Goal: Communication & Community: Participate in discussion

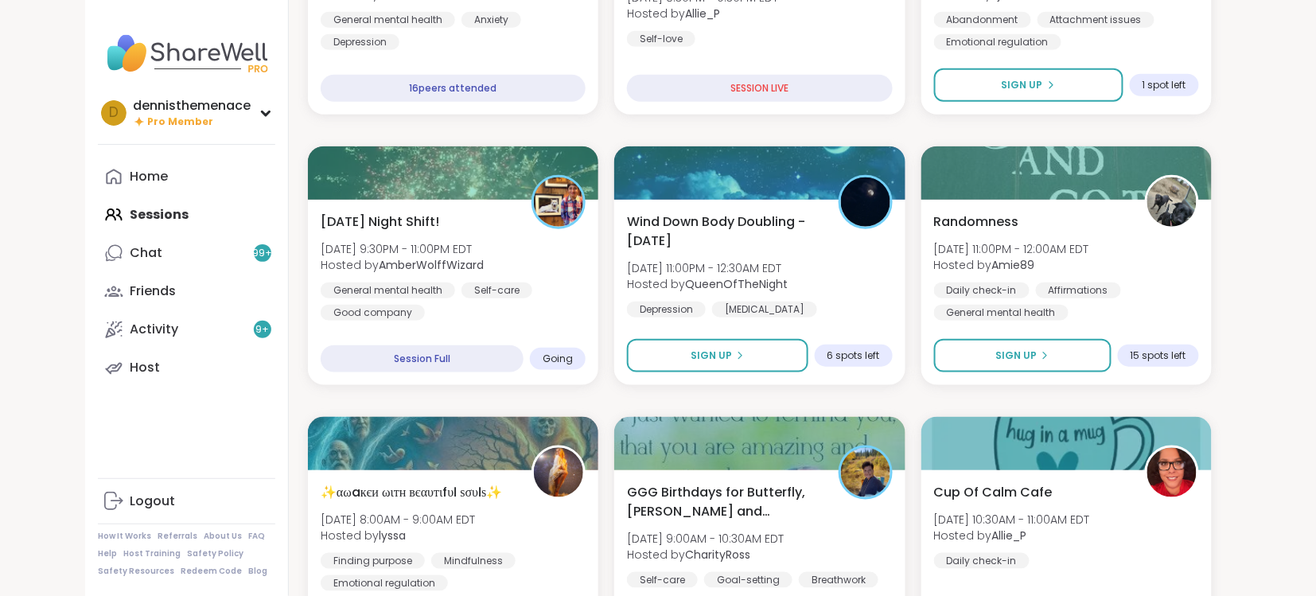
scroll to position [381, 0]
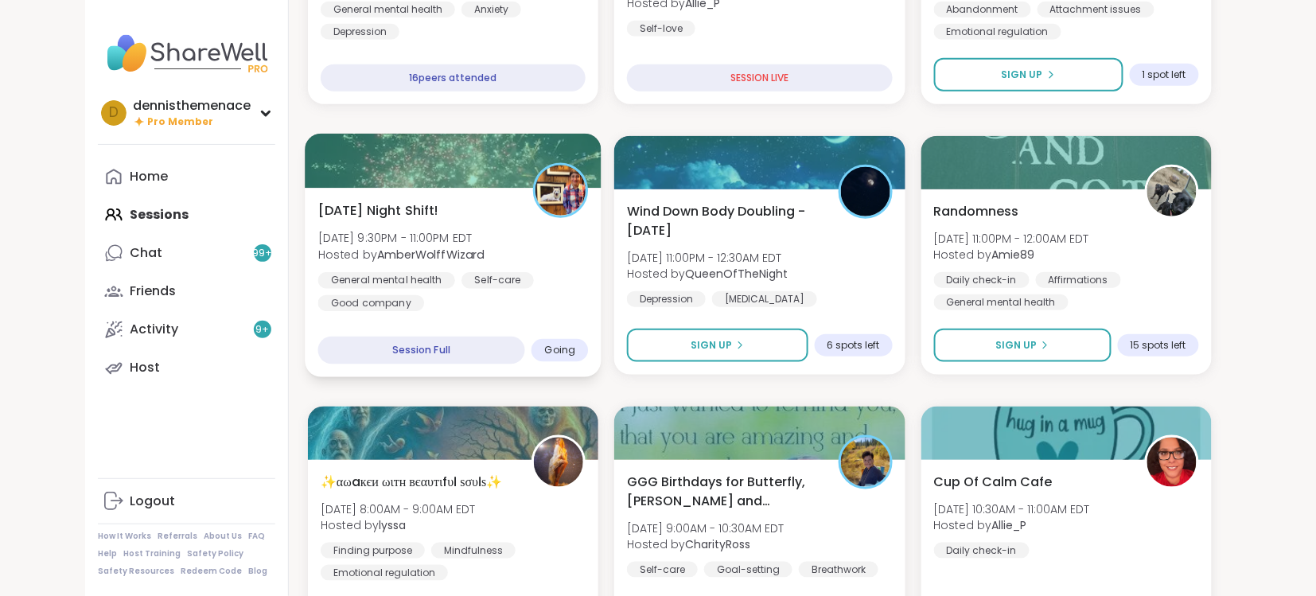
click at [398, 248] on b "AmberWolffWizard" at bounding box center [430, 255] width 107 height 16
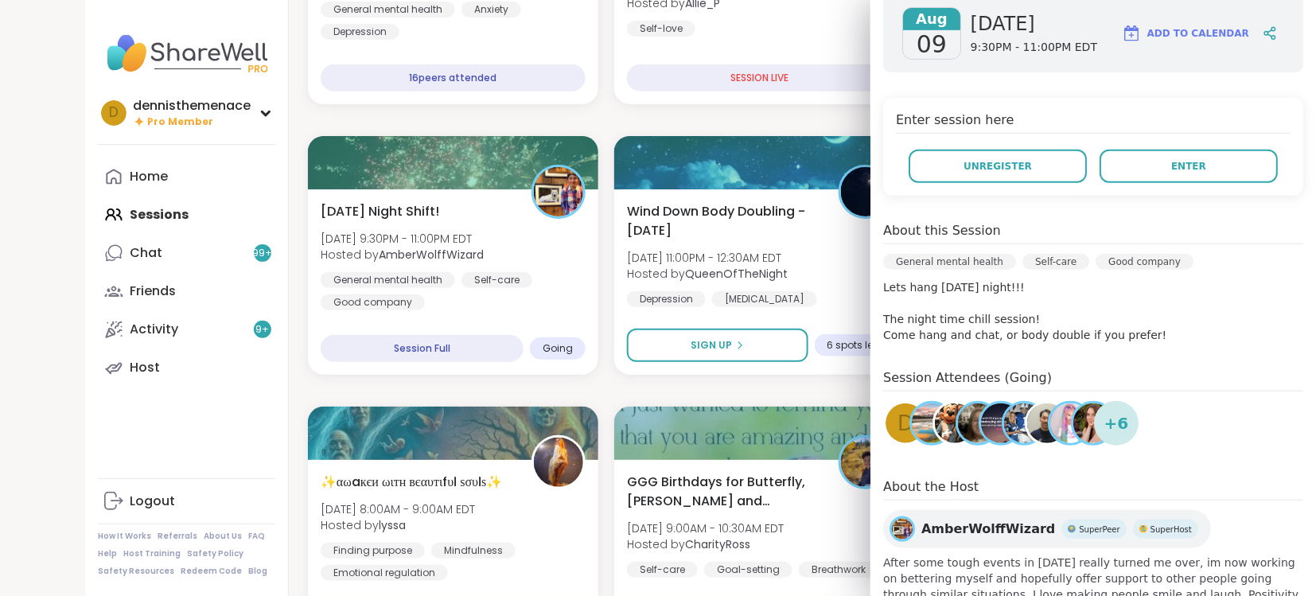
scroll to position [420, 0]
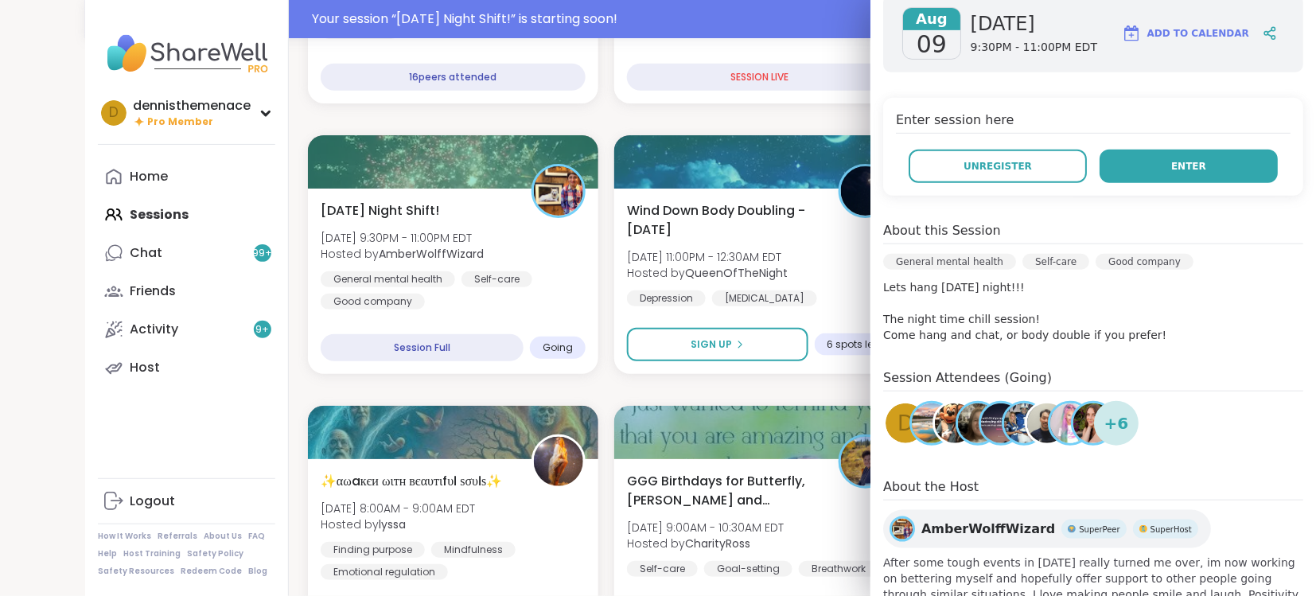
click at [1172, 170] on button "Enter" at bounding box center [1189, 166] width 178 height 33
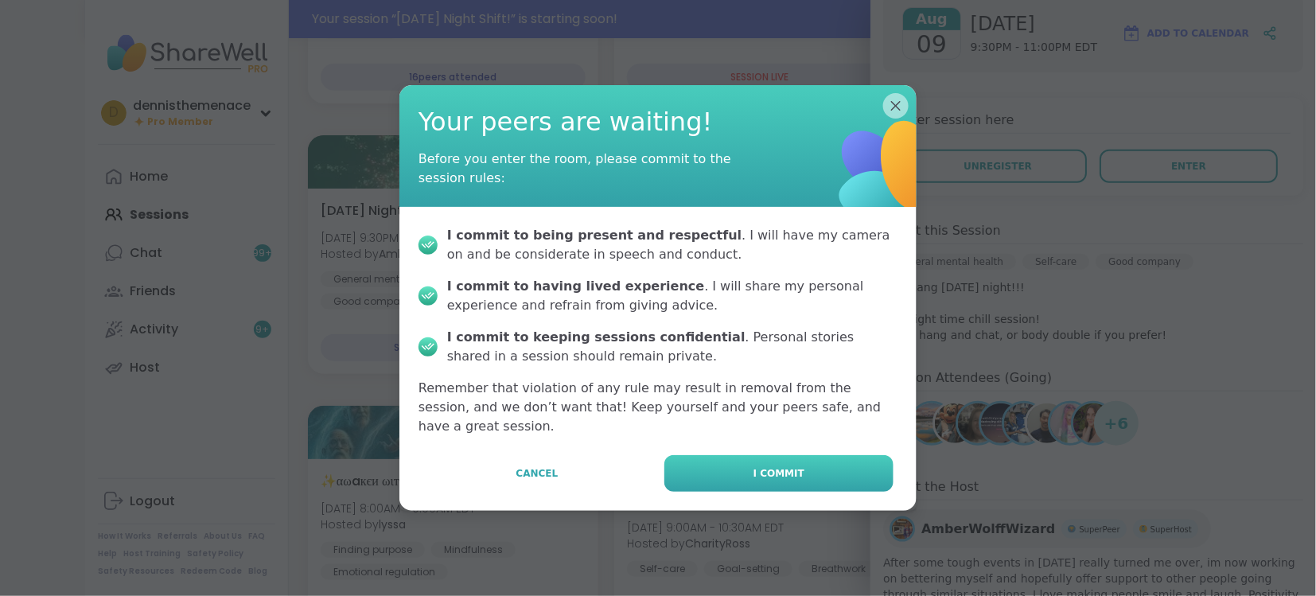
click at [784, 466] on span "I commit" at bounding box center [778, 473] width 51 height 14
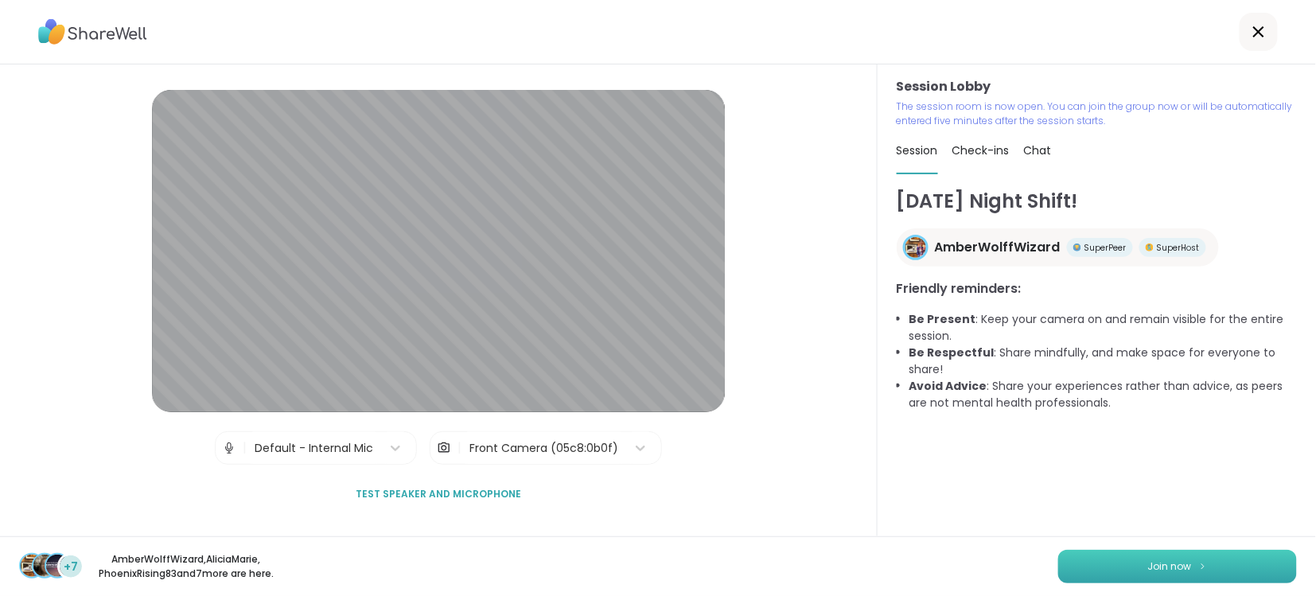
click at [1167, 551] on button "Join now" at bounding box center [1177, 566] width 239 height 33
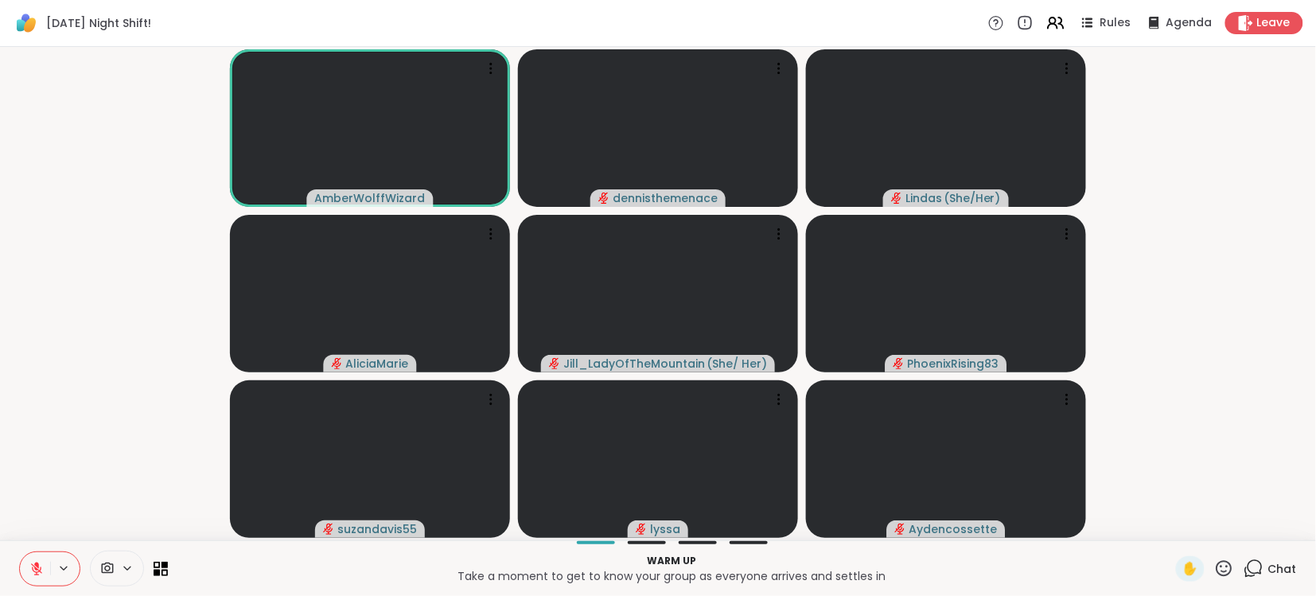
click at [32, 571] on icon at bounding box center [36, 569] width 14 height 14
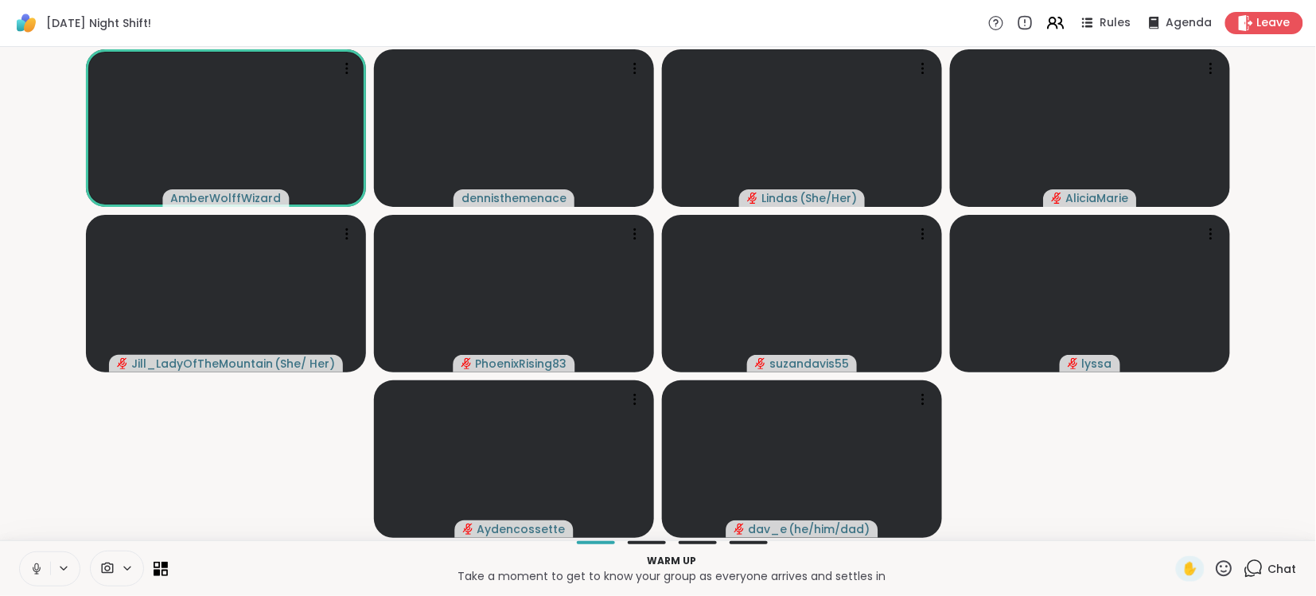
click at [32, 571] on icon at bounding box center [36, 569] width 14 height 14
click at [33, 567] on icon at bounding box center [36, 569] width 14 height 14
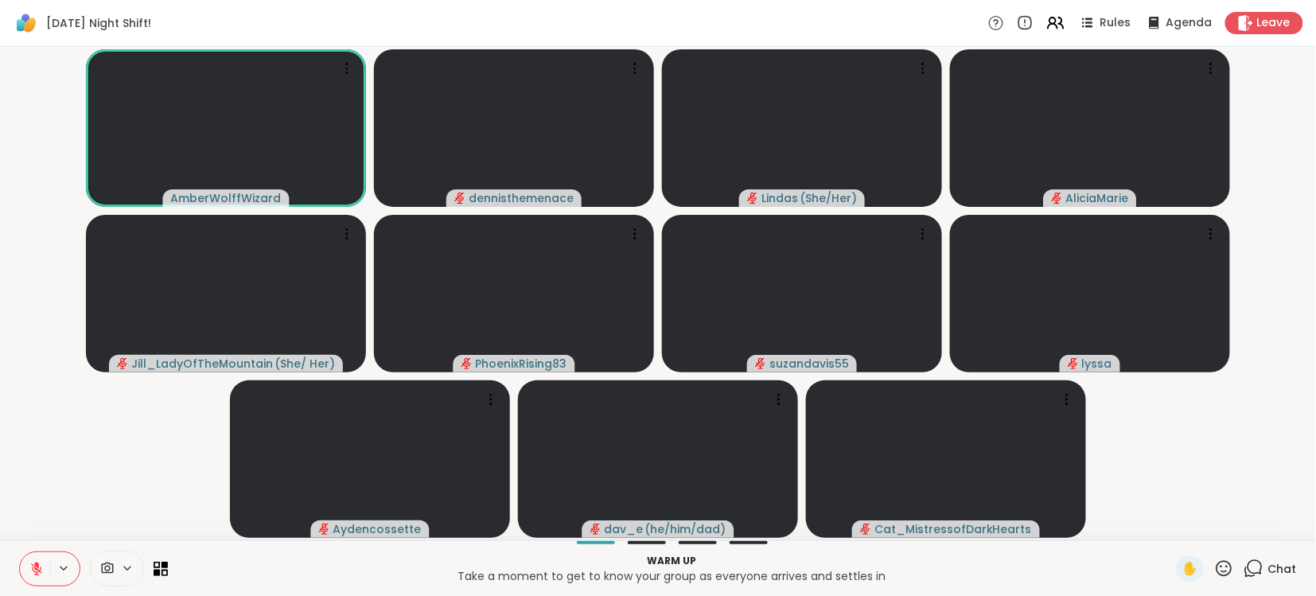
click at [37, 568] on icon at bounding box center [36, 569] width 14 height 14
click at [38, 565] on icon at bounding box center [36, 565] width 5 height 6
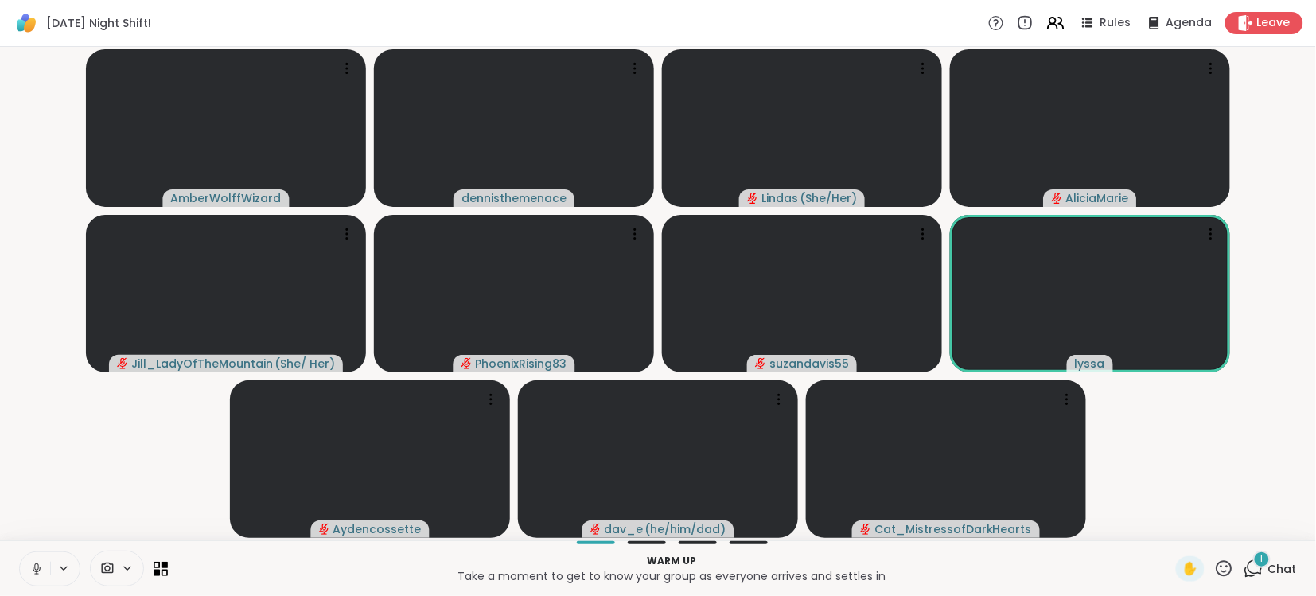
click at [35, 568] on icon at bounding box center [36, 569] width 14 height 14
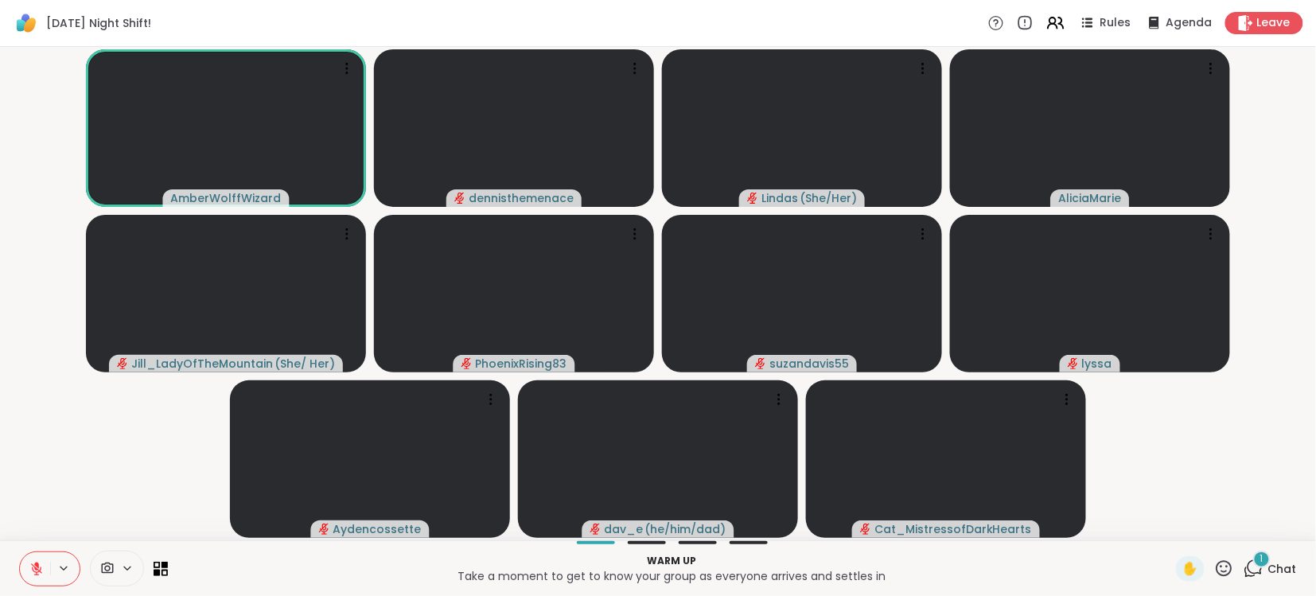
click at [122, 479] on video-player-container "AmberWolffWizard dennisthemenace [PERSON_NAME] ( She/Her ) [PERSON_NAME] ( She/…" at bounding box center [658, 293] width 1297 height 481
click at [33, 569] on icon at bounding box center [36, 569] width 14 height 14
click at [35, 571] on icon at bounding box center [36, 569] width 14 height 14
click at [35, 571] on icon at bounding box center [37, 568] width 8 height 5
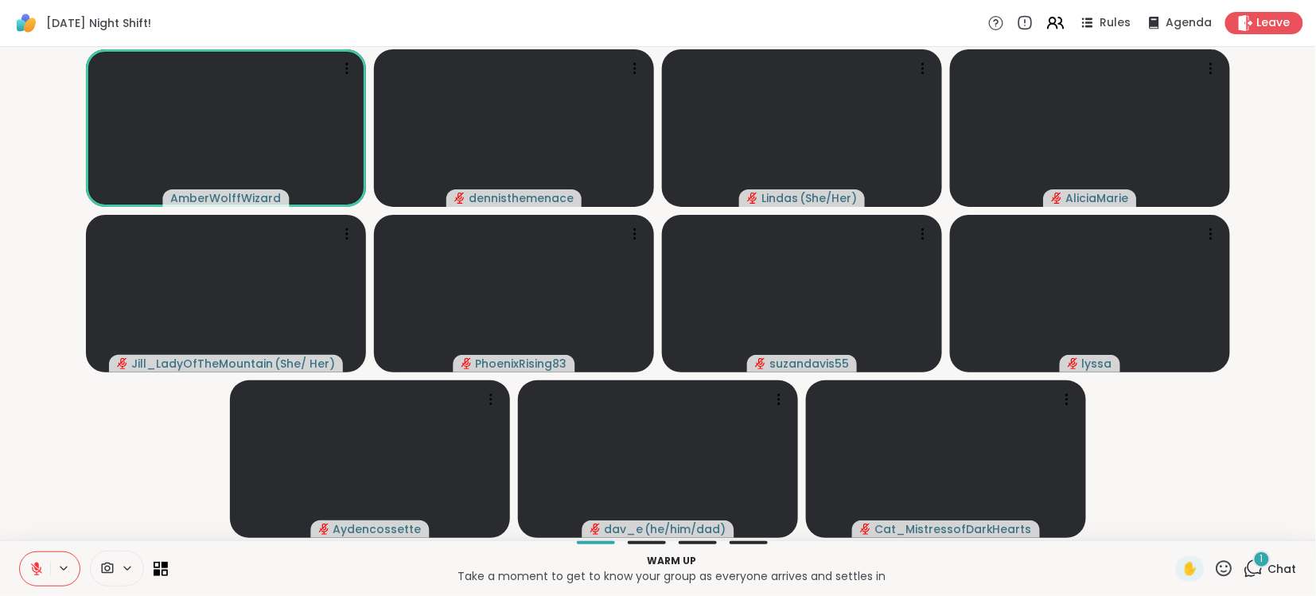
click at [35, 571] on icon at bounding box center [36, 569] width 14 height 14
click at [35, 571] on icon at bounding box center [37, 568] width 8 height 5
click at [35, 571] on icon at bounding box center [36, 569] width 14 height 14
click at [29, 523] on video-player-container "AmberWolffWizard dennisthemenace [PERSON_NAME] ( She/Her ) [PERSON_NAME] ( She/…" at bounding box center [658, 293] width 1297 height 481
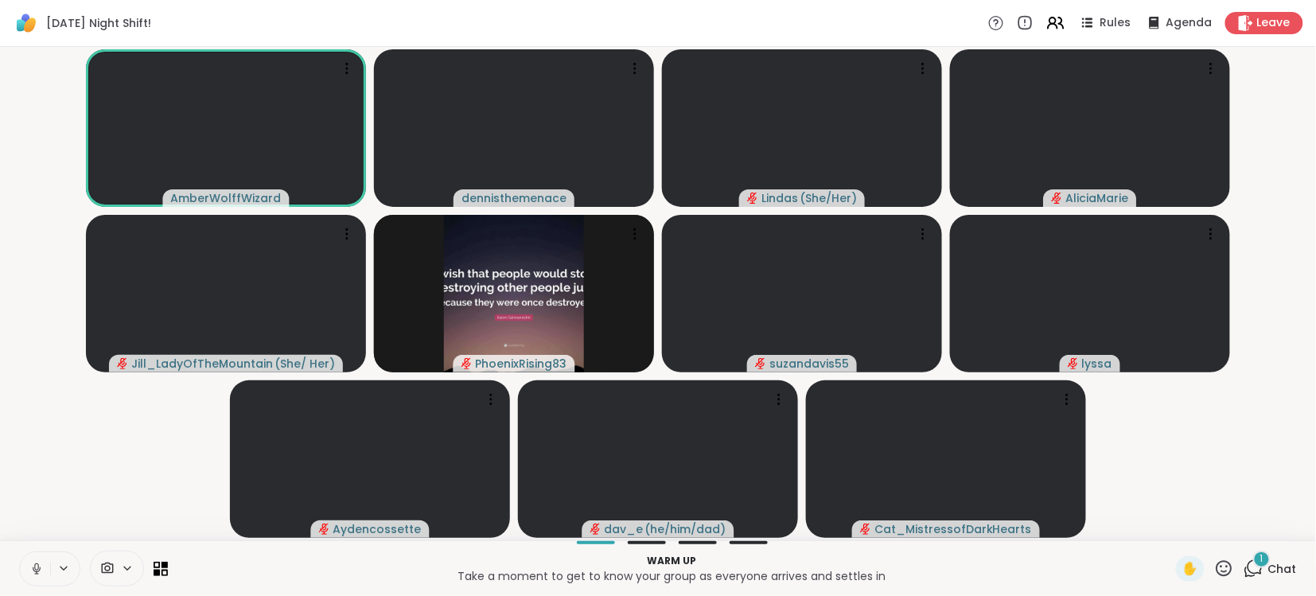
click at [29, 566] on icon at bounding box center [36, 569] width 14 height 14
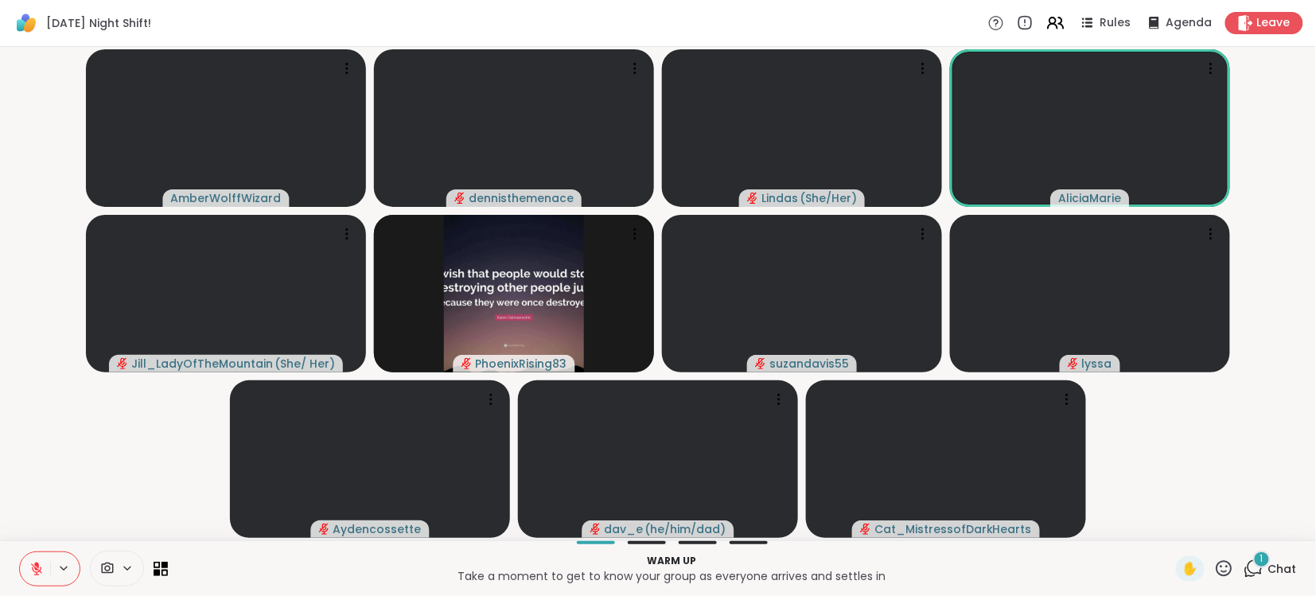
click at [29, 566] on icon at bounding box center [36, 569] width 14 height 14
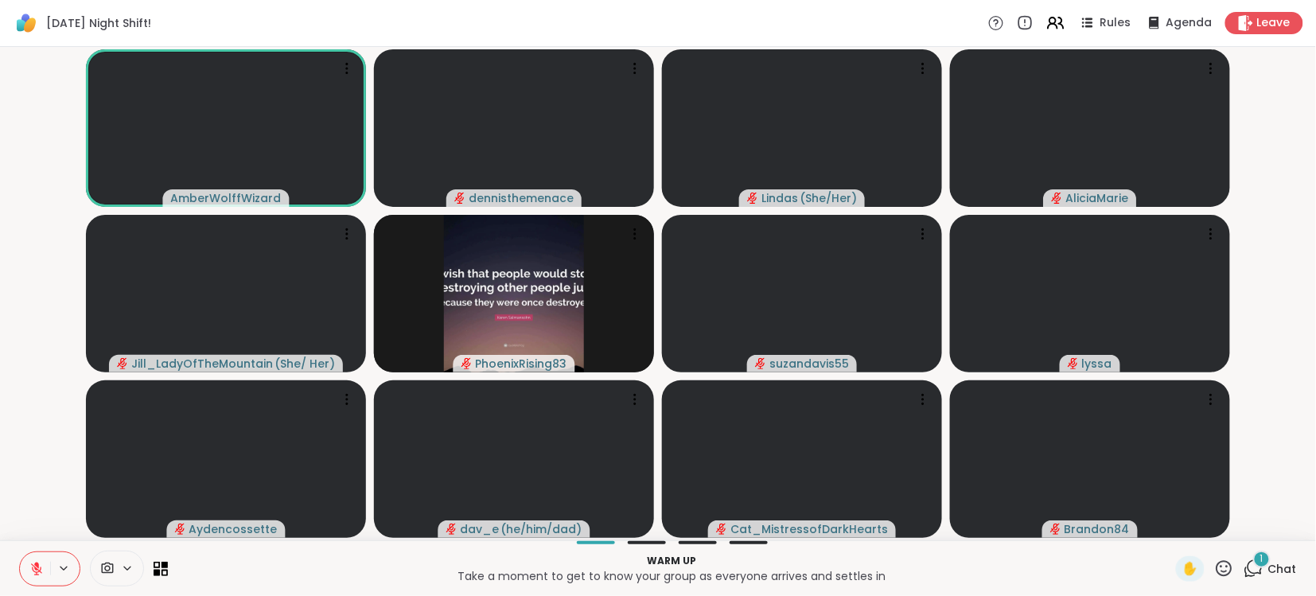
click at [1289, 566] on span "Chat" at bounding box center [1282, 569] width 29 height 16
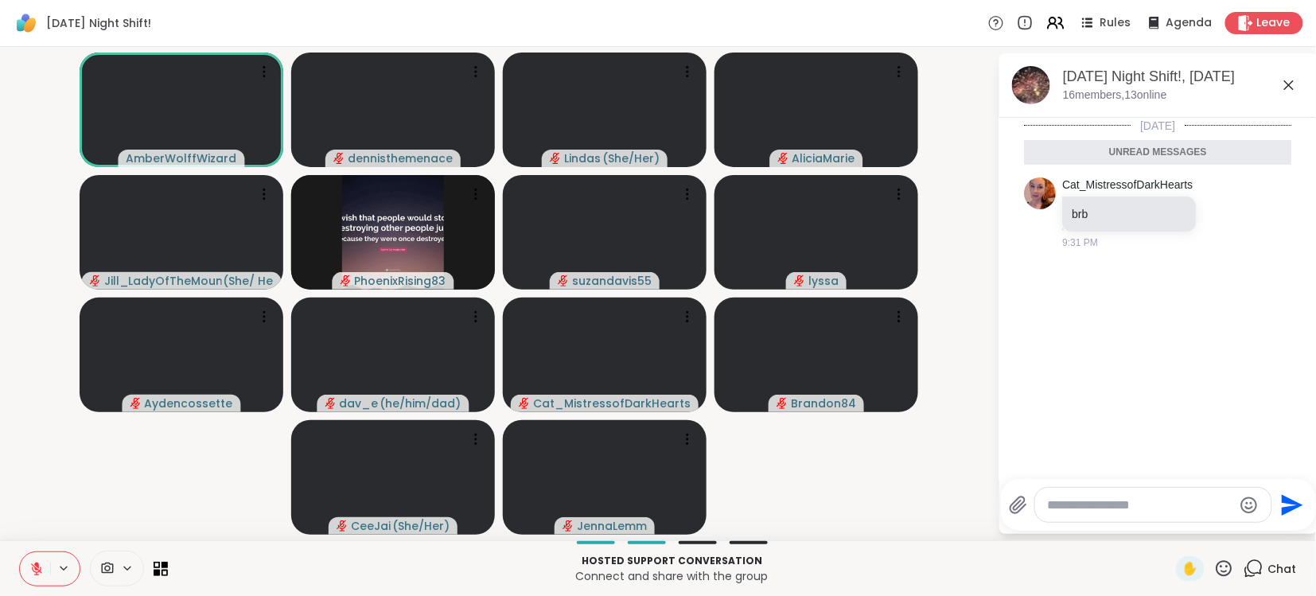
click at [274, 502] on video-player-container "AmberWolffWizard dennisthemenace [PERSON_NAME] ( She/Her ) [PERSON_NAME] ( She/…" at bounding box center [499, 293] width 979 height 481
click at [102, 486] on video-player-container "AmberWolffWizard dennisthemenace [PERSON_NAME] ( She/Her ) [PERSON_NAME] ( She/…" at bounding box center [499, 293] width 979 height 481
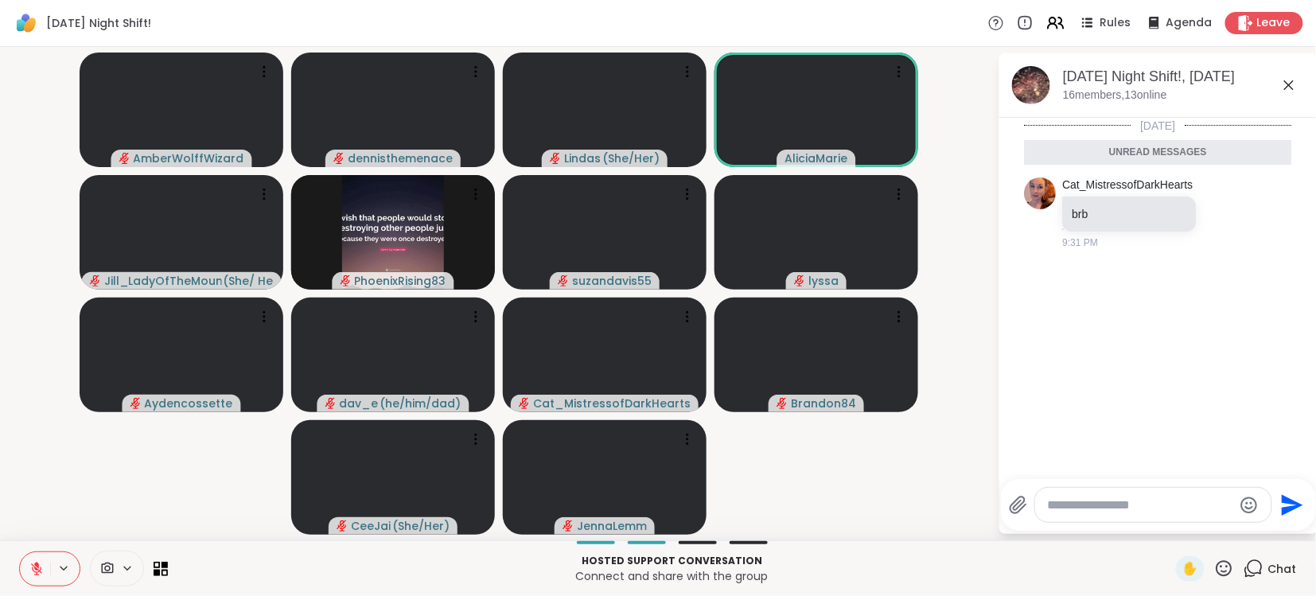
click at [118, 506] on video-player-container "AmberWolffWizard dennisthemenace [PERSON_NAME] ( She/Her ) [PERSON_NAME] ( She/…" at bounding box center [499, 293] width 979 height 481
click at [32, 534] on div "AmberWolffWizard dennisthemenace Lindas ( She/Her ) AliciaMarie [PERSON_NAME] (…" at bounding box center [658, 293] width 1316 height 493
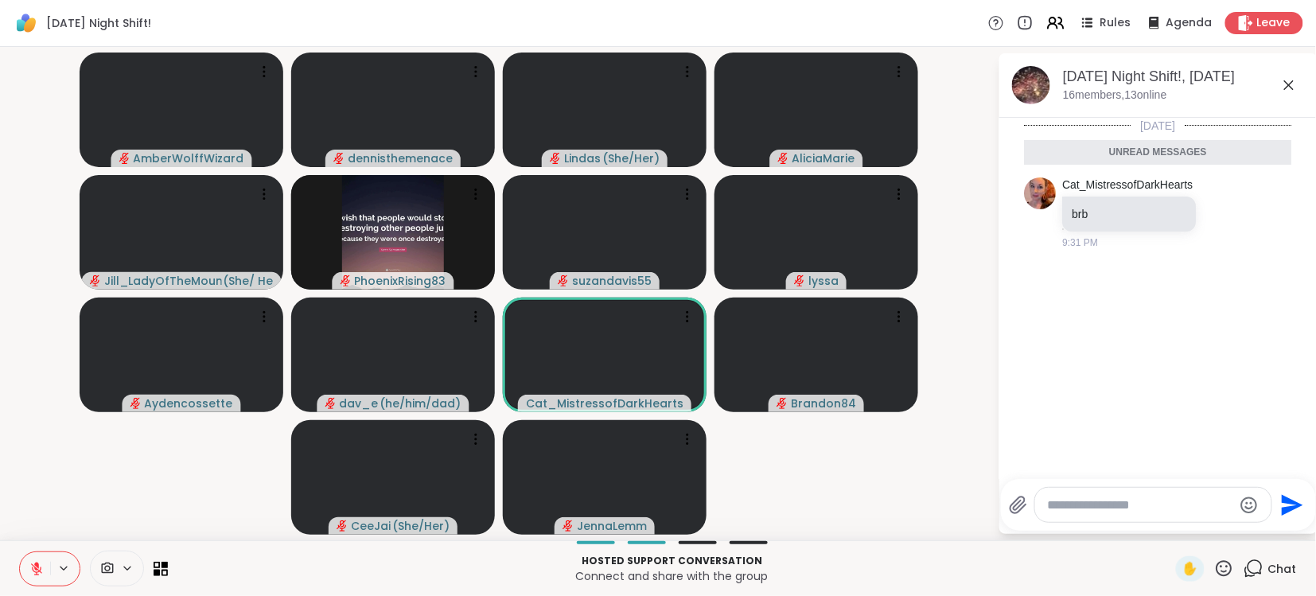
click at [84, 504] on video-player-container "AmberWolffWizard dennisthemenace [PERSON_NAME] ( She/Her ) [PERSON_NAME] ( She/…" at bounding box center [499, 293] width 979 height 481
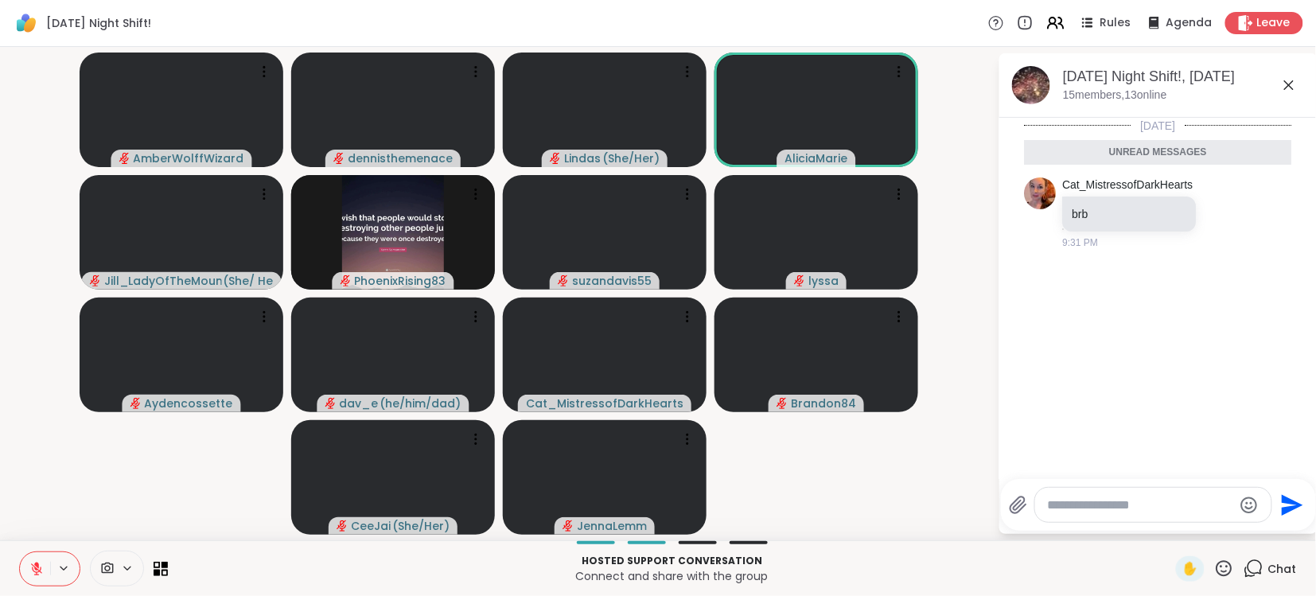
click at [37, 563] on icon at bounding box center [36, 565] width 5 height 6
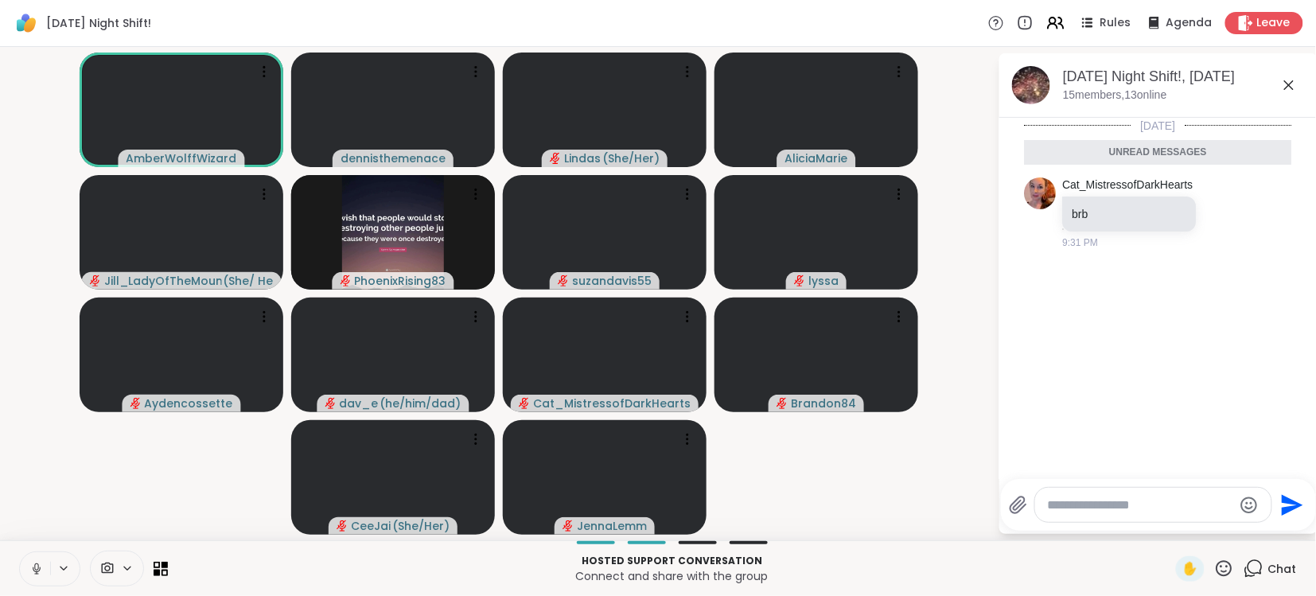
click at [37, 563] on icon at bounding box center [36, 566] width 4 height 7
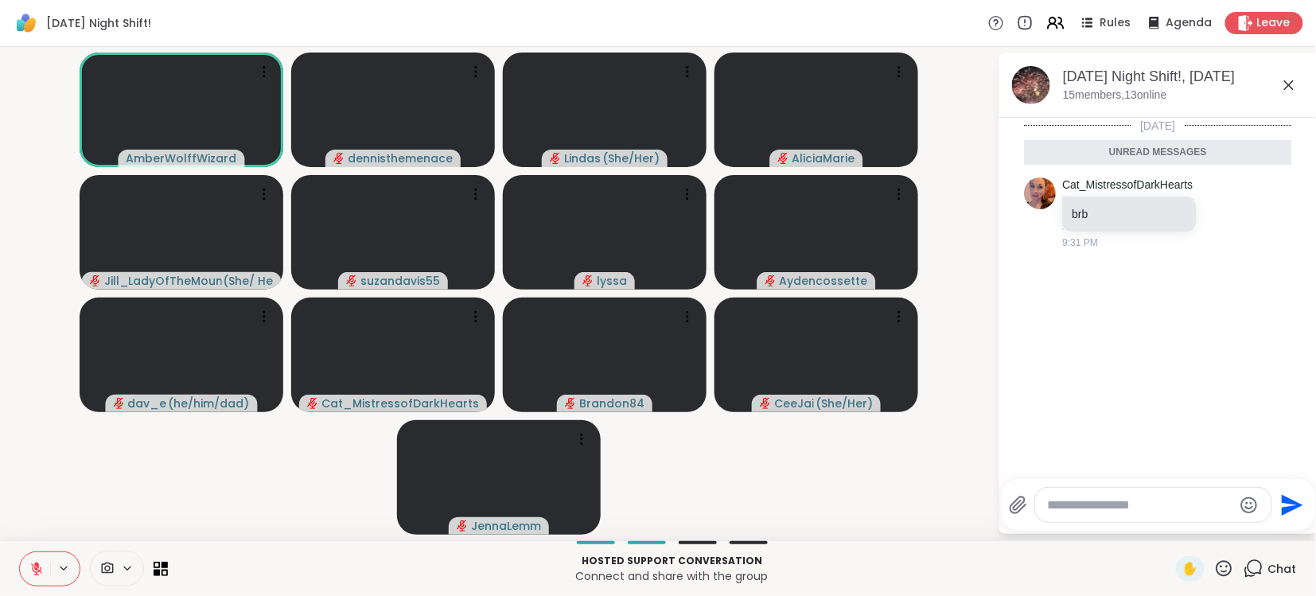
click at [39, 576] on button at bounding box center [35, 568] width 30 height 33
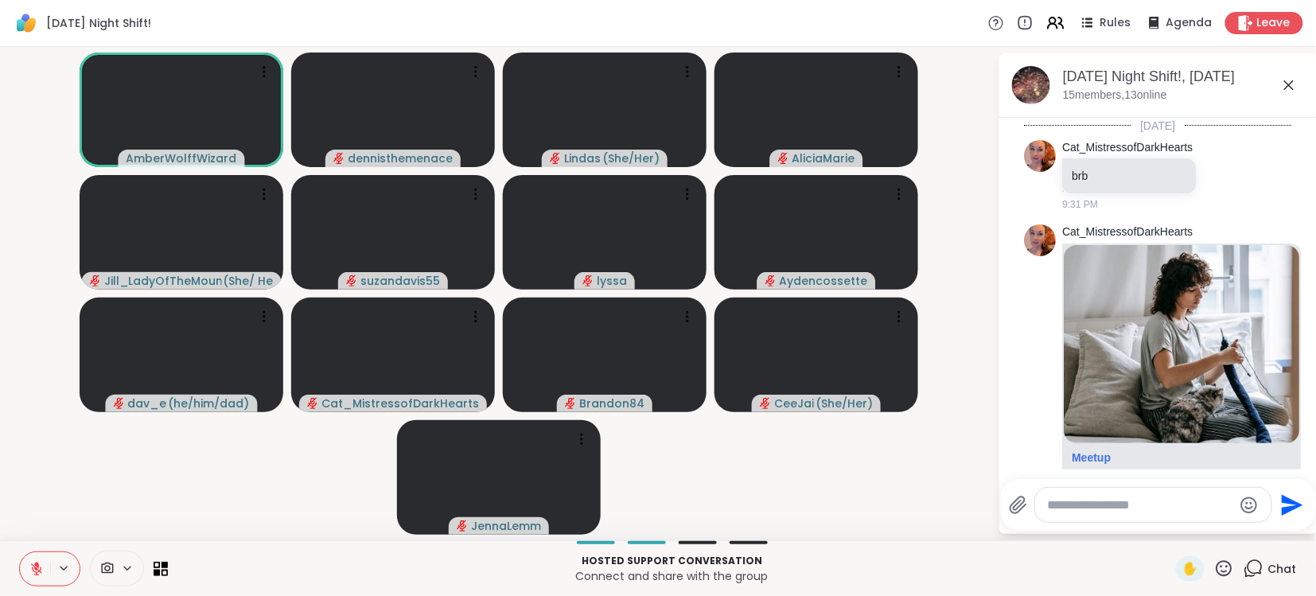
click at [1196, 511] on textarea "Type your message" at bounding box center [1140, 505] width 185 height 16
click at [1173, 367] on img at bounding box center [1181, 344] width 235 height 198
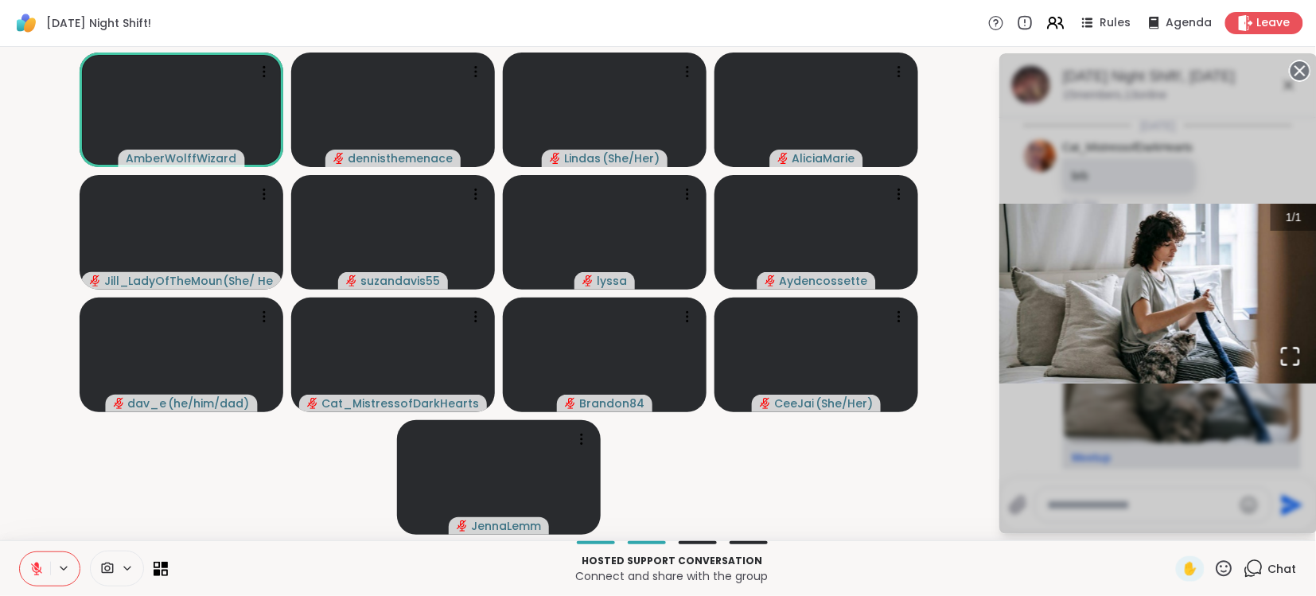
click at [971, 472] on video-player-container "AmberWolffWizard dennisthemenace [PERSON_NAME] ( She/Her ) [PERSON_NAME] ( She/…" at bounding box center [499, 293] width 979 height 481
click at [1059, 568] on p "Connect and share with the group" at bounding box center [671, 576] width 989 height 16
click at [1290, 568] on span "Chat" at bounding box center [1282, 569] width 29 height 16
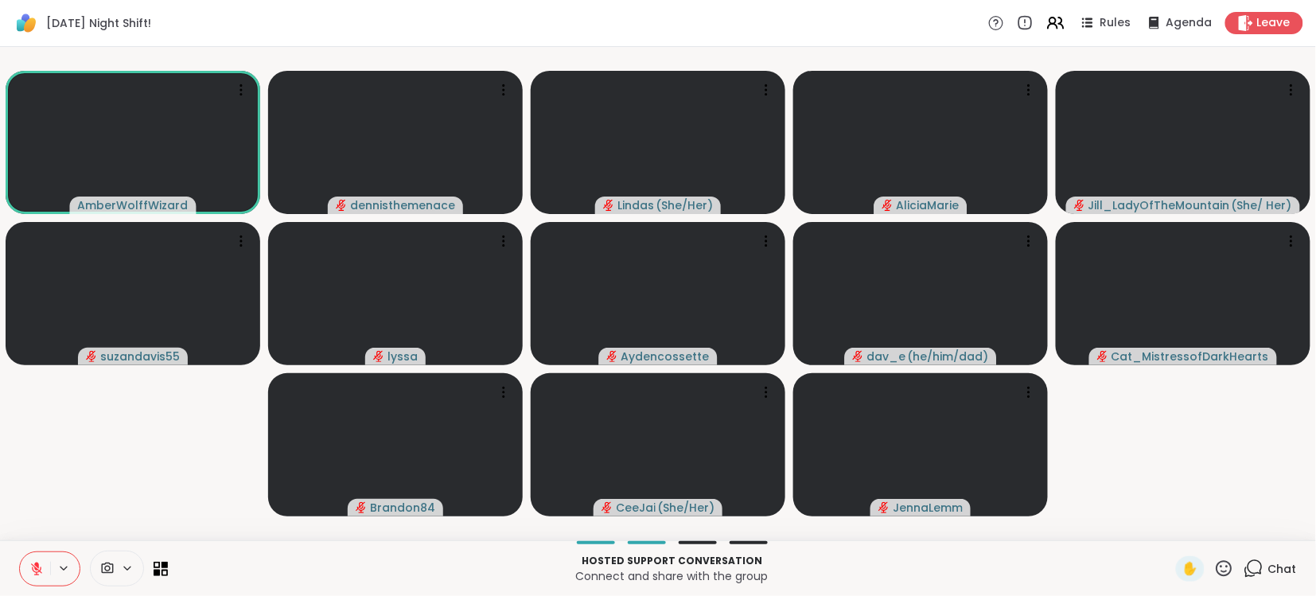
click at [1285, 563] on span "Chat" at bounding box center [1282, 569] width 29 height 16
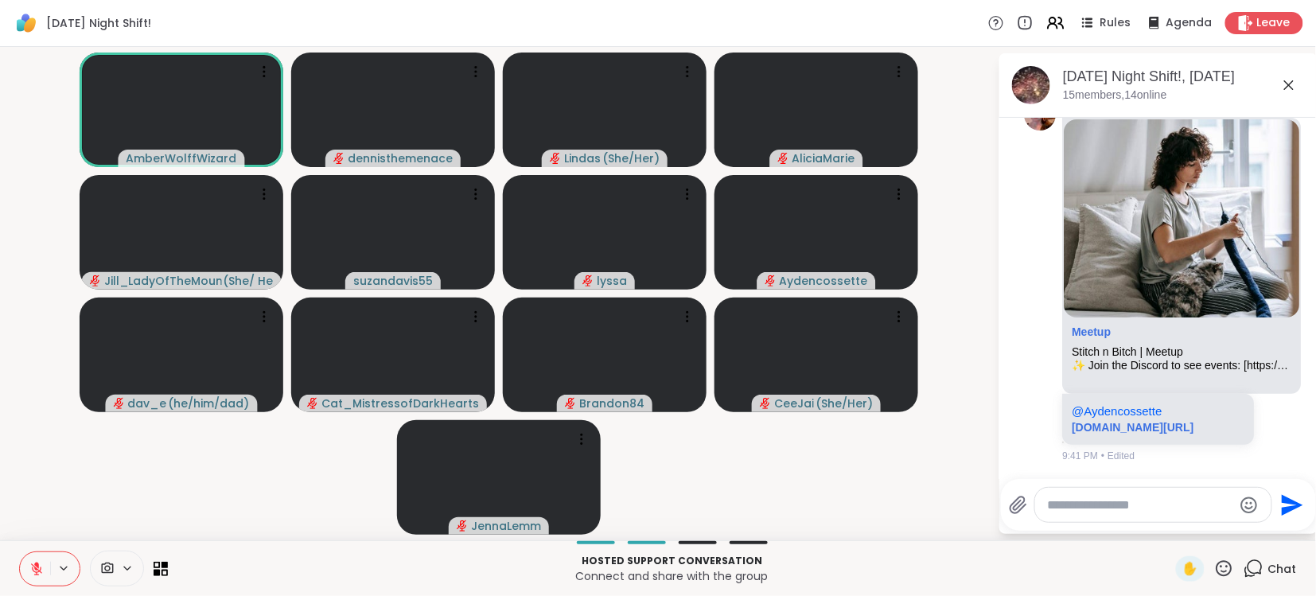
scroll to position [634, 0]
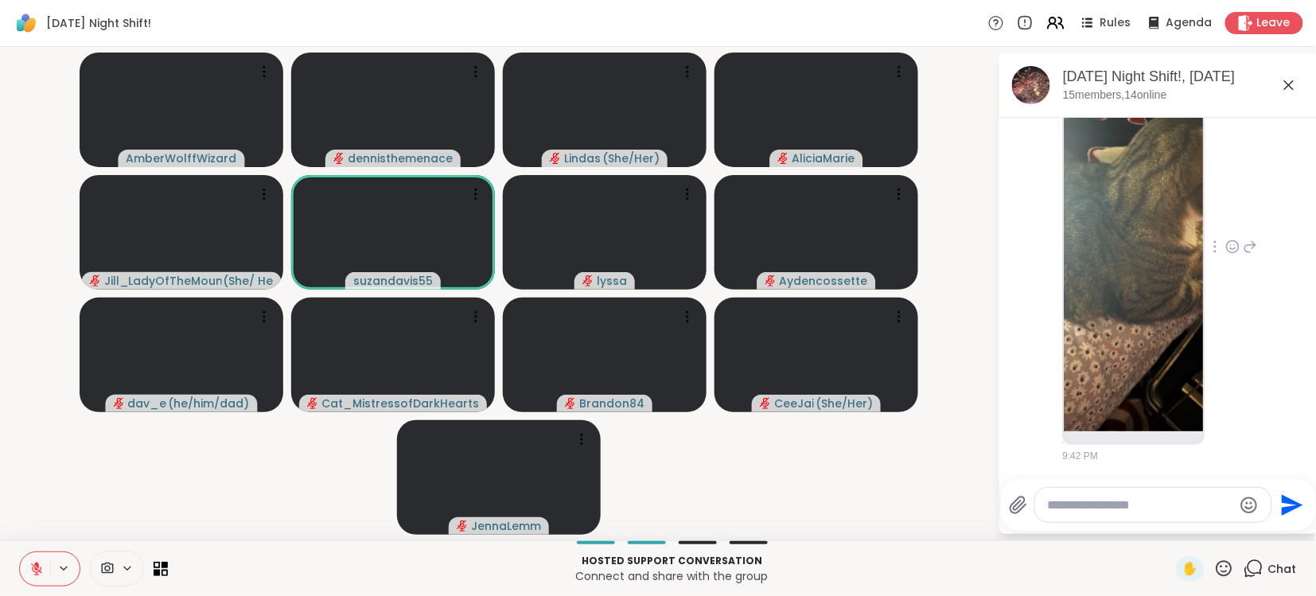
click at [1135, 361] on img at bounding box center [1133, 242] width 139 height 379
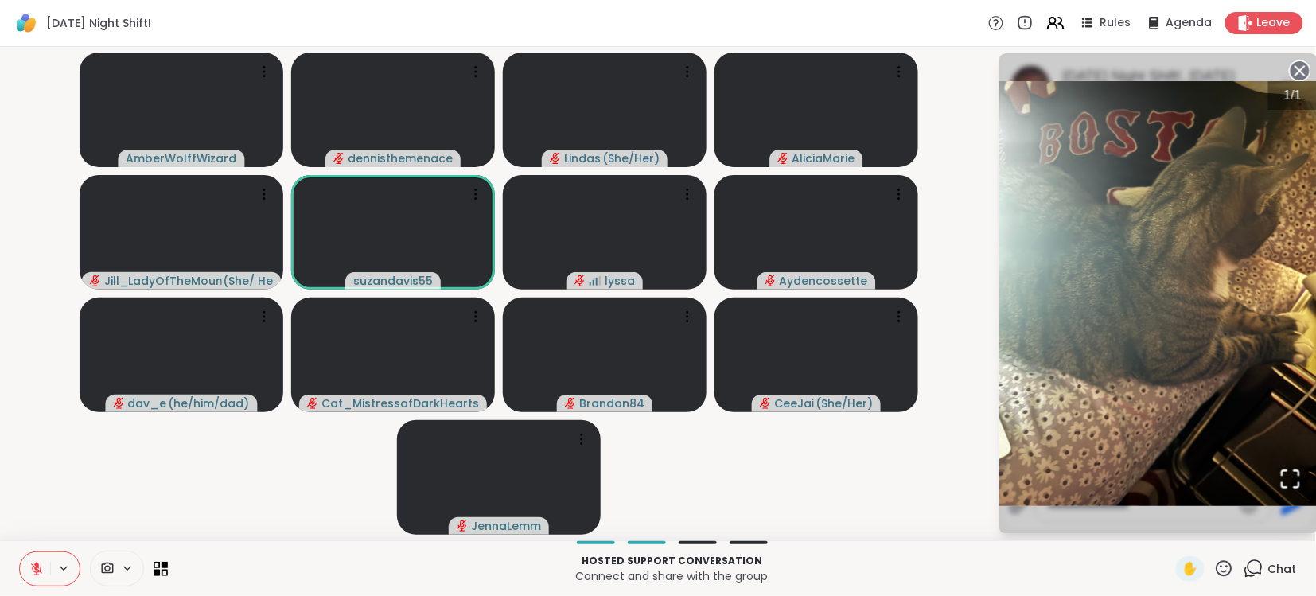
click at [1156, 570] on p "Connect and share with the group" at bounding box center [671, 576] width 989 height 16
click at [1288, 562] on span "Chat" at bounding box center [1282, 569] width 29 height 16
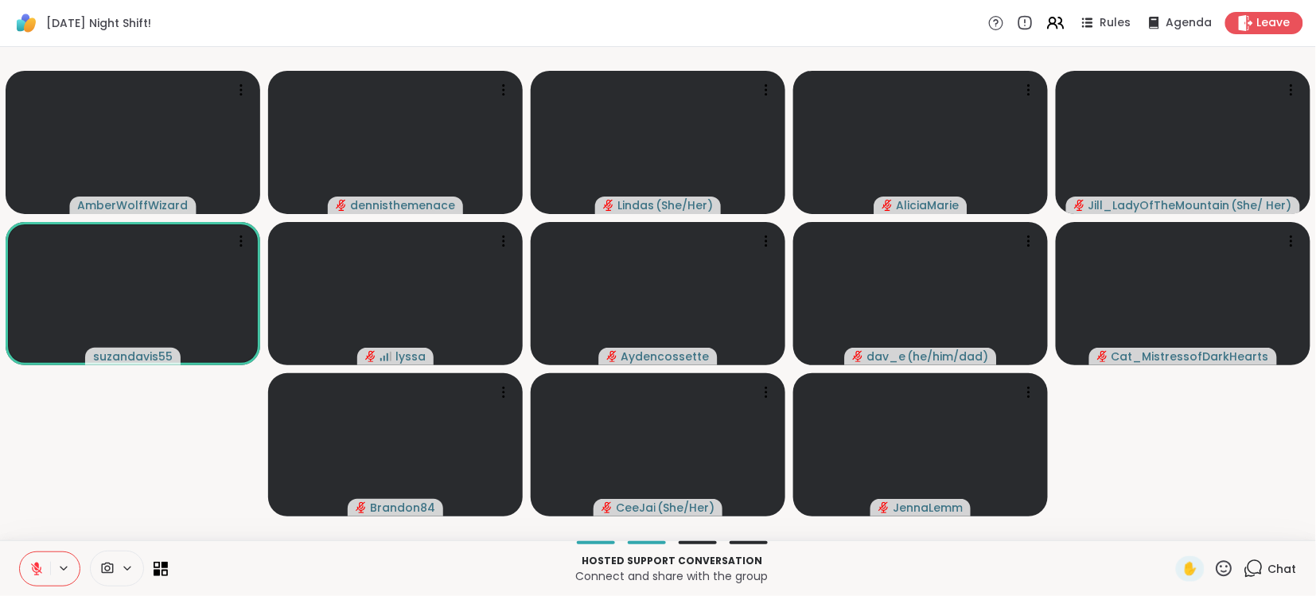
click at [1288, 562] on span "Chat" at bounding box center [1282, 569] width 29 height 16
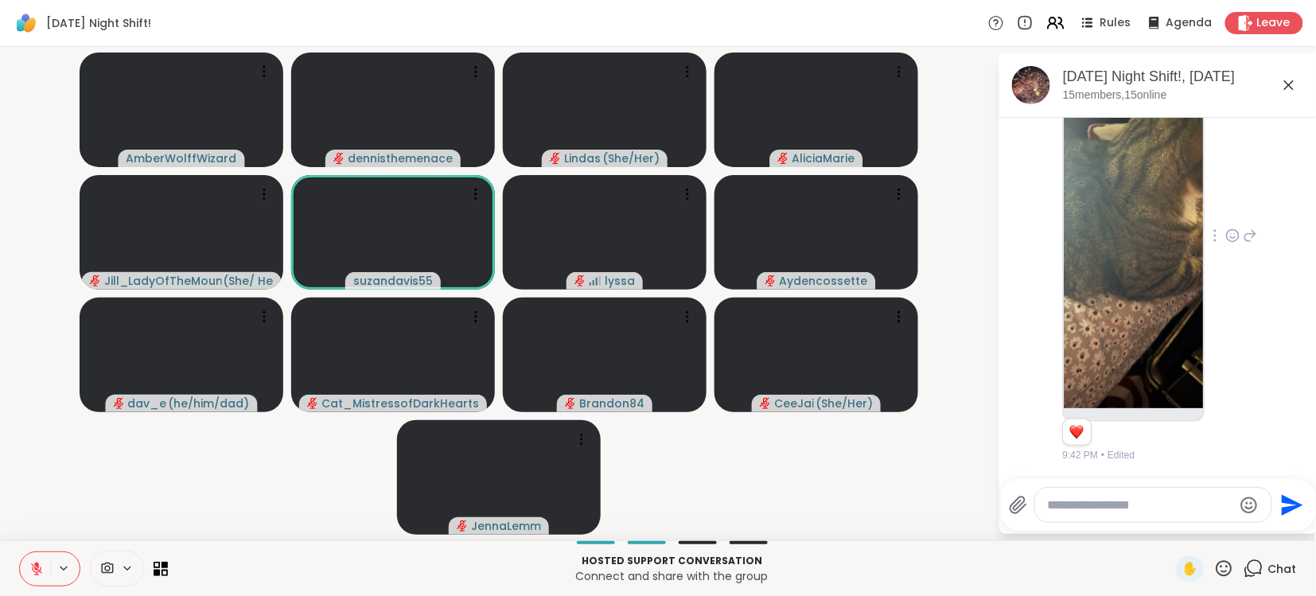
scroll to position [640, 0]
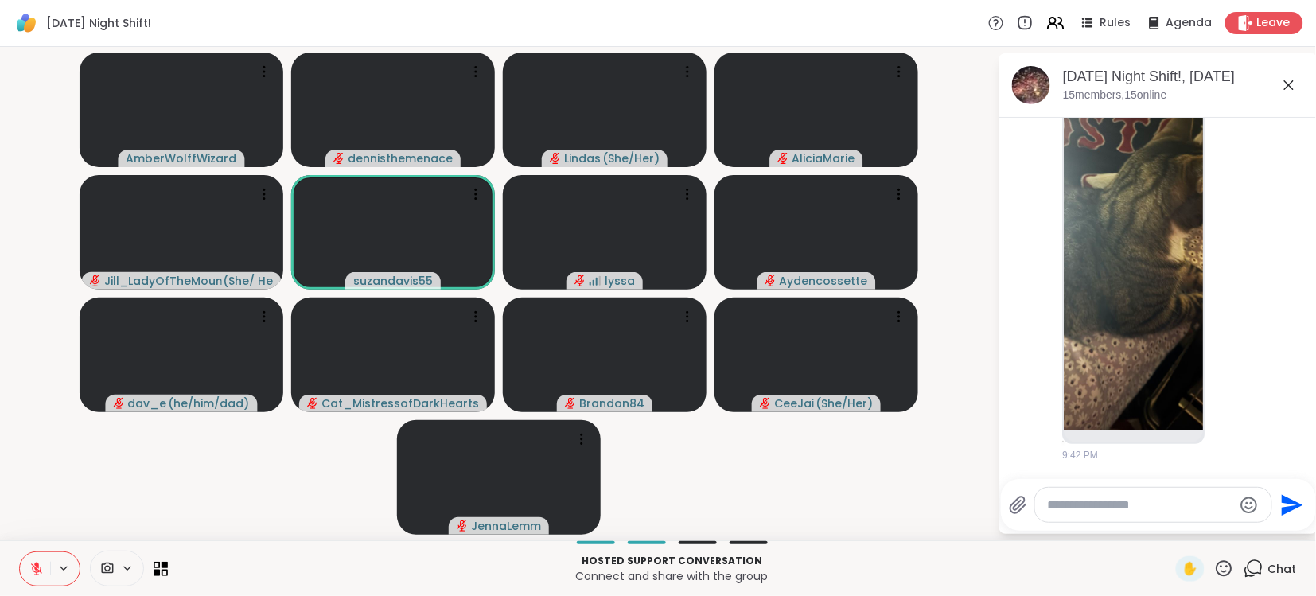
click at [1124, 320] on img at bounding box center [1133, 241] width 139 height 379
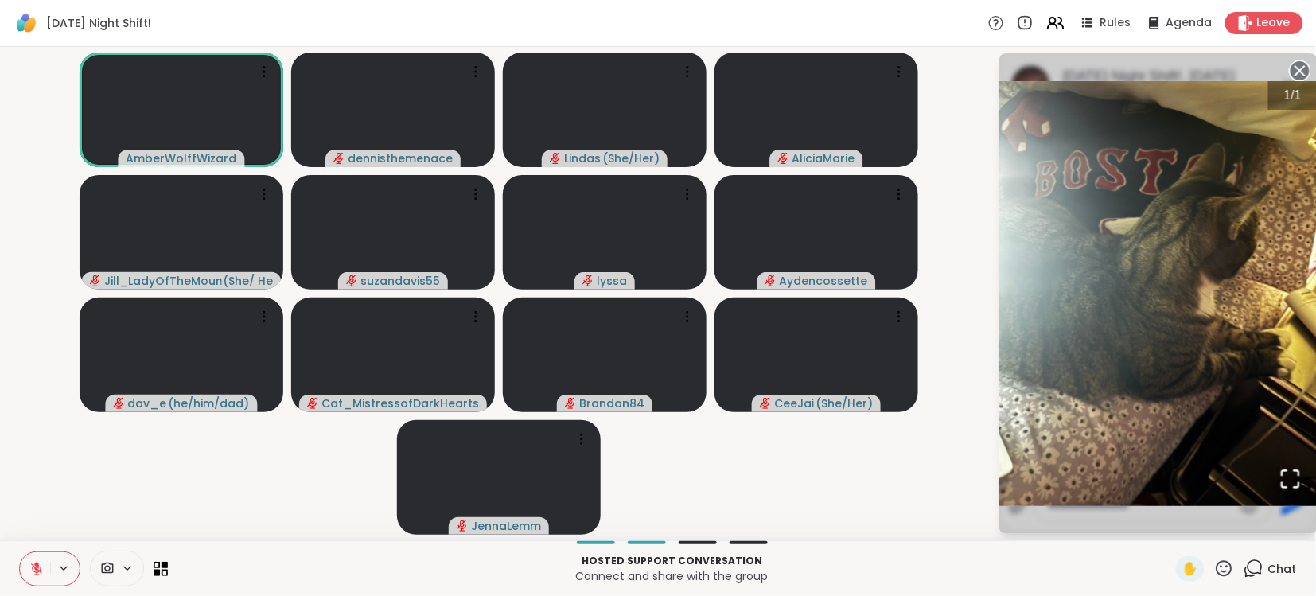
click at [1165, 561] on p "Hosted support conversation" at bounding box center [671, 561] width 989 height 14
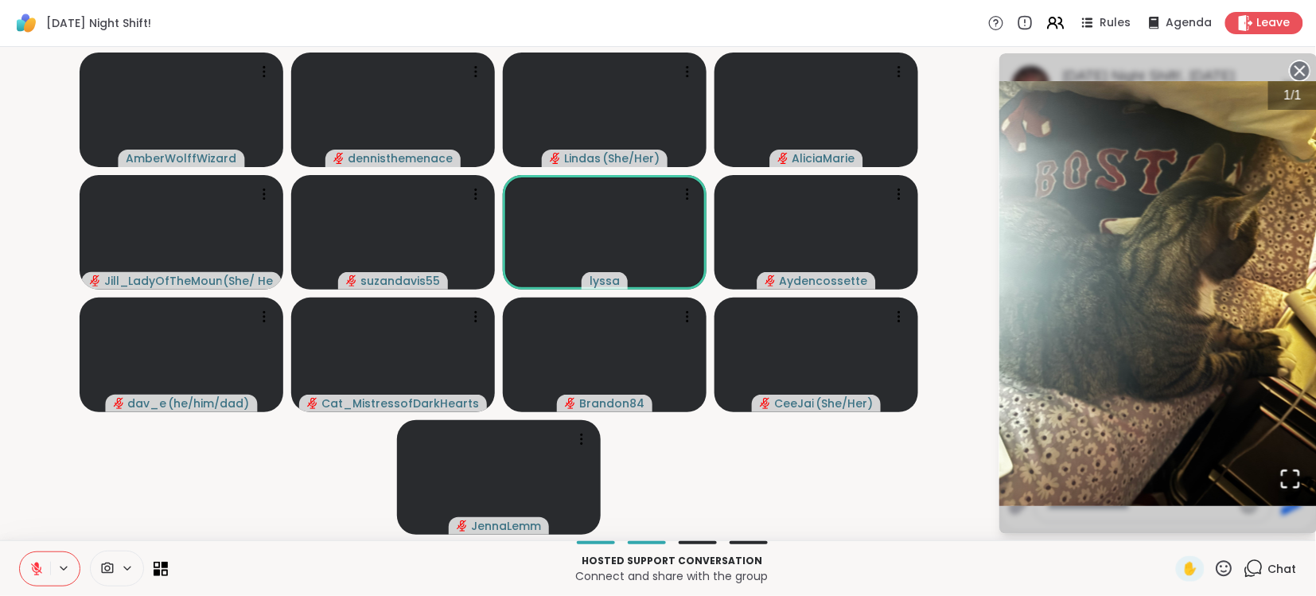
click at [1286, 564] on span "Chat" at bounding box center [1282, 569] width 29 height 16
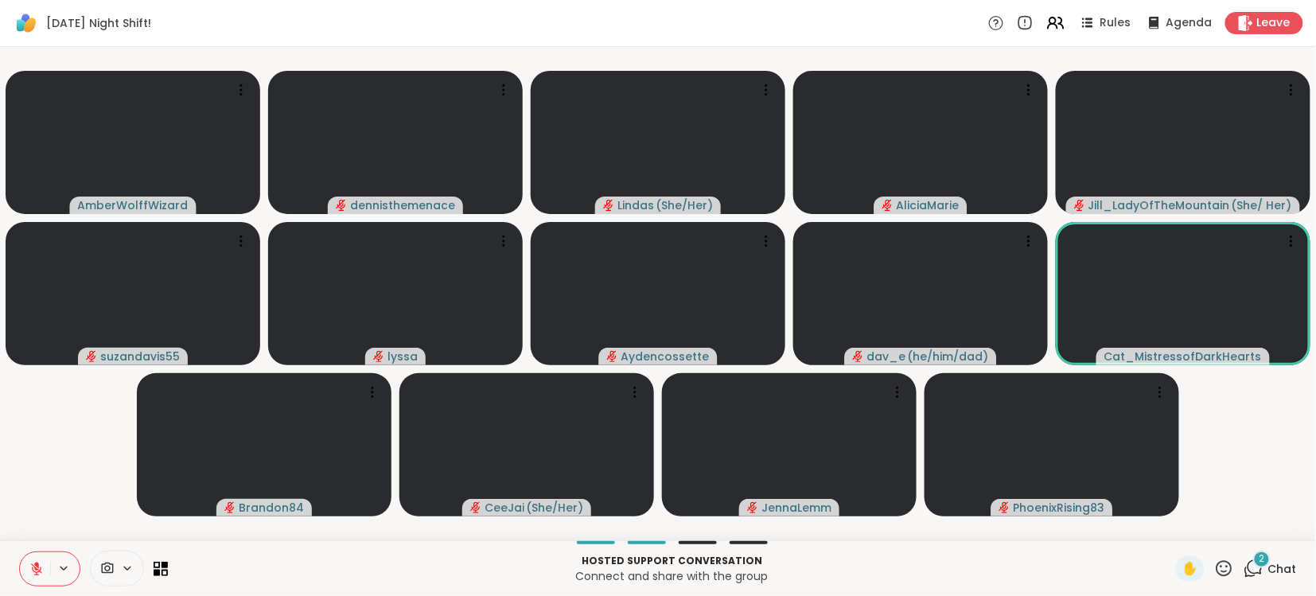
click at [1285, 567] on span "Chat" at bounding box center [1282, 569] width 29 height 16
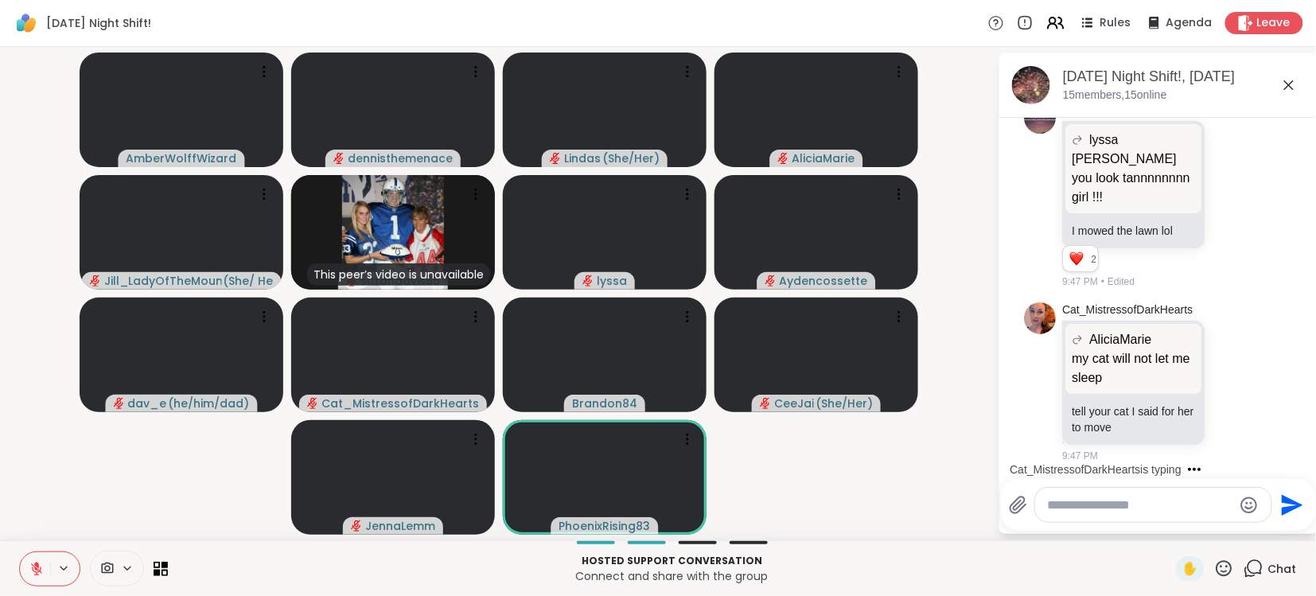
scroll to position [2377, 0]
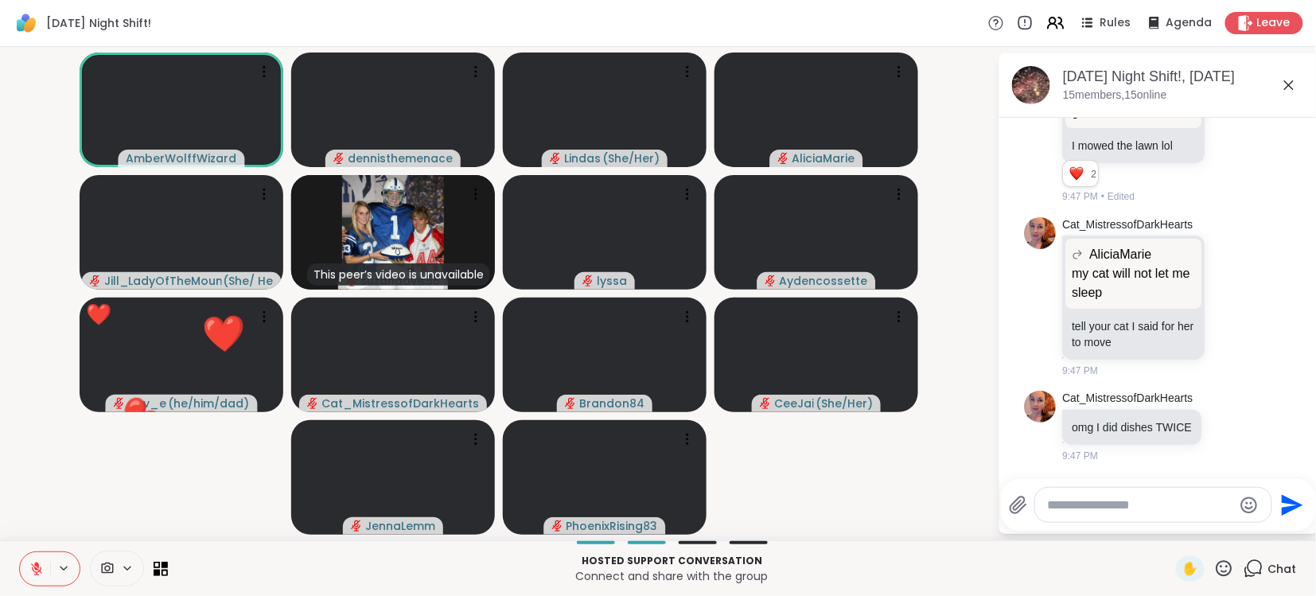
click at [37, 567] on icon at bounding box center [36, 565] width 5 height 6
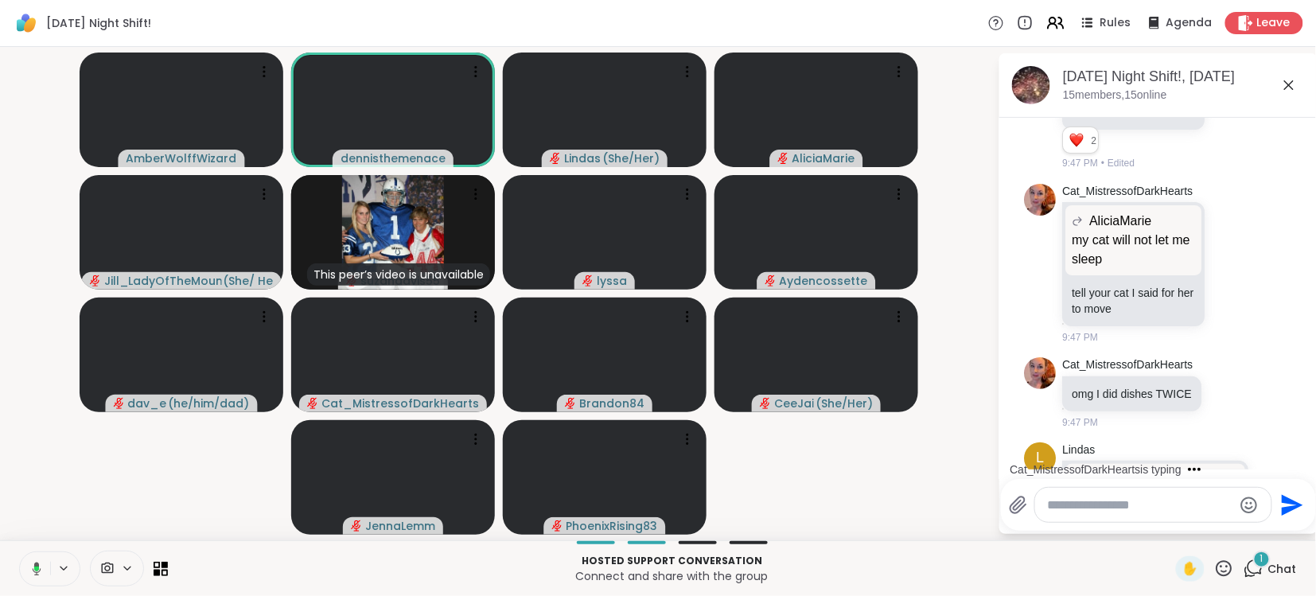
scroll to position [2516, 0]
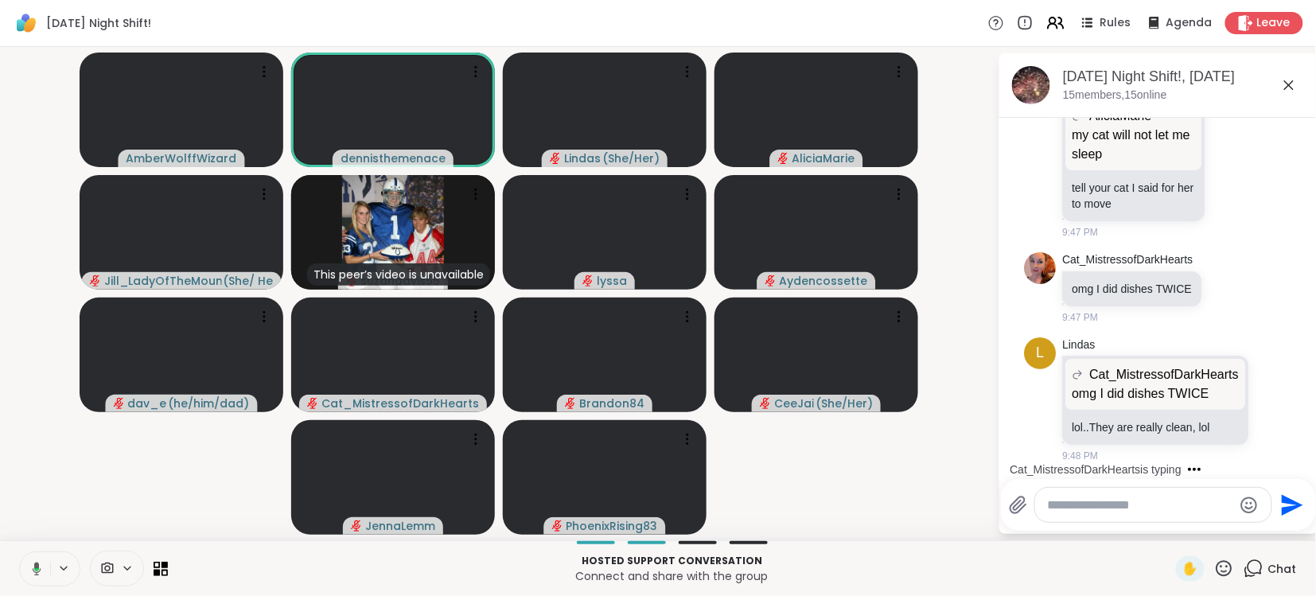
click at [37, 567] on icon at bounding box center [37, 569] width 9 height 14
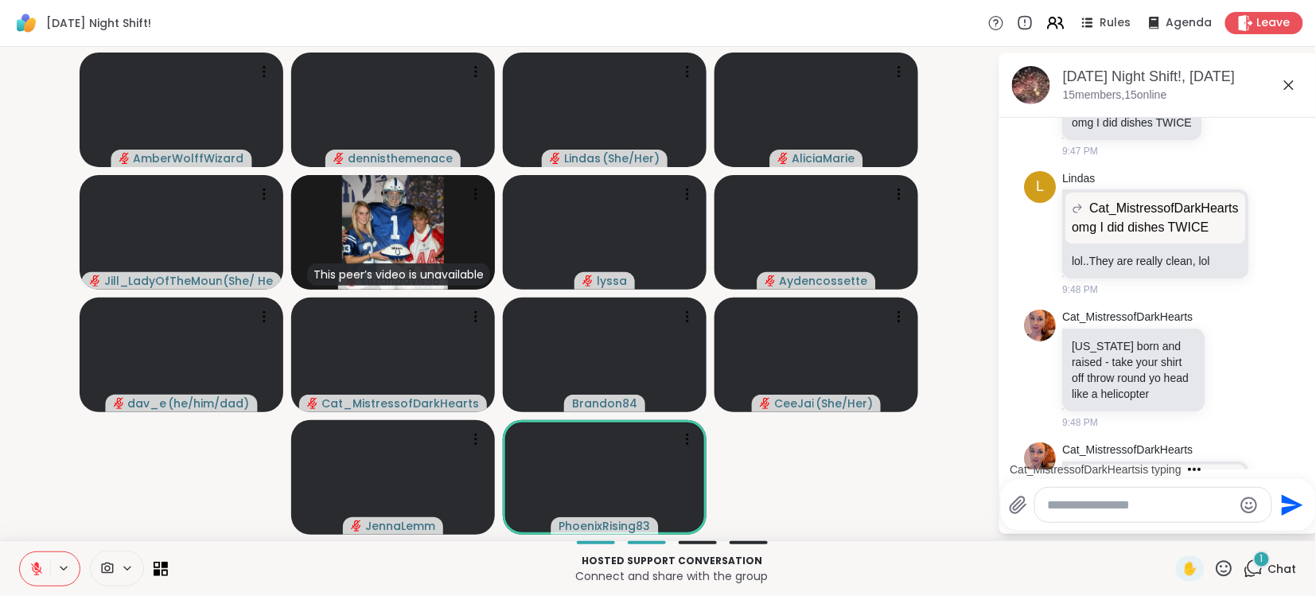
scroll to position [2843, 0]
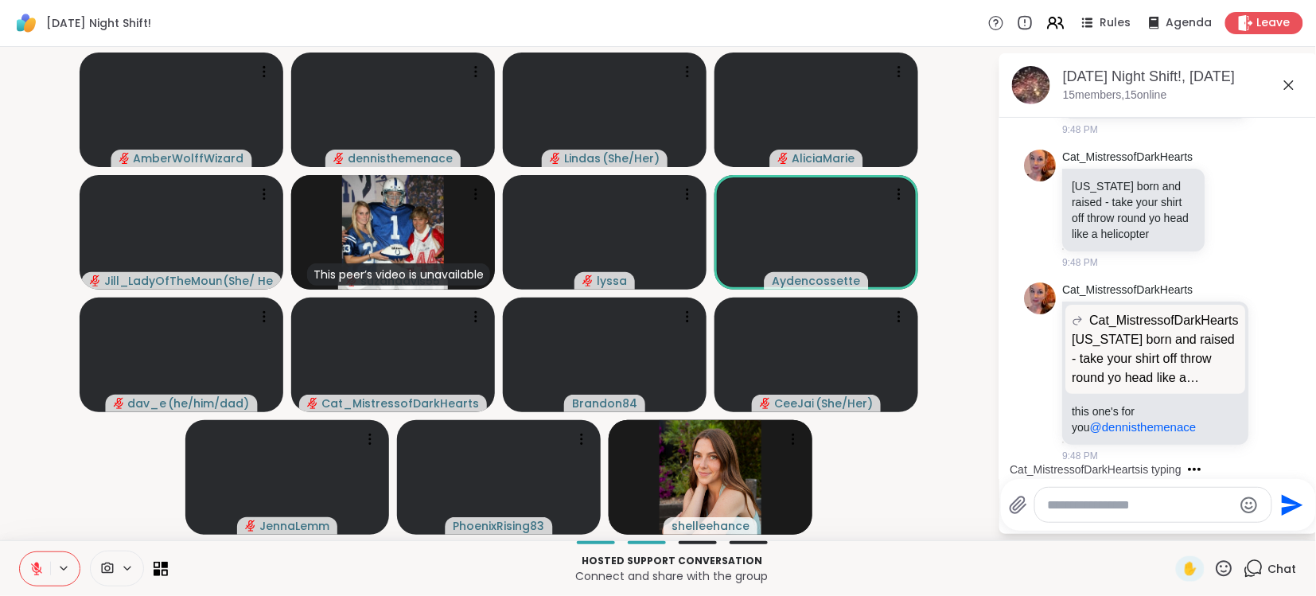
click at [1170, 505] on textarea "Type your message" at bounding box center [1140, 505] width 185 height 16
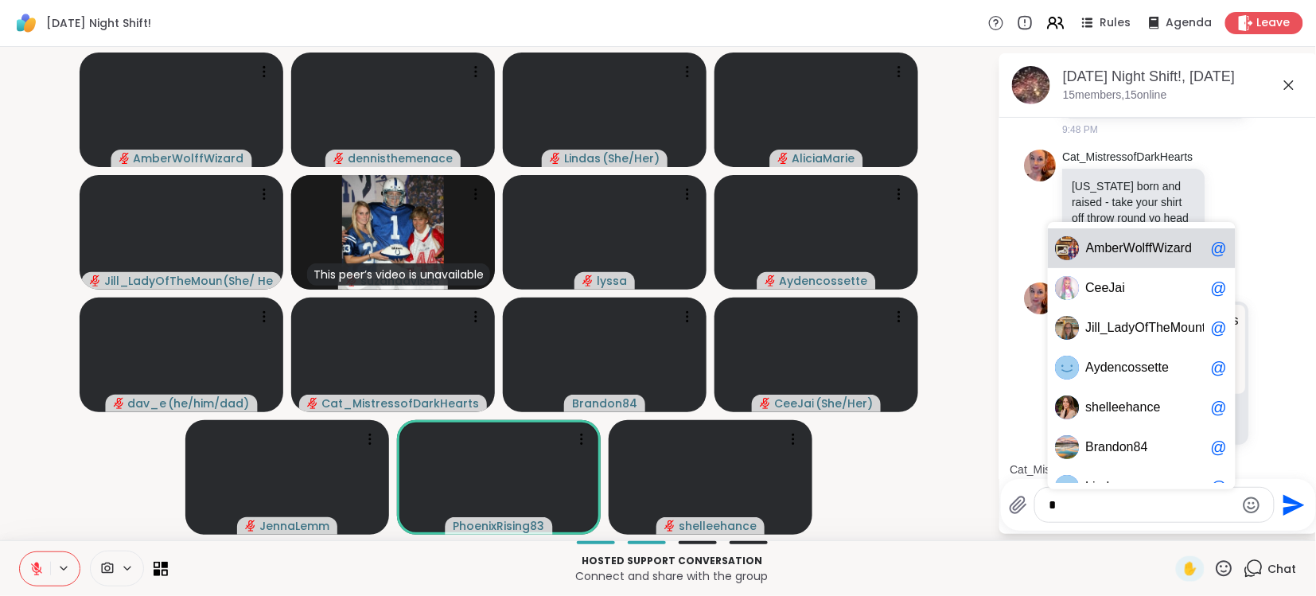
click at [1173, 509] on textarea "*" at bounding box center [1141, 505] width 185 height 16
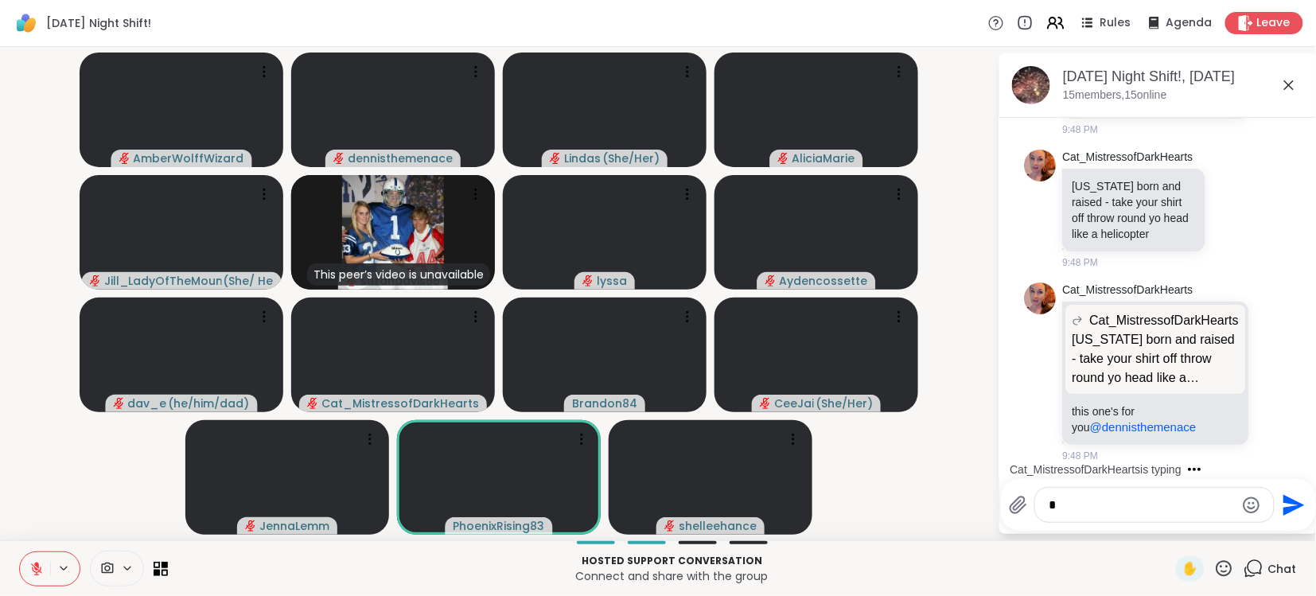
click at [1173, 509] on textarea "*" at bounding box center [1141, 505] width 185 height 16
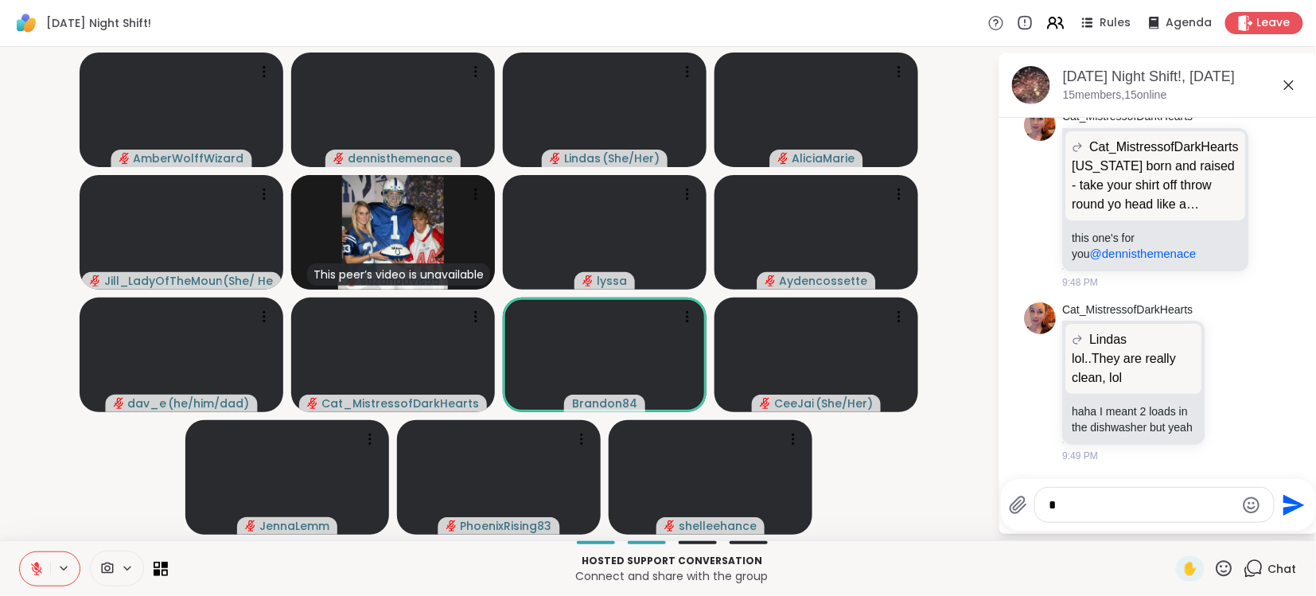
type textarea "*"
click at [1150, 465] on span "t_MistressofDarkHearts" at bounding box center [1168, 463] width 133 height 16
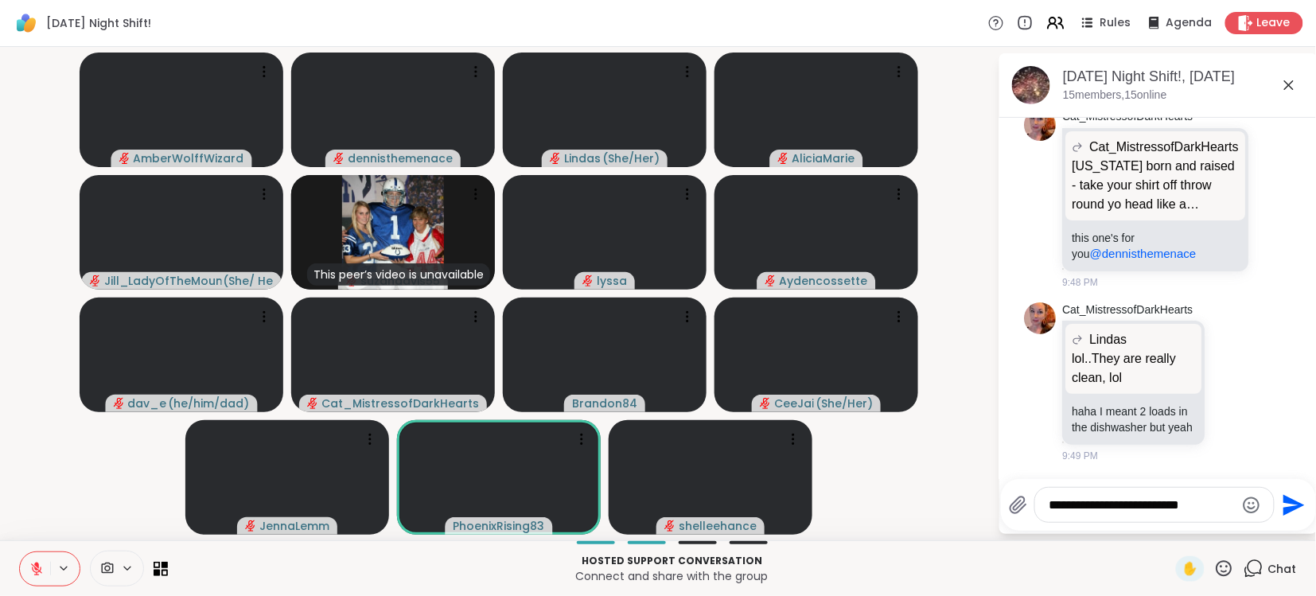
scroll to position [3118, 0]
click at [1302, 138] on li "Cat_MistressofDarkHearts Cat_MistressofDarkHearts [US_STATE] born and raised - …" at bounding box center [1158, 199] width 289 height 193
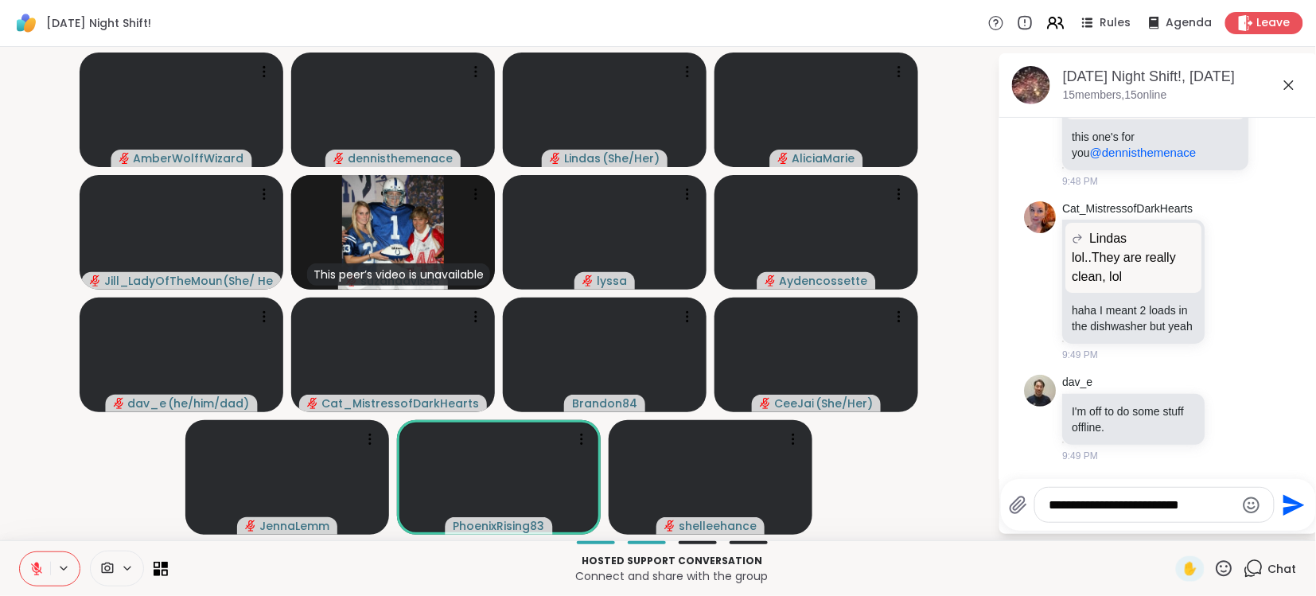
click at [1239, 498] on div "**********" at bounding box center [1154, 505] width 239 height 34
click at [1232, 502] on textarea "**********" at bounding box center [1141, 505] width 185 height 16
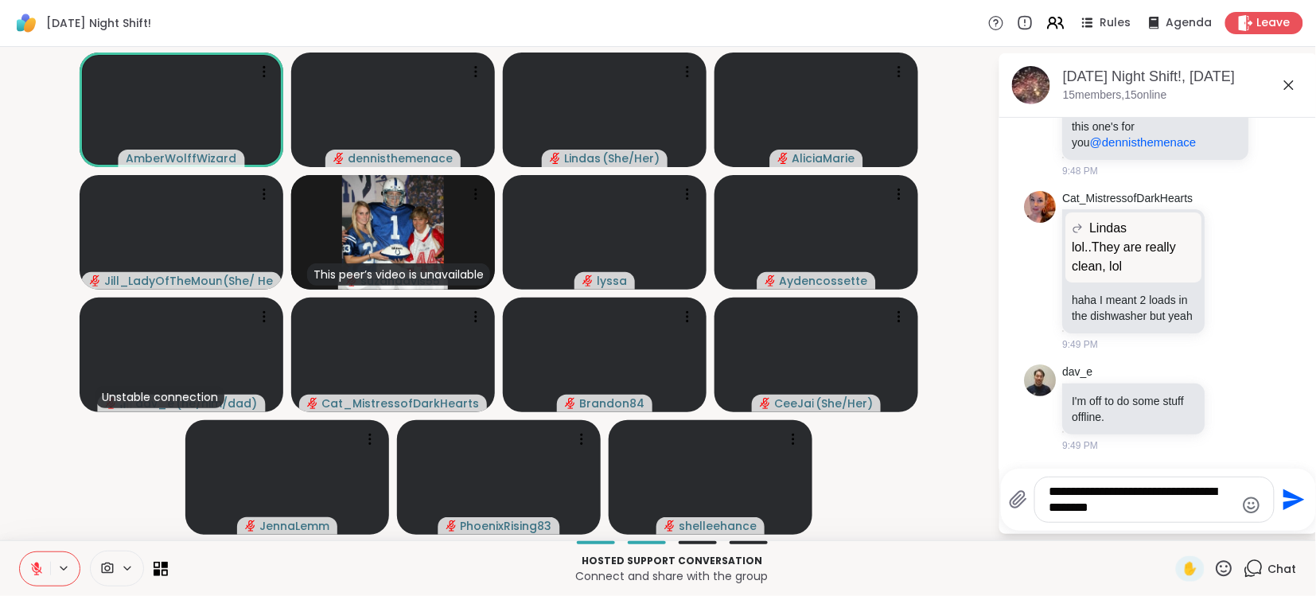
click at [1099, 509] on textarea "**********" at bounding box center [1141, 500] width 185 height 32
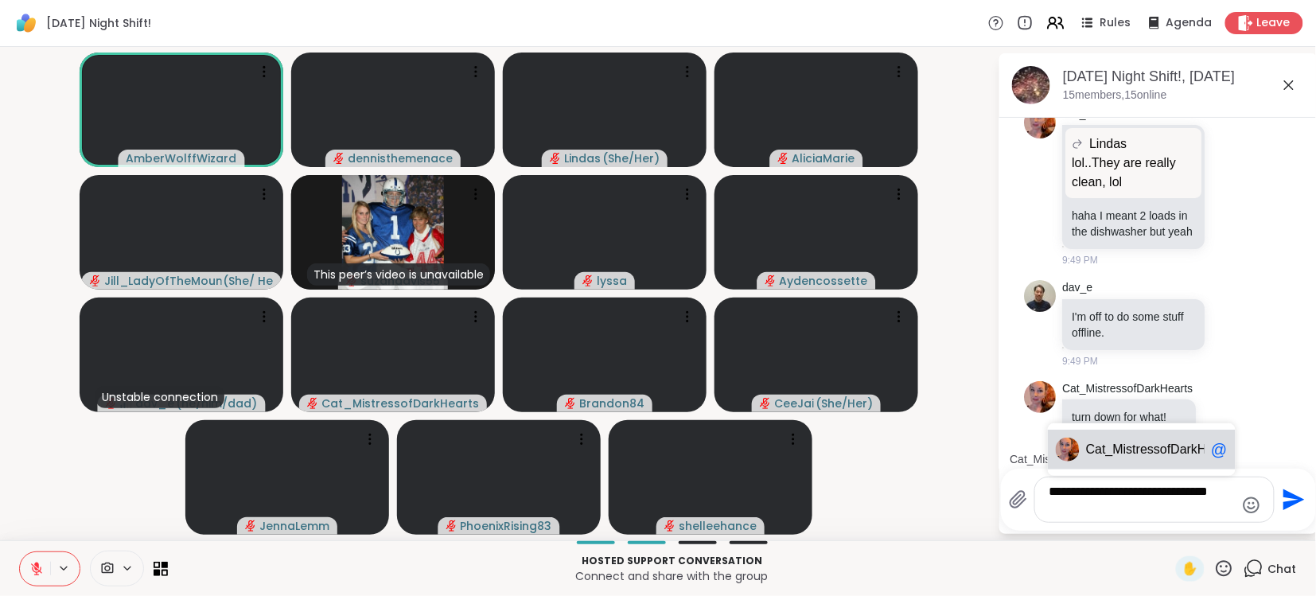
click at [1100, 517] on div "**********" at bounding box center [1154, 499] width 239 height 45
click at [1099, 504] on textarea "**********" at bounding box center [1141, 500] width 185 height 32
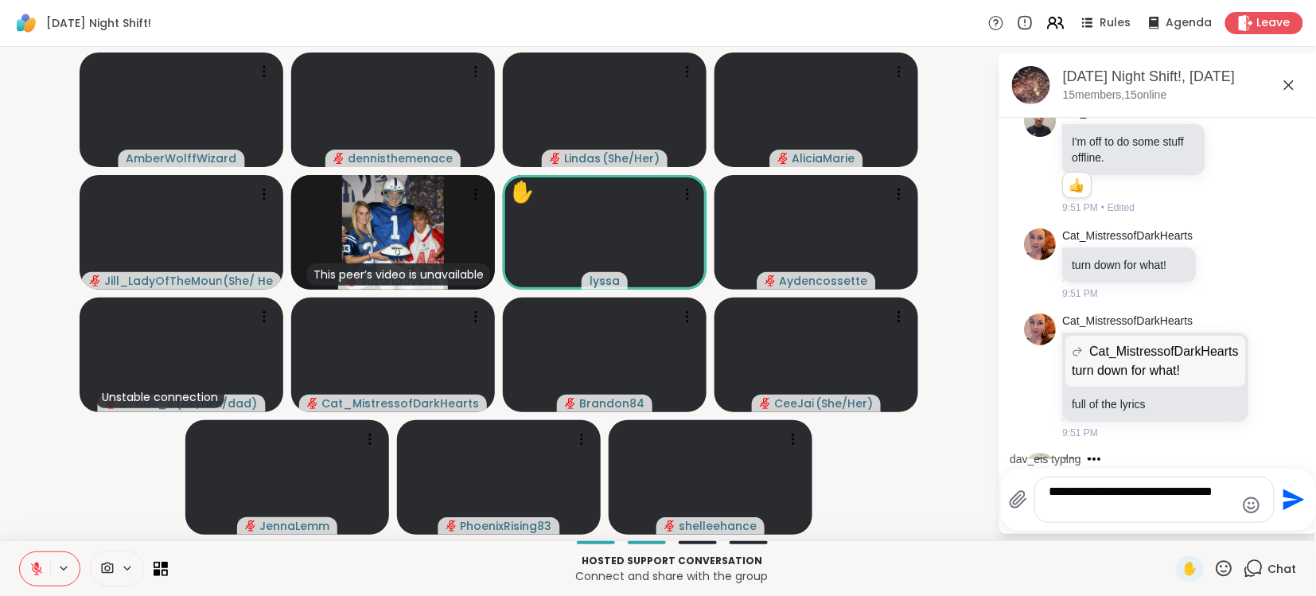
scroll to position [3509, 0]
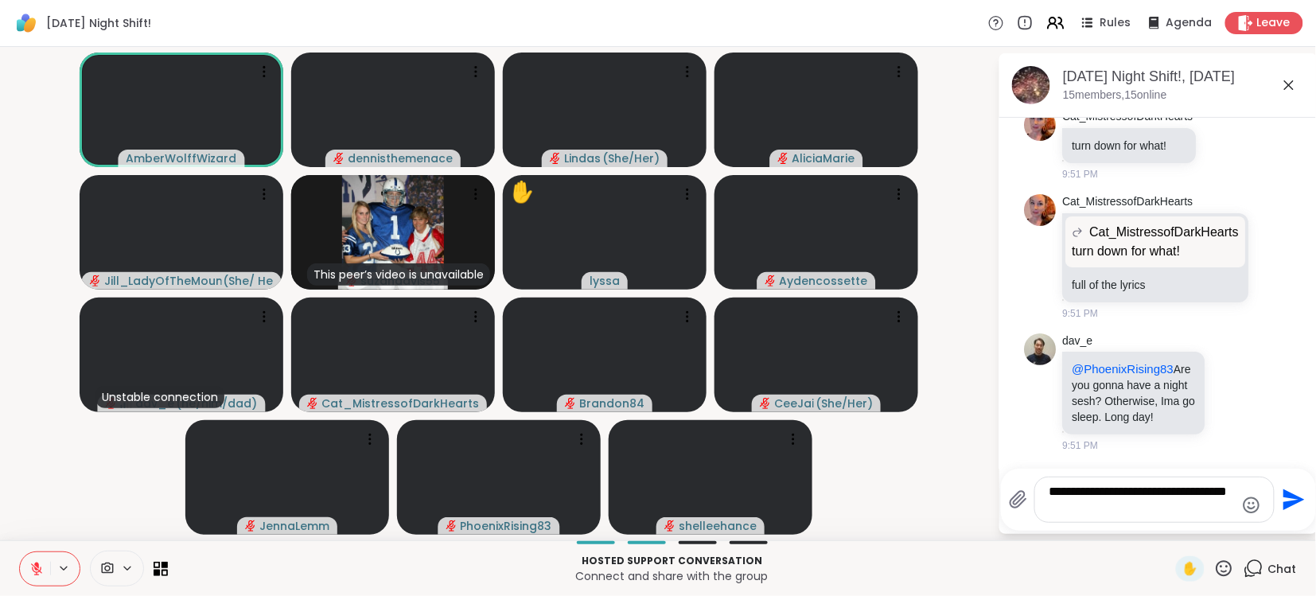
click at [1181, 554] on div "Hosted support conversation Connect and share with the group ✋ Chat" at bounding box center [658, 568] width 1316 height 56
click at [1137, 504] on textarea "**********" at bounding box center [1141, 500] width 185 height 32
type textarea "**********"
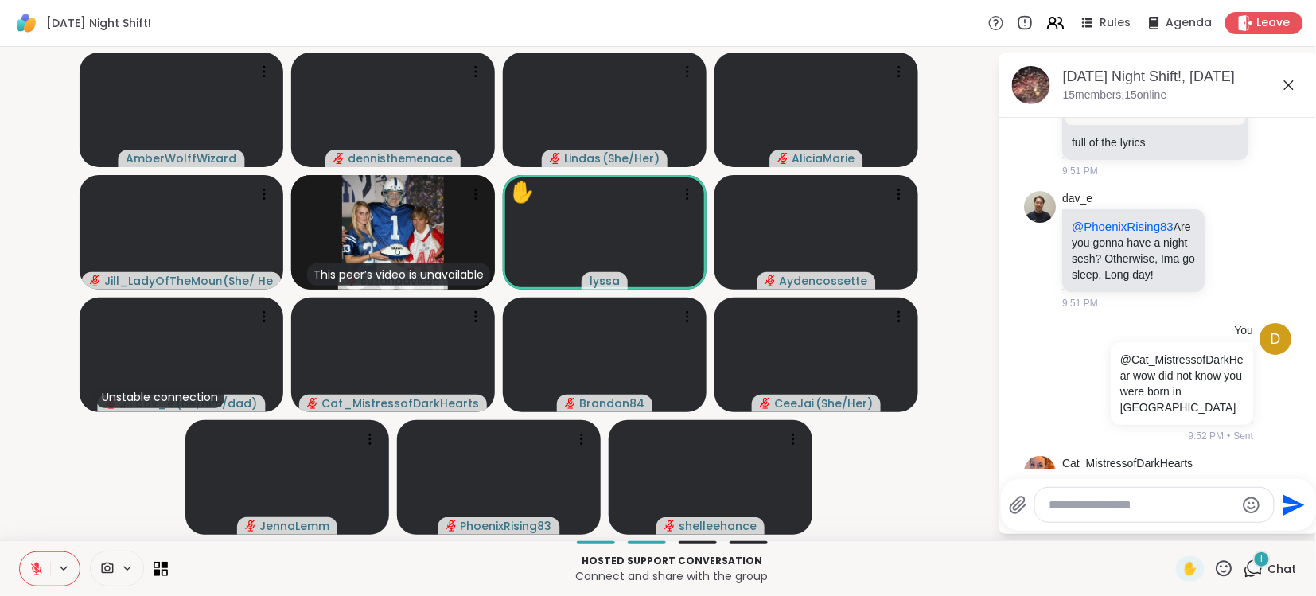
scroll to position [3808, 0]
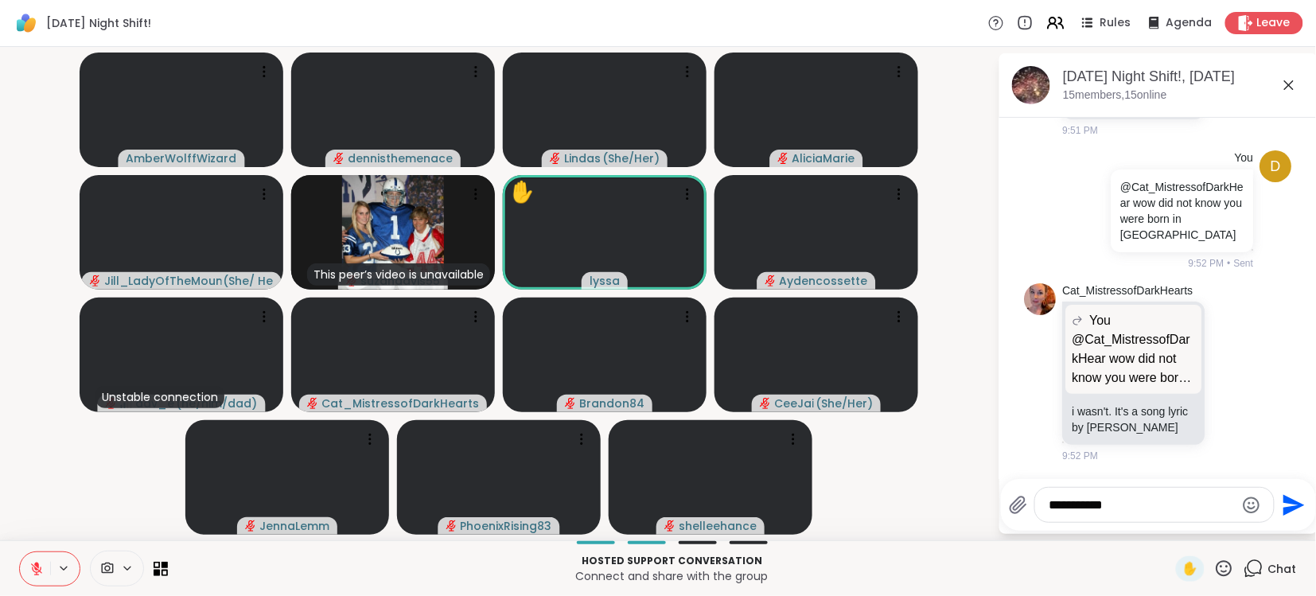
type textarea "**********"
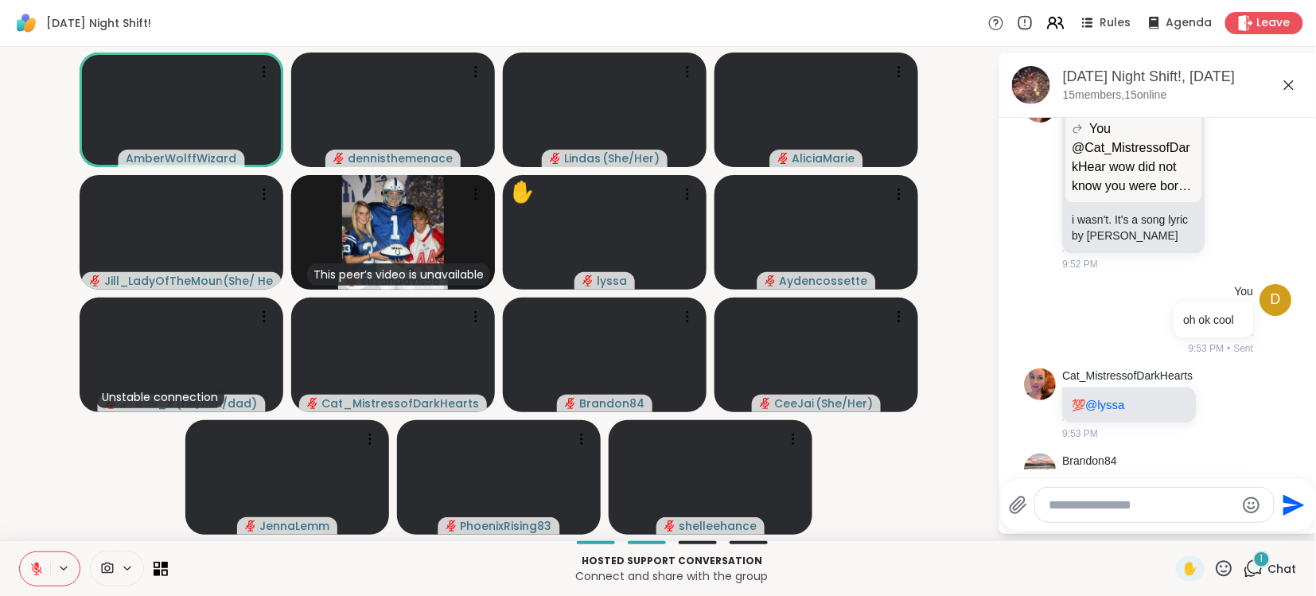
scroll to position [4179, 0]
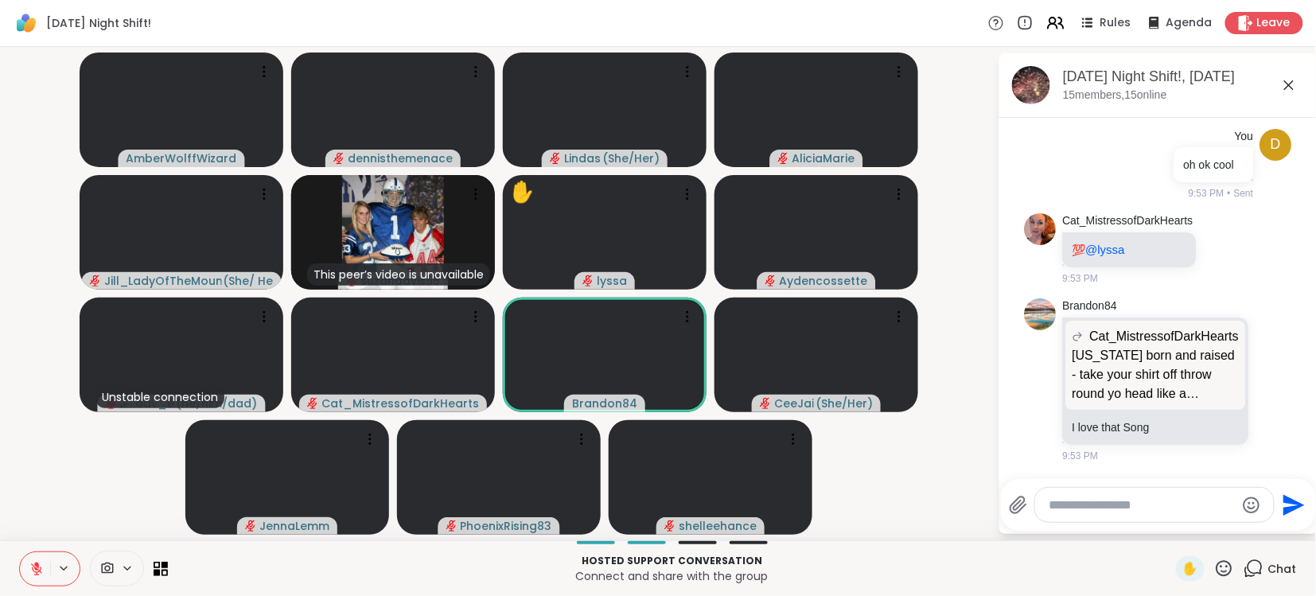
click at [1113, 501] on textarea "Type your message" at bounding box center [1141, 505] width 185 height 16
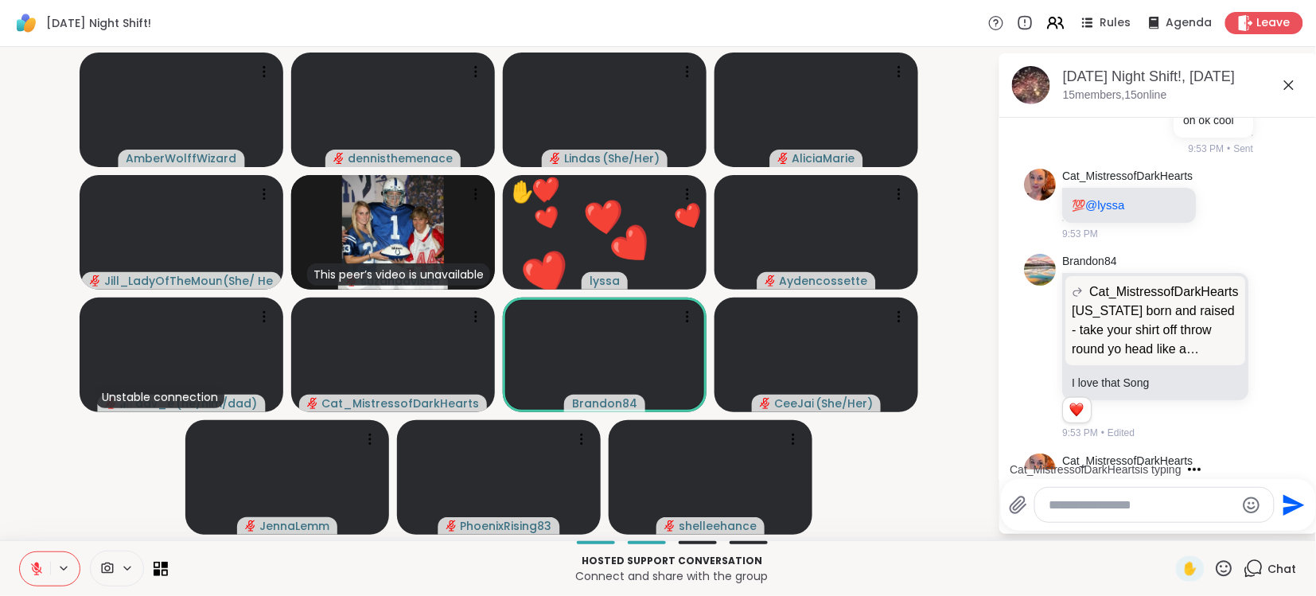
scroll to position [4342, 0]
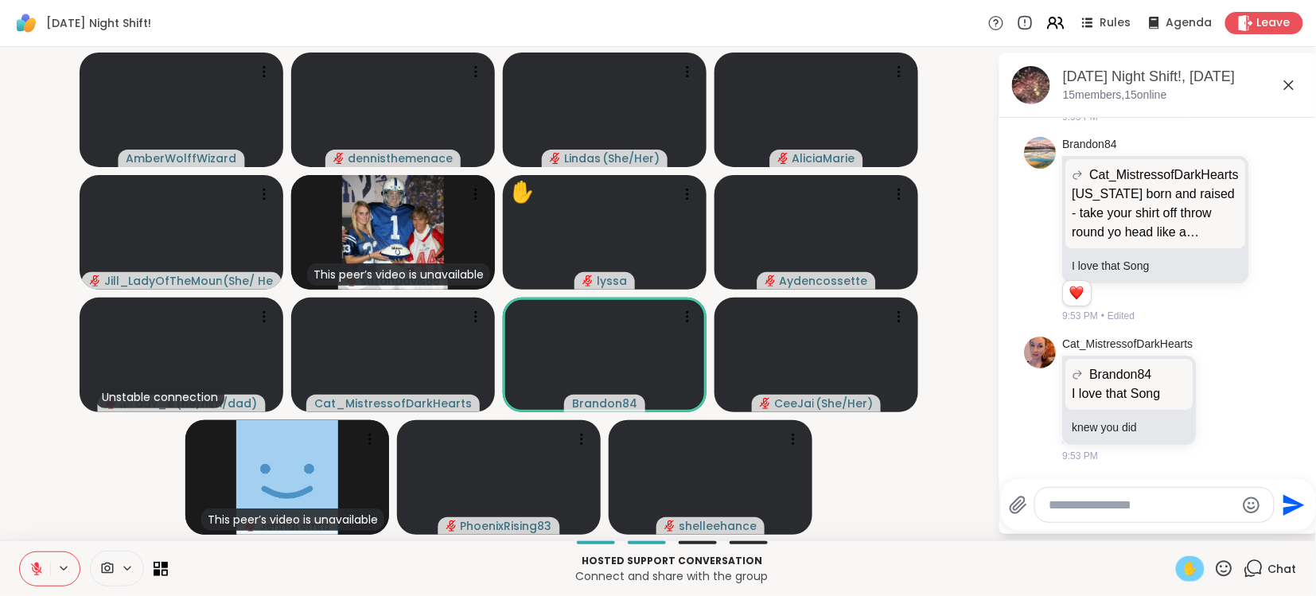
click at [1191, 573] on span "✋" at bounding box center [1190, 568] width 16 height 19
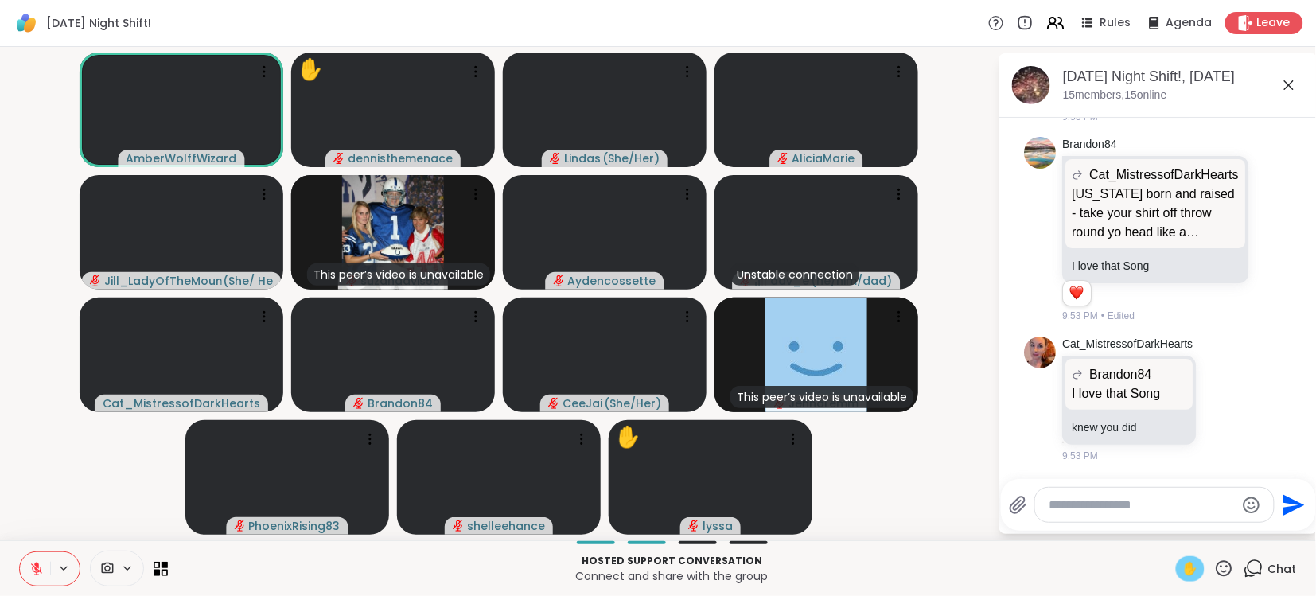
click at [1194, 566] on span "✋" at bounding box center [1190, 568] width 16 height 19
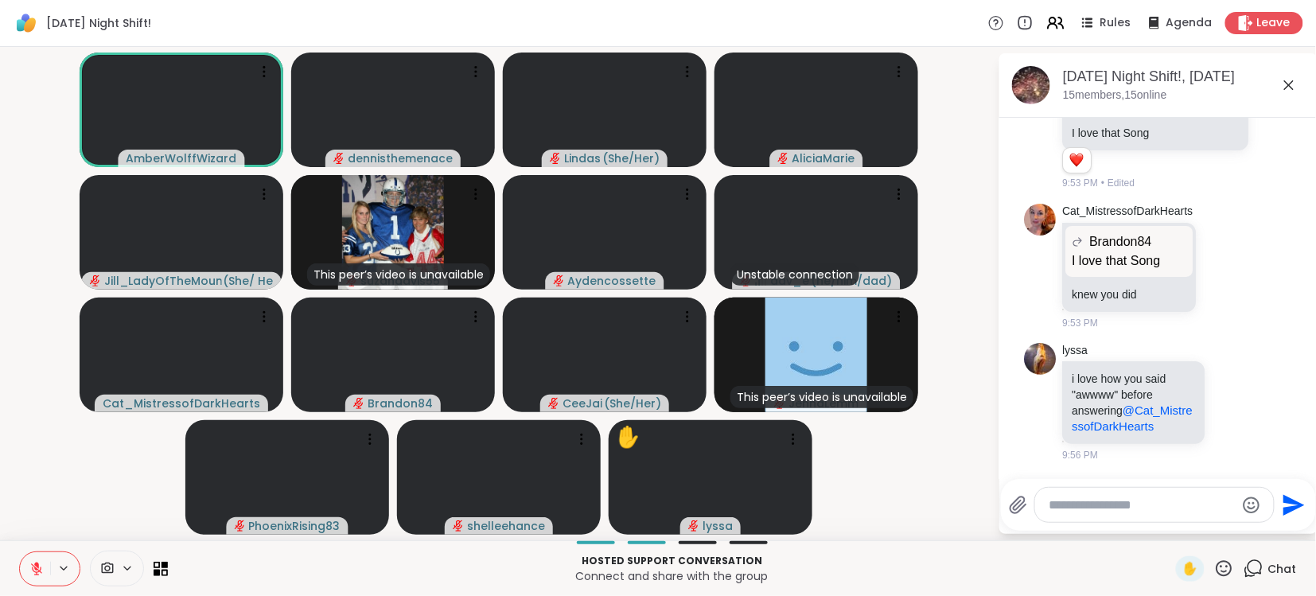
click at [38, 567] on icon at bounding box center [36, 565] width 5 height 6
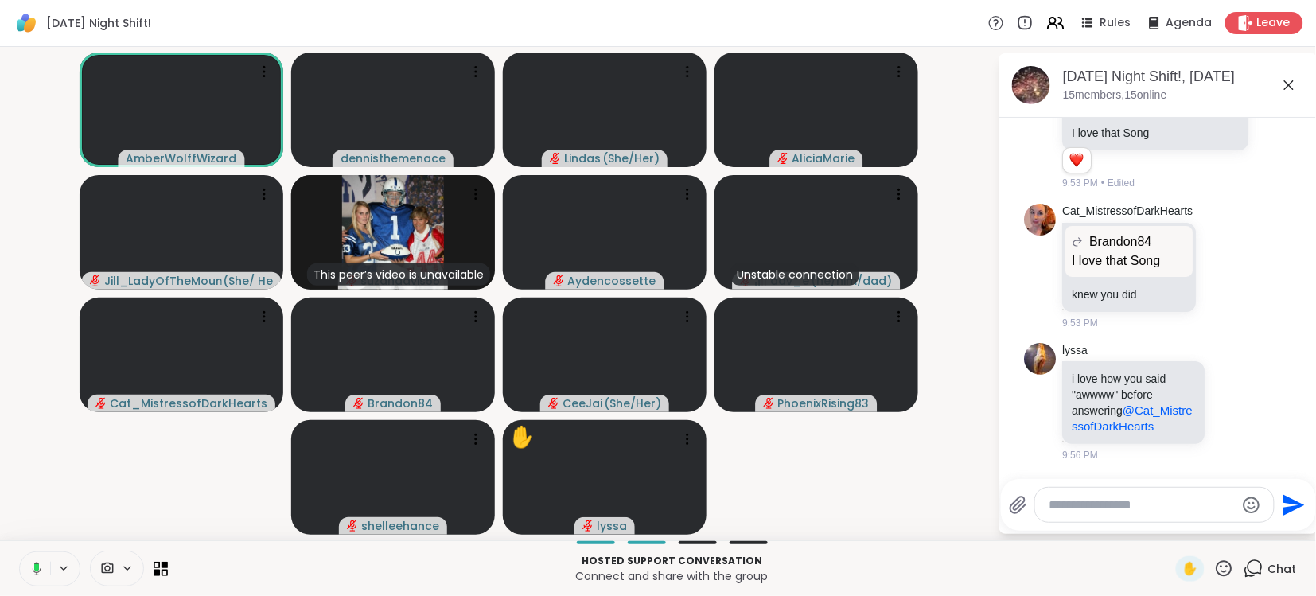
click at [58, 506] on video-player-container "AmberWolffWizard dennisthemenace [PERSON_NAME] ( She/Her ) AliciaMarie [PERSON_…" at bounding box center [499, 293] width 979 height 481
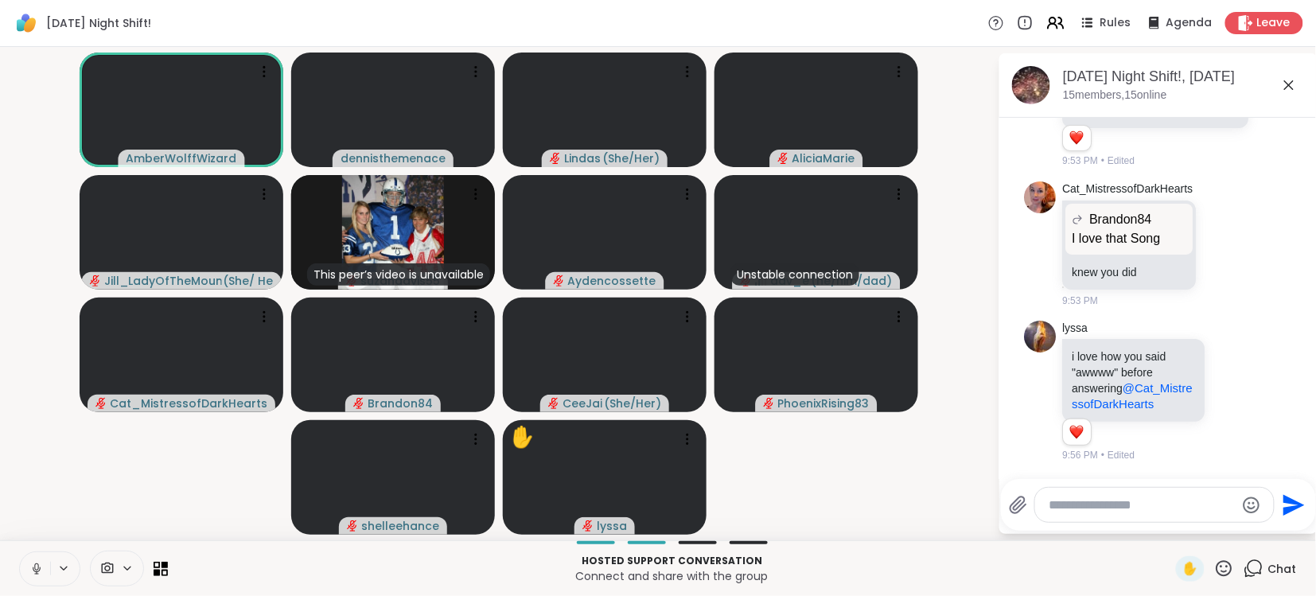
click at [35, 562] on icon at bounding box center [36, 569] width 14 height 14
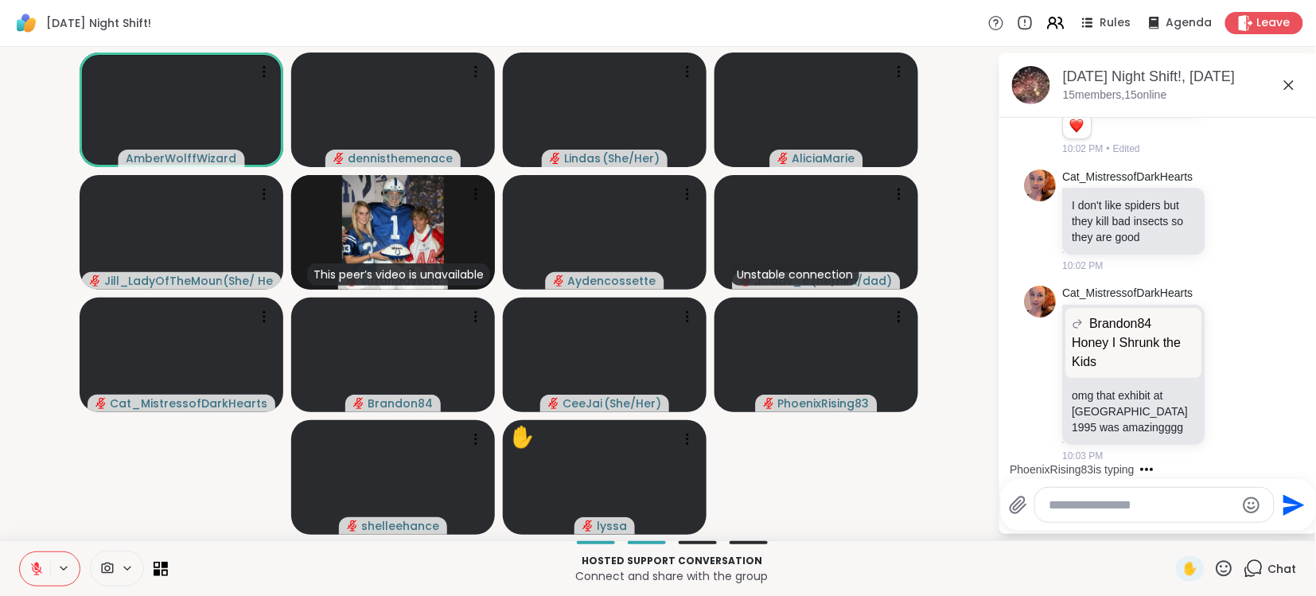
scroll to position [5485, 0]
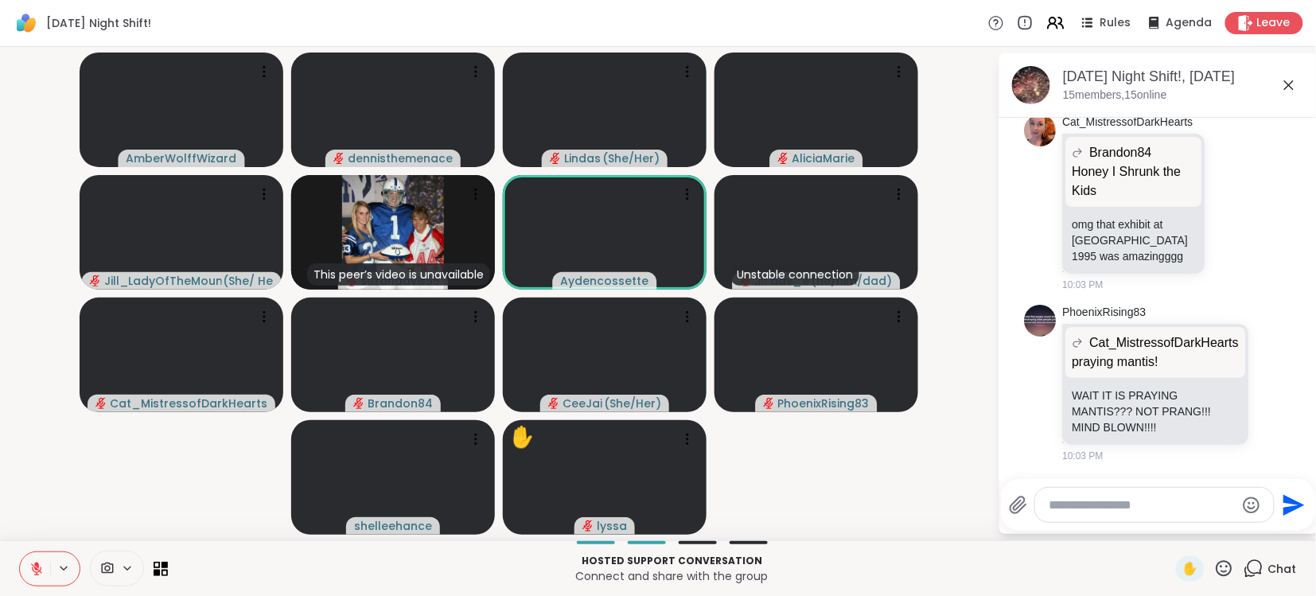
click at [92, 585] on div at bounding box center [93, 569] width 149 height 36
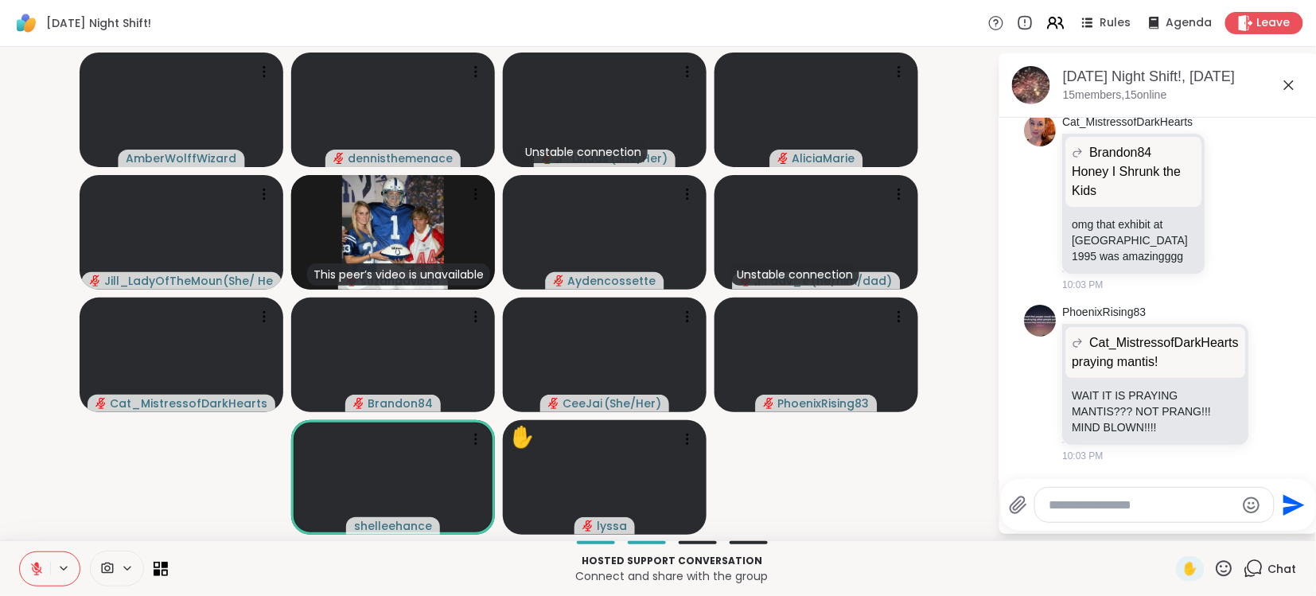
click at [37, 565] on icon at bounding box center [36, 565] width 5 height 6
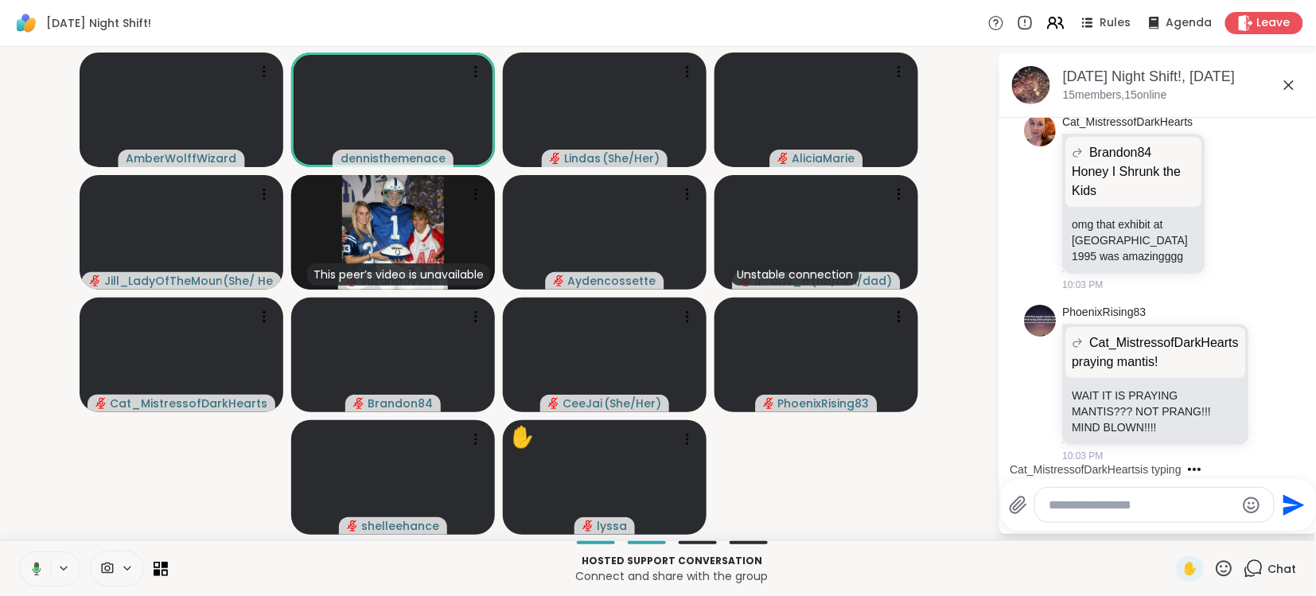
scroll to position [5678, 0]
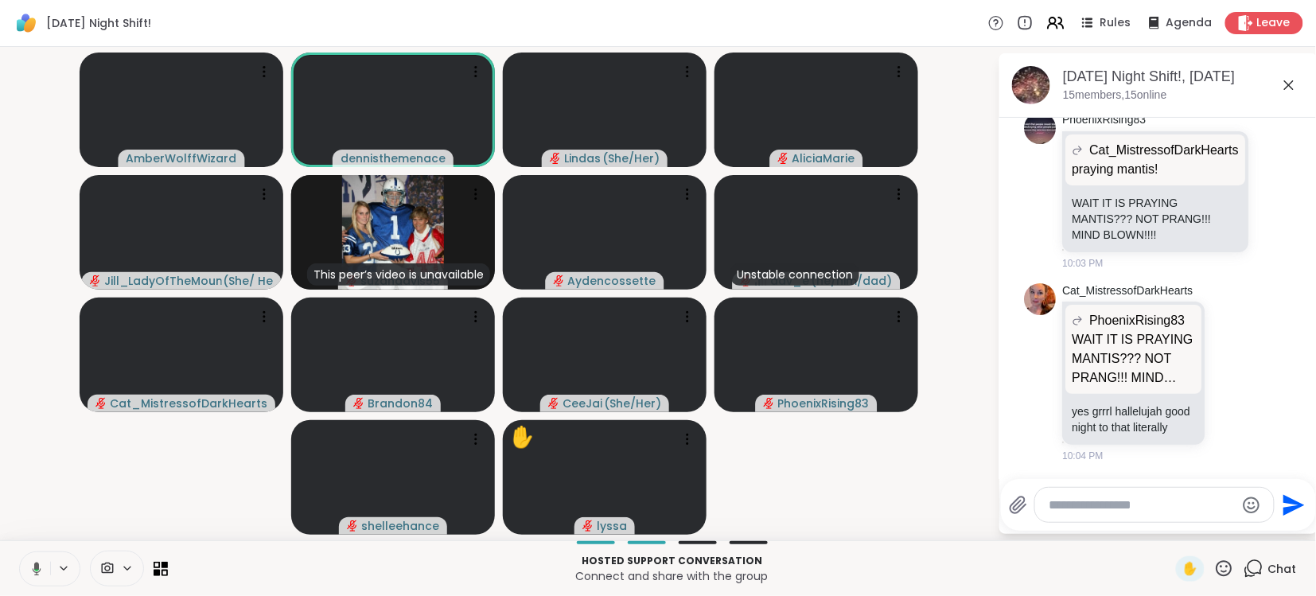
click at [35, 570] on icon at bounding box center [36, 570] width 5 height 2
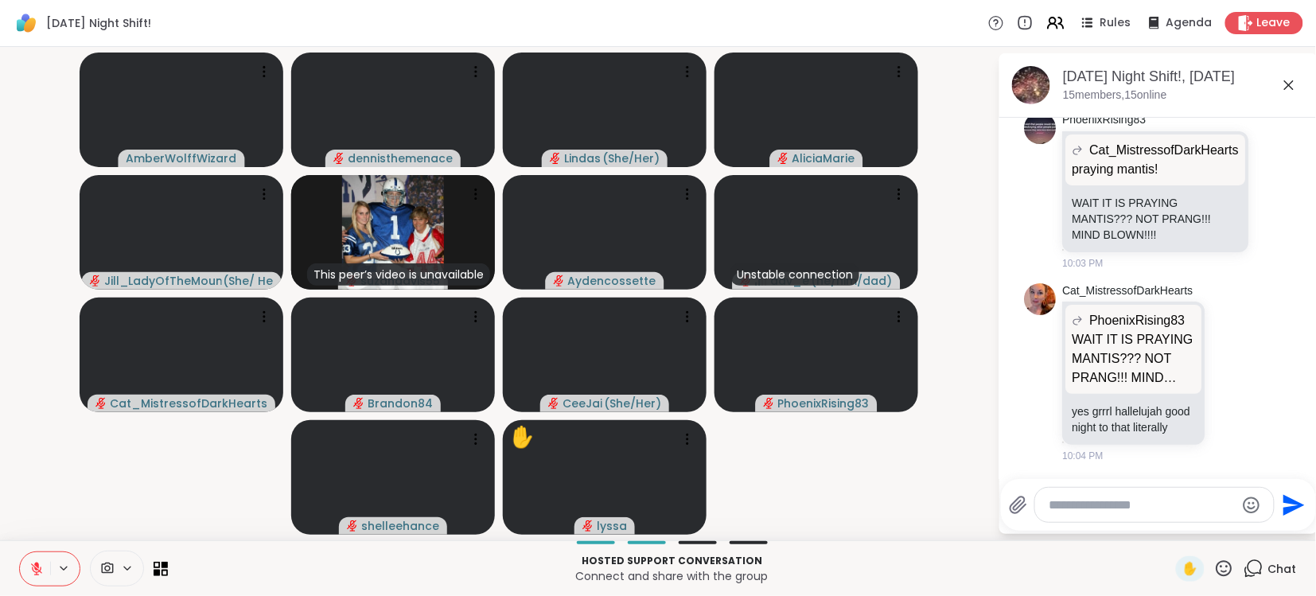
scroll to position [5701, 0]
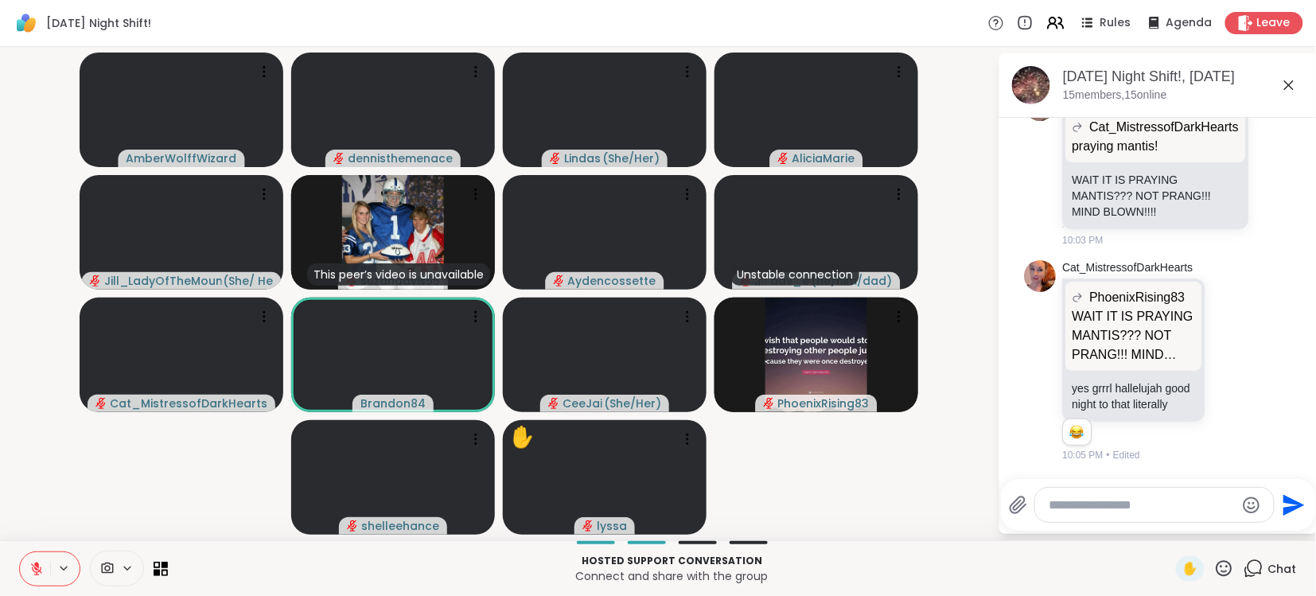
click at [35, 570] on icon at bounding box center [36, 569] width 14 height 14
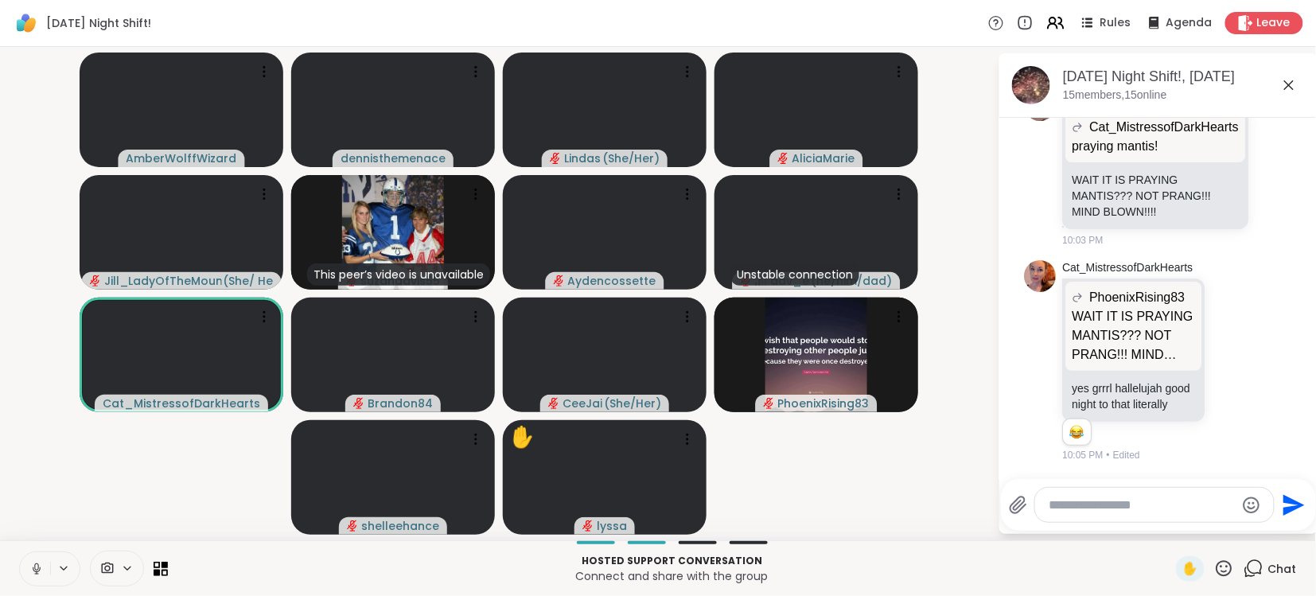
click at [39, 571] on icon at bounding box center [36, 569] width 14 height 14
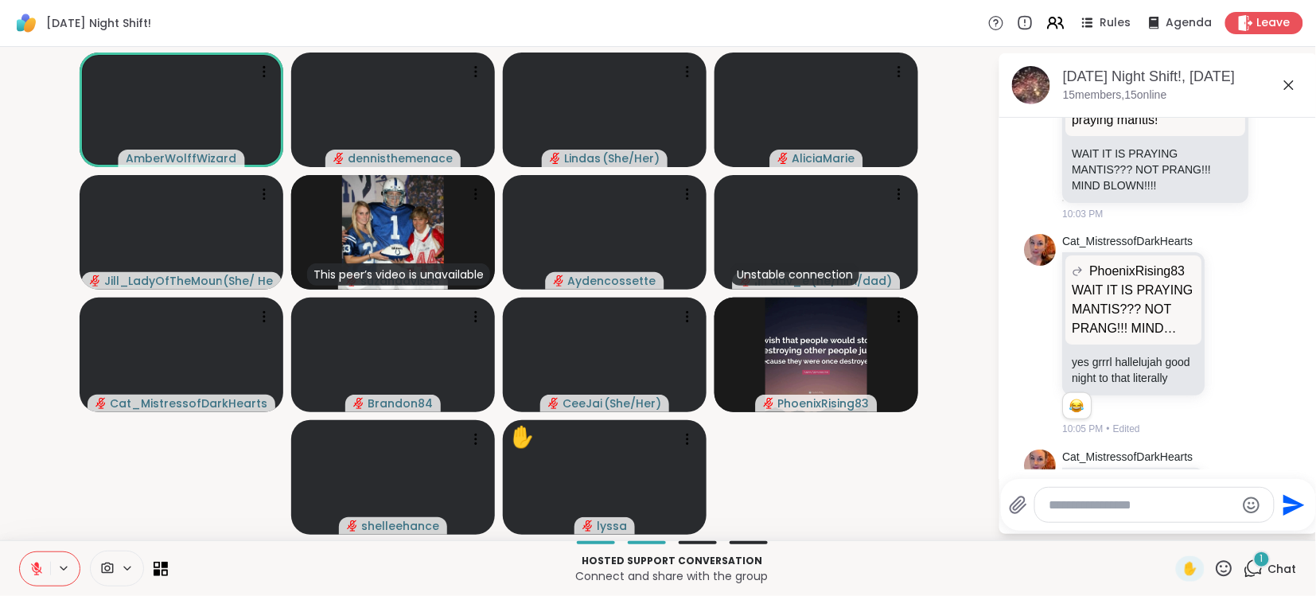
scroll to position [5817, 0]
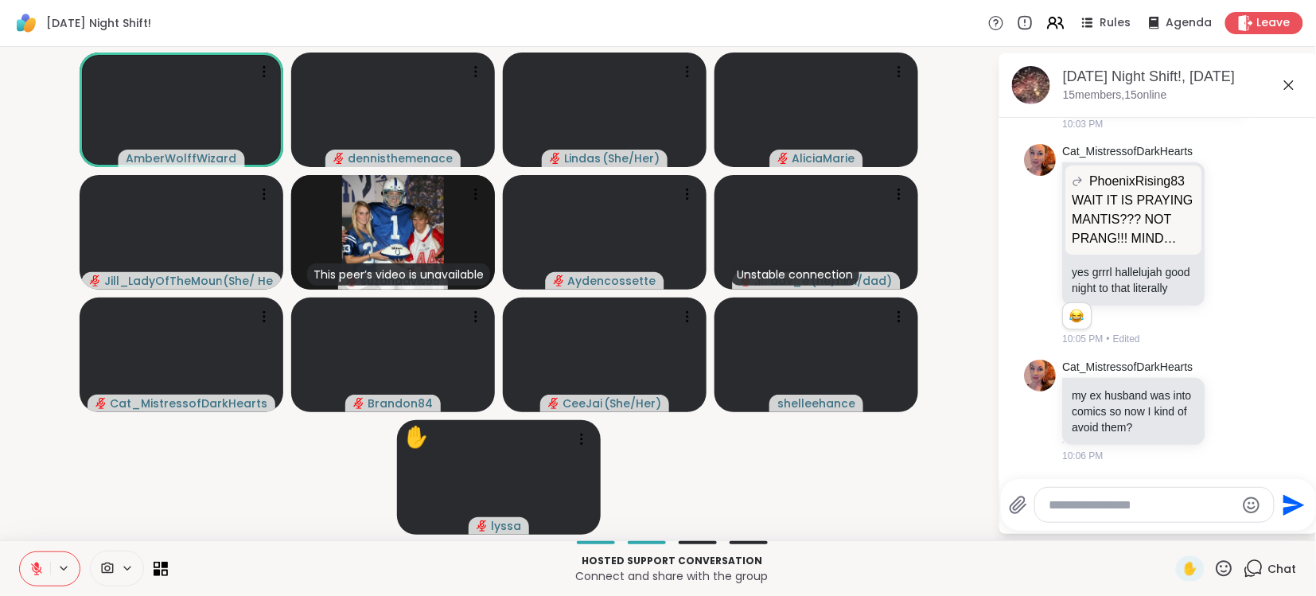
click at [39, 571] on icon at bounding box center [36, 568] width 11 height 11
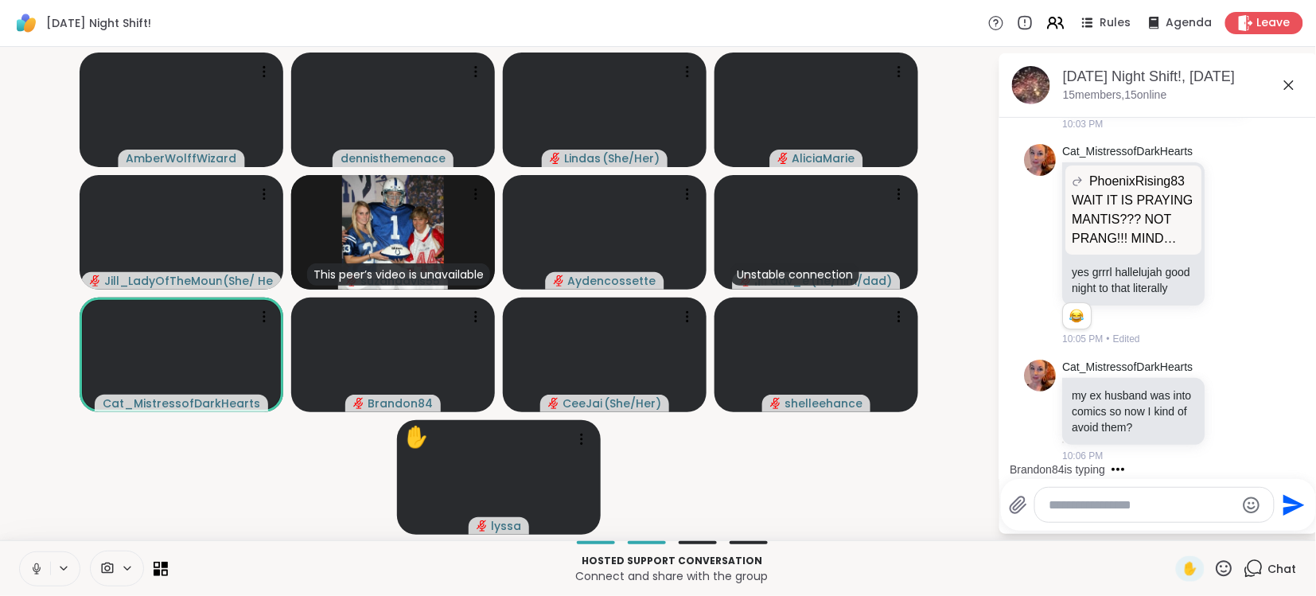
click at [37, 570] on icon at bounding box center [36, 566] width 4 height 7
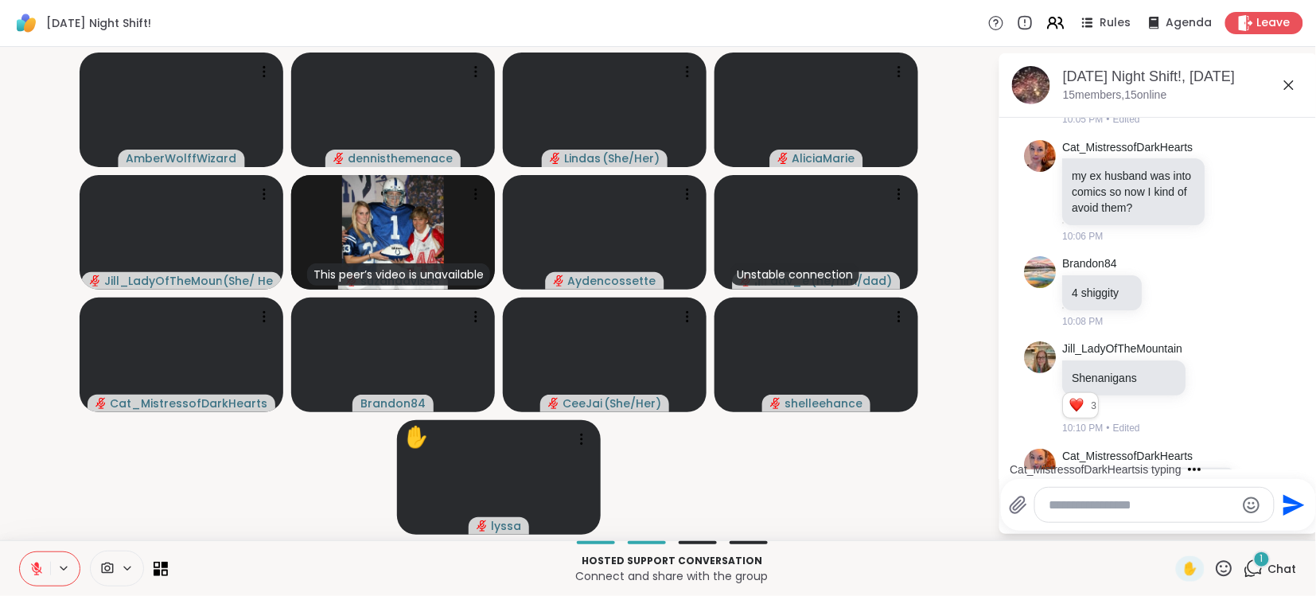
scroll to position [6150, 0]
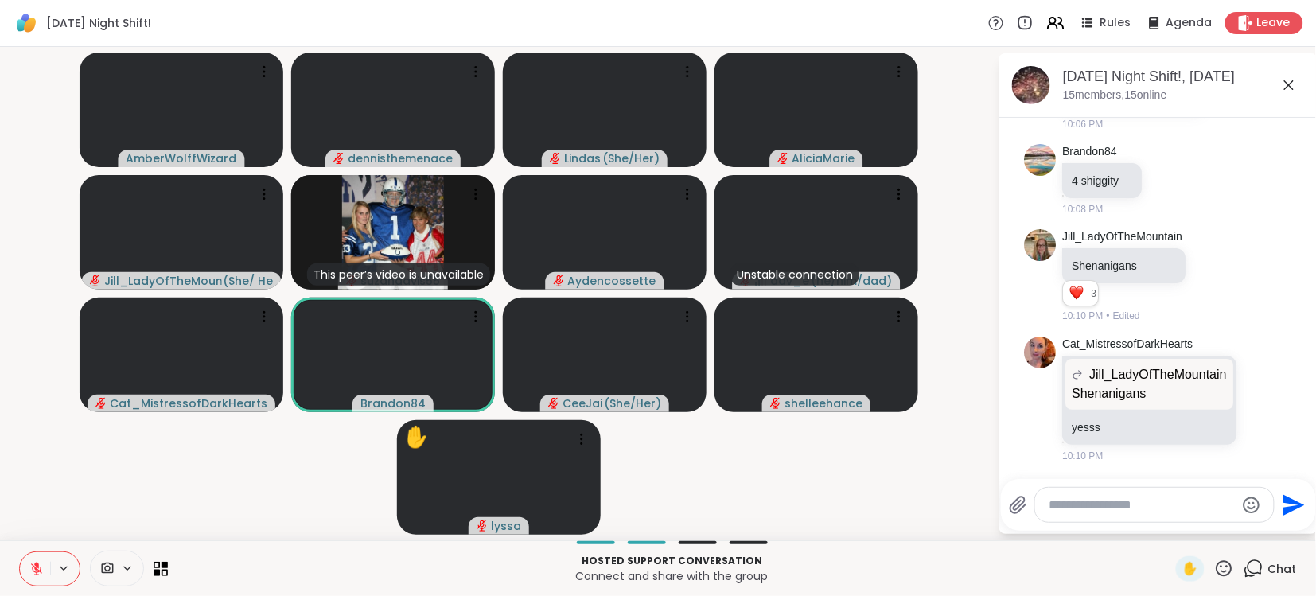
click at [34, 567] on icon at bounding box center [36, 568] width 11 height 11
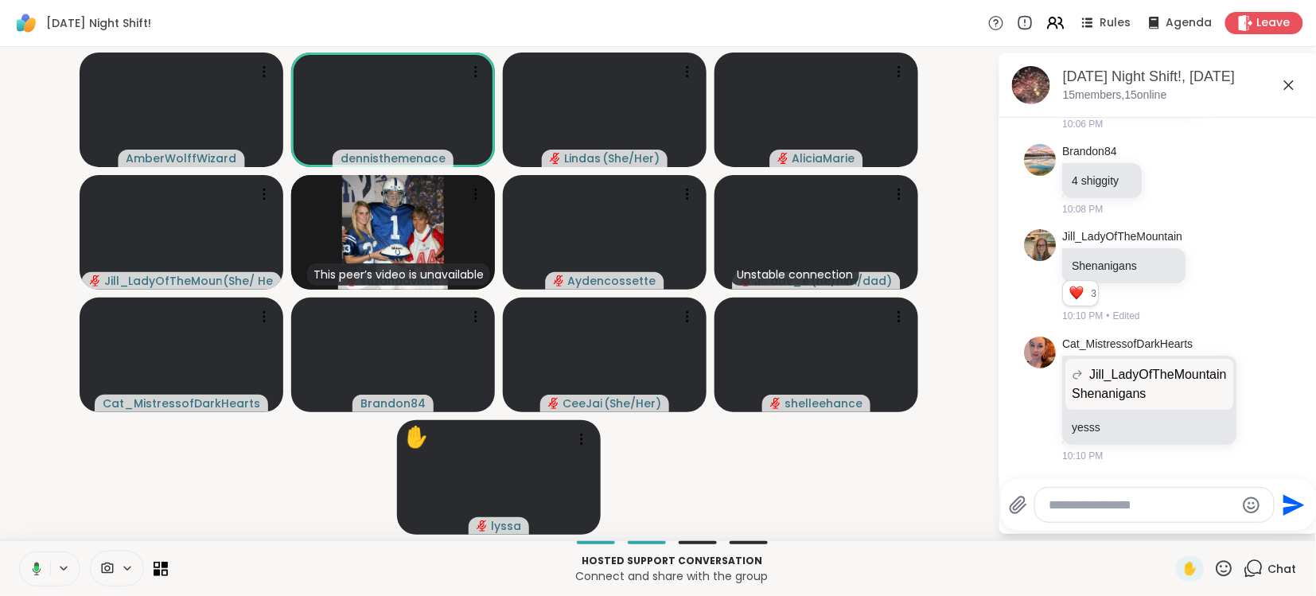
click at [34, 567] on icon at bounding box center [36, 569] width 5 height 6
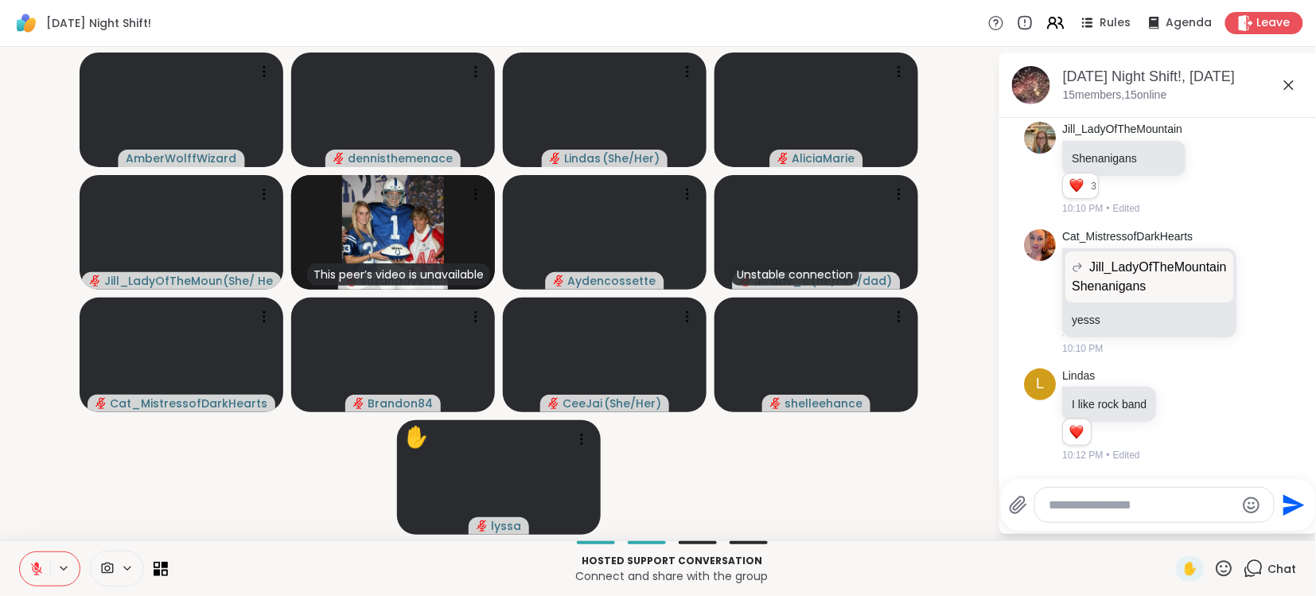
scroll to position [6258, 0]
click at [31, 564] on icon at bounding box center [36, 568] width 11 height 11
click at [31, 564] on icon at bounding box center [36, 569] width 14 height 14
click at [31, 564] on icon at bounding box center [36, 568] width 11 height 11
click at [34, 568] on icon at bounding box center [36, 569] width 14 height 14
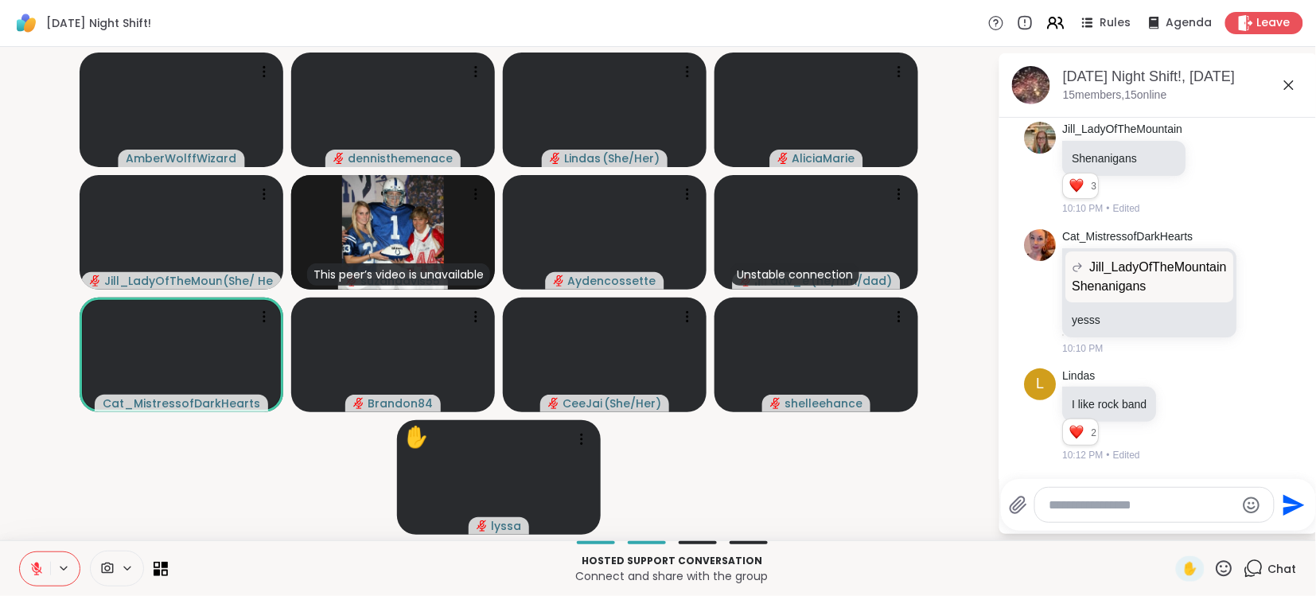
click at [34, 568] on icon at bounding box center [36, 569] width 14 height 14
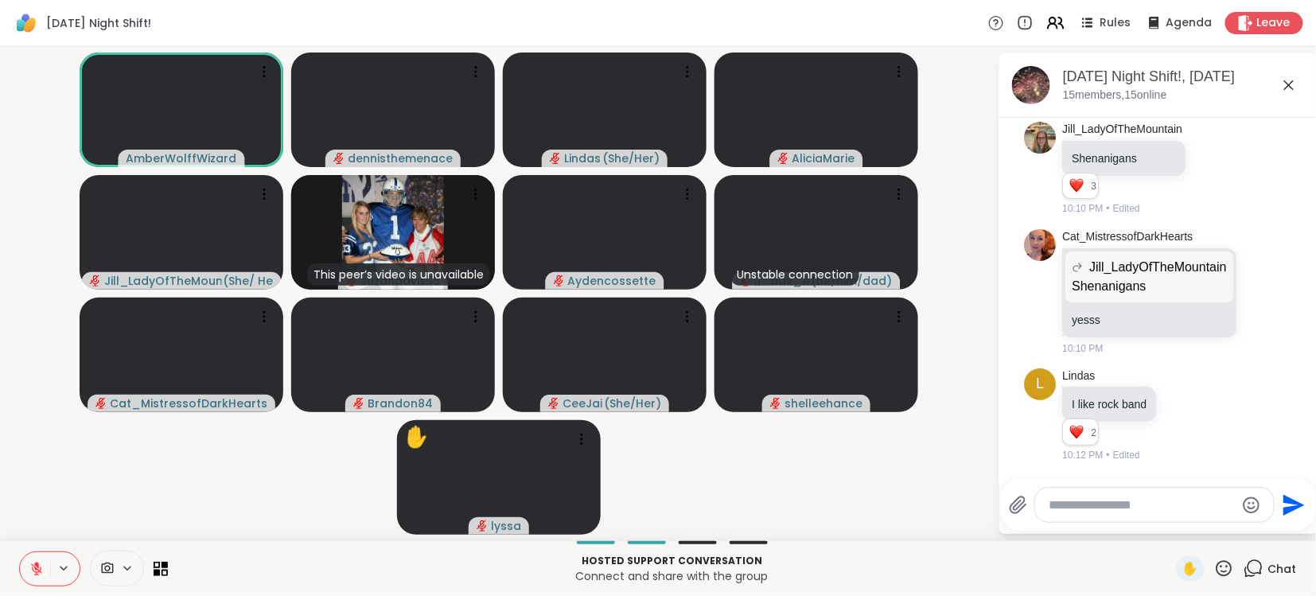
click at [34, 568] on icon at bounding box center [36, 569] width 14 height 14
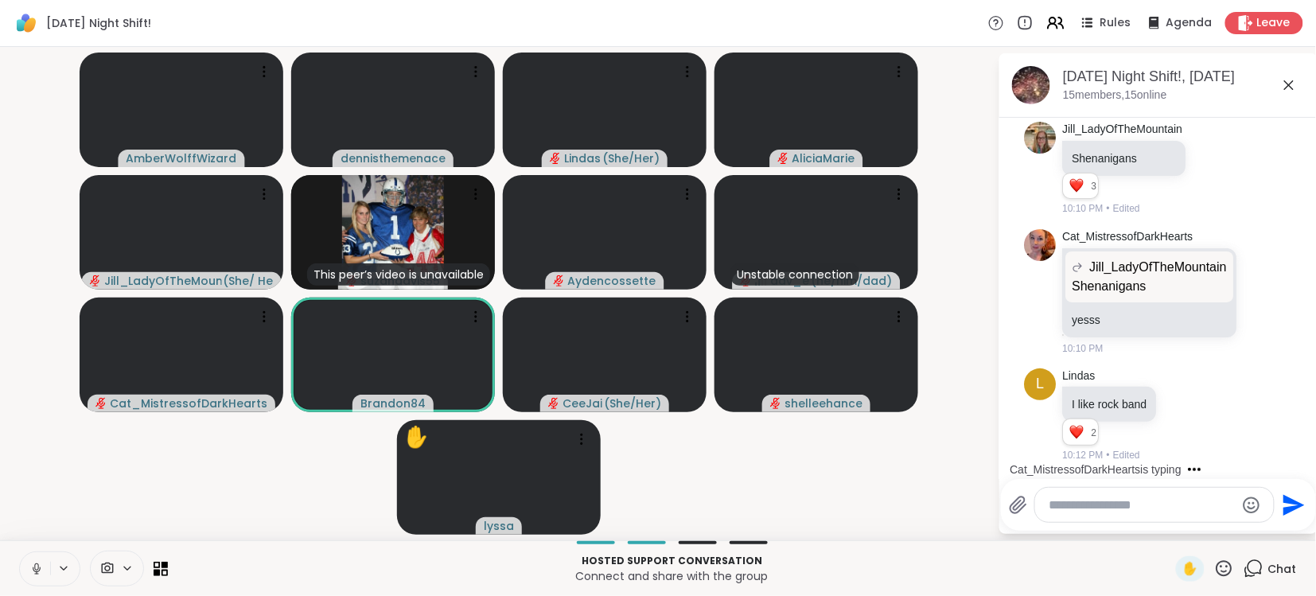
scroll to position [6359, 0]
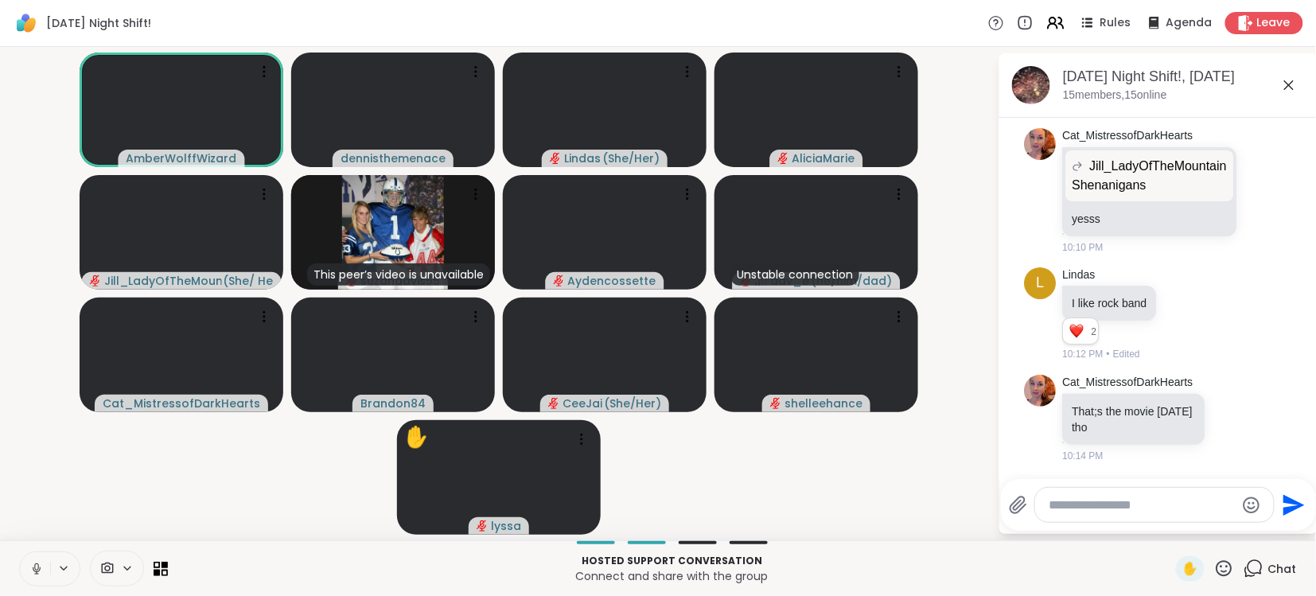
click at [33, 572] on icon at bounding box center [36, 569] width 14 height 14
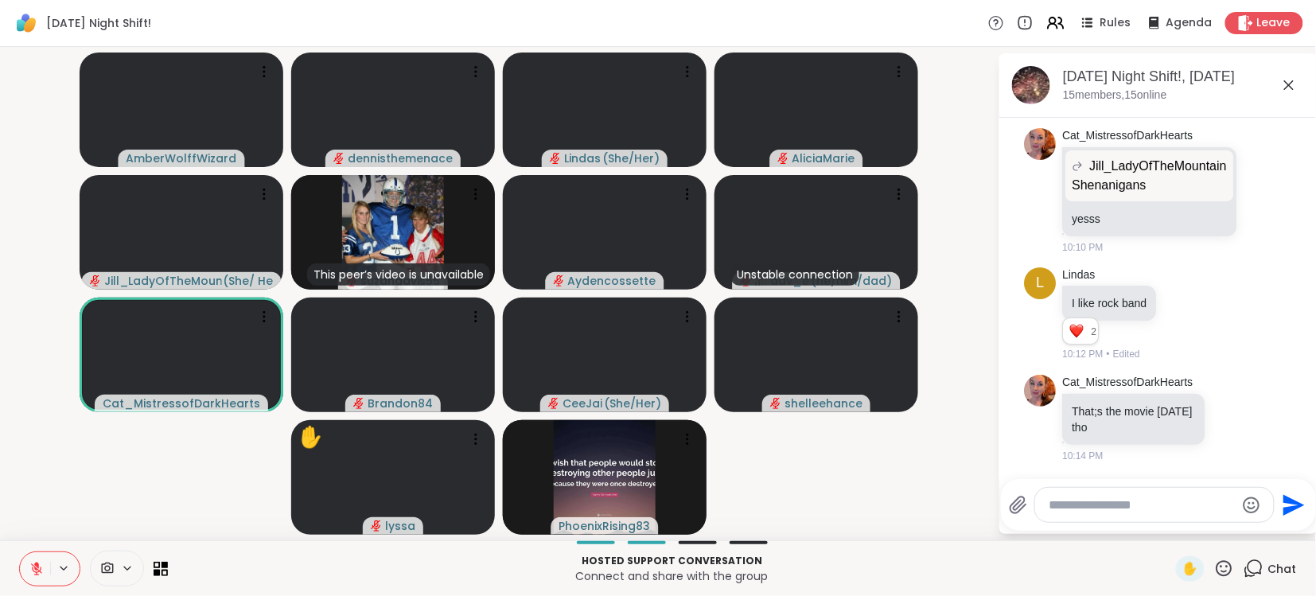
click at [35, 566] on icon at bounding box center [36, 569] width 14 height 14
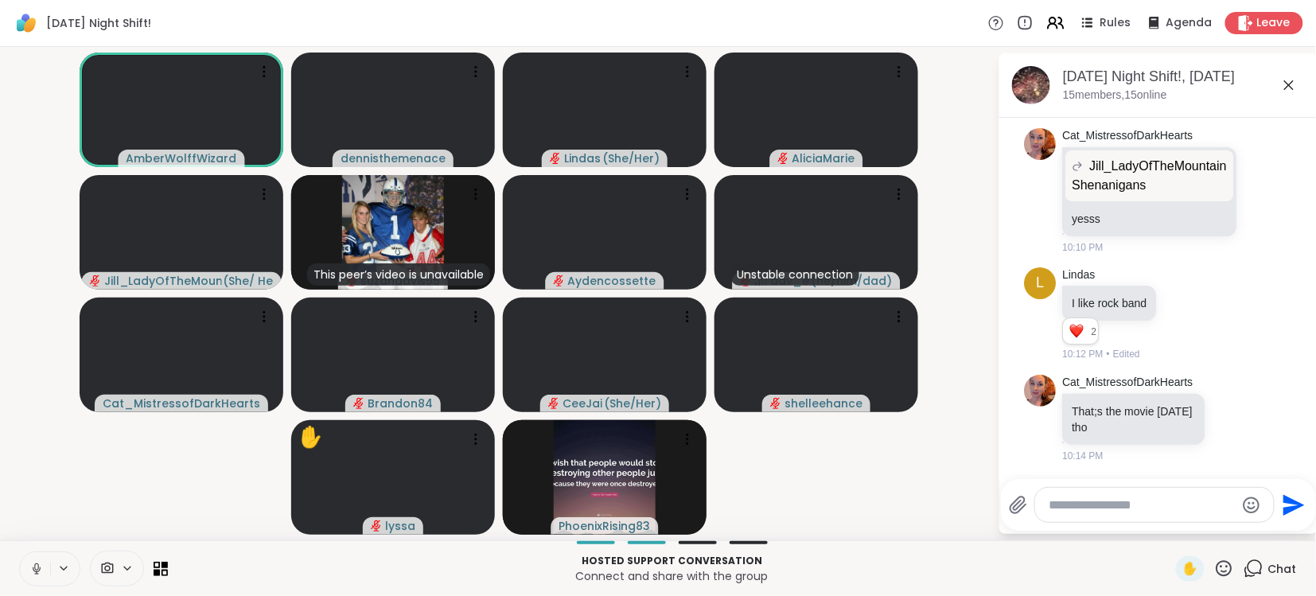
click at [35, 566] on icon at bounding box center [36, 569] width 14 height 14
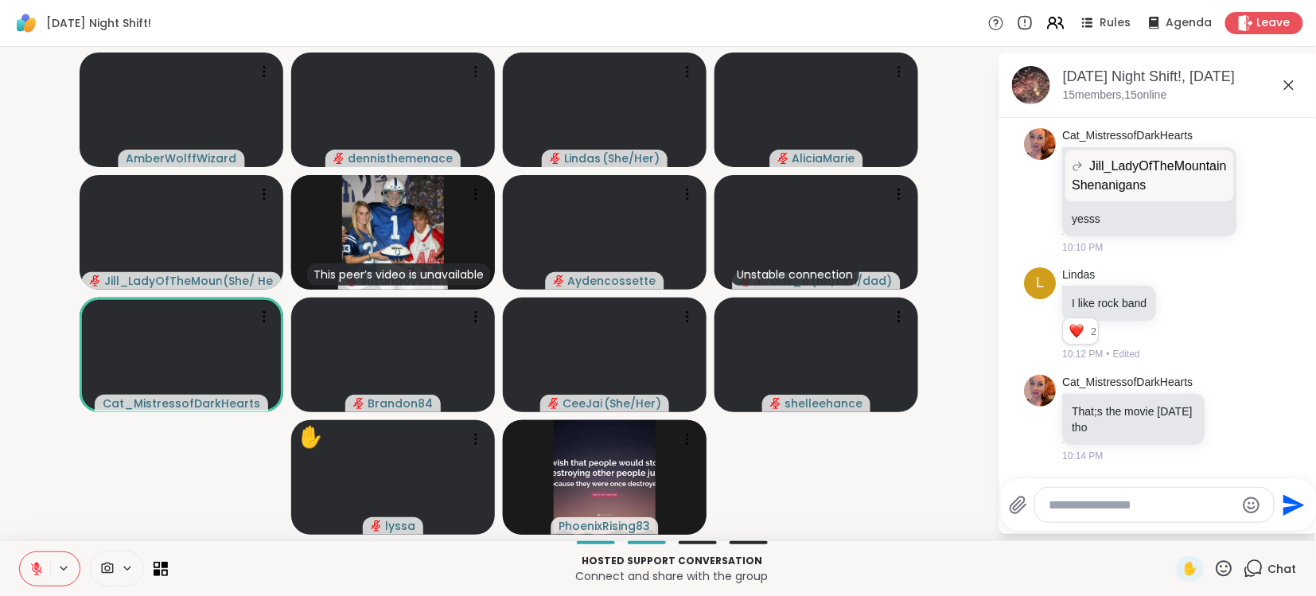
scroll to position [6459, 0]
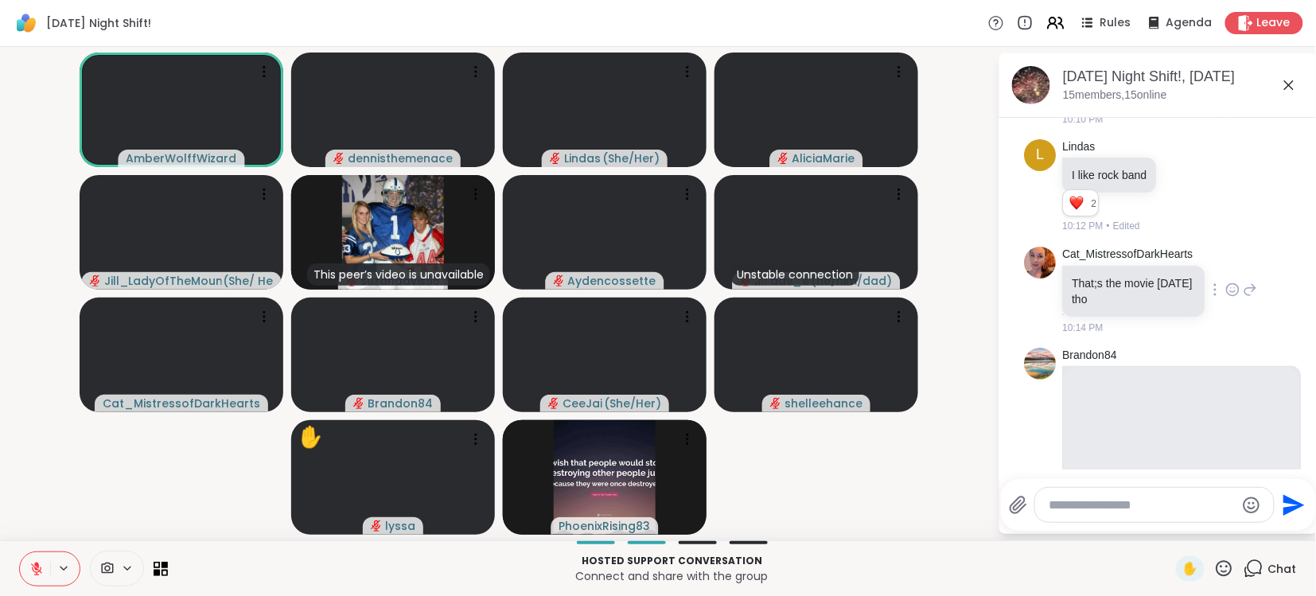
click at [1286, 325] on div "Cat_MistressofDarkHearts That;s the movie [DATE] tho 10:14 PM" at bounding box center [1158, 290] width 267 height 101
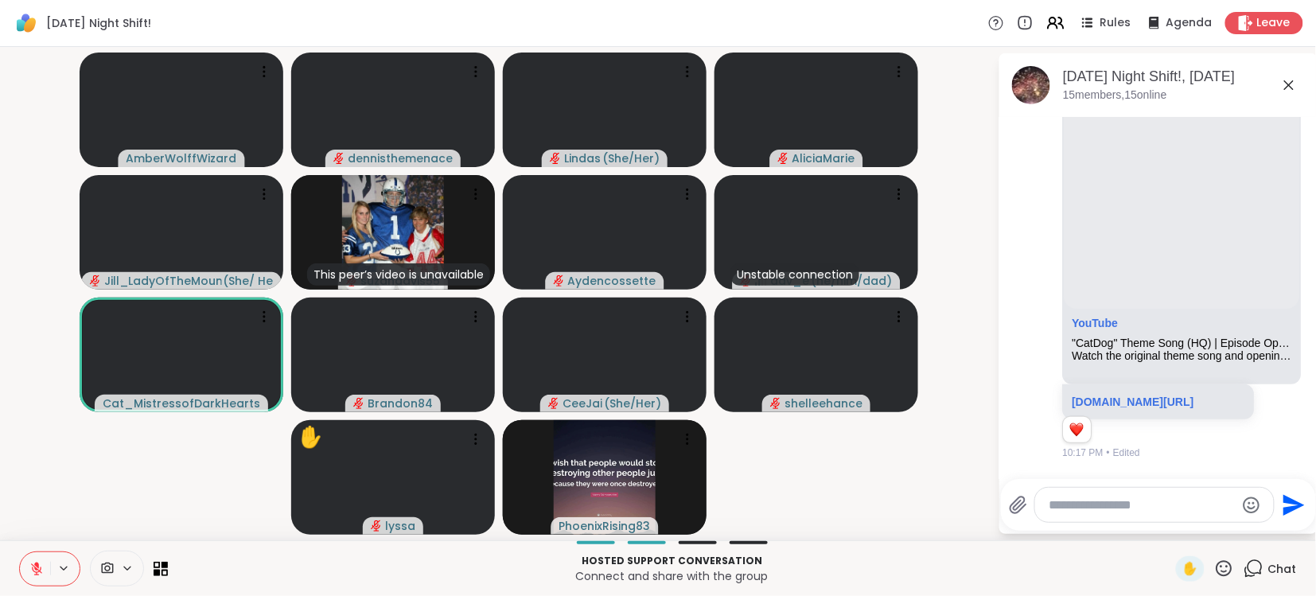
scroll to position [6773, 0]
click at [948, 475] on video-player-container "AmberWolffWizard dennisthemenace Lindas ( She/Her ) AliciaMarie [PERSON_NAME] (…" at bounding box center [499, 293] width 979 height 481
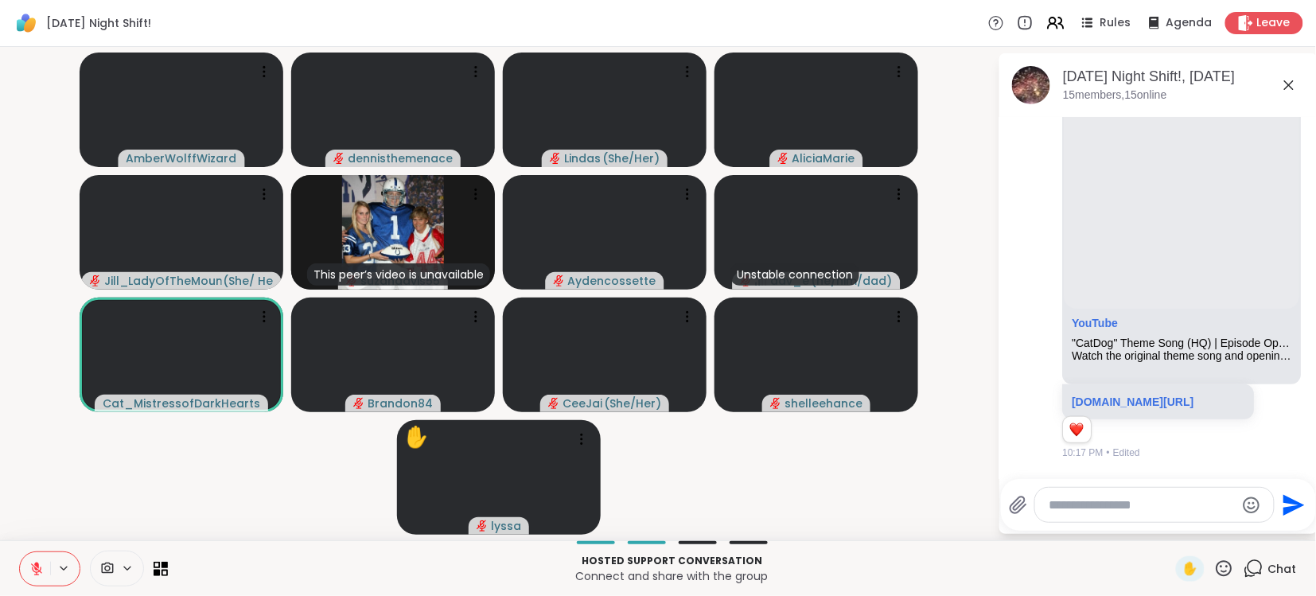
click at [1177, 497] on textarea "Type your message" at bounding box center [1141, 505] width 185 height 16
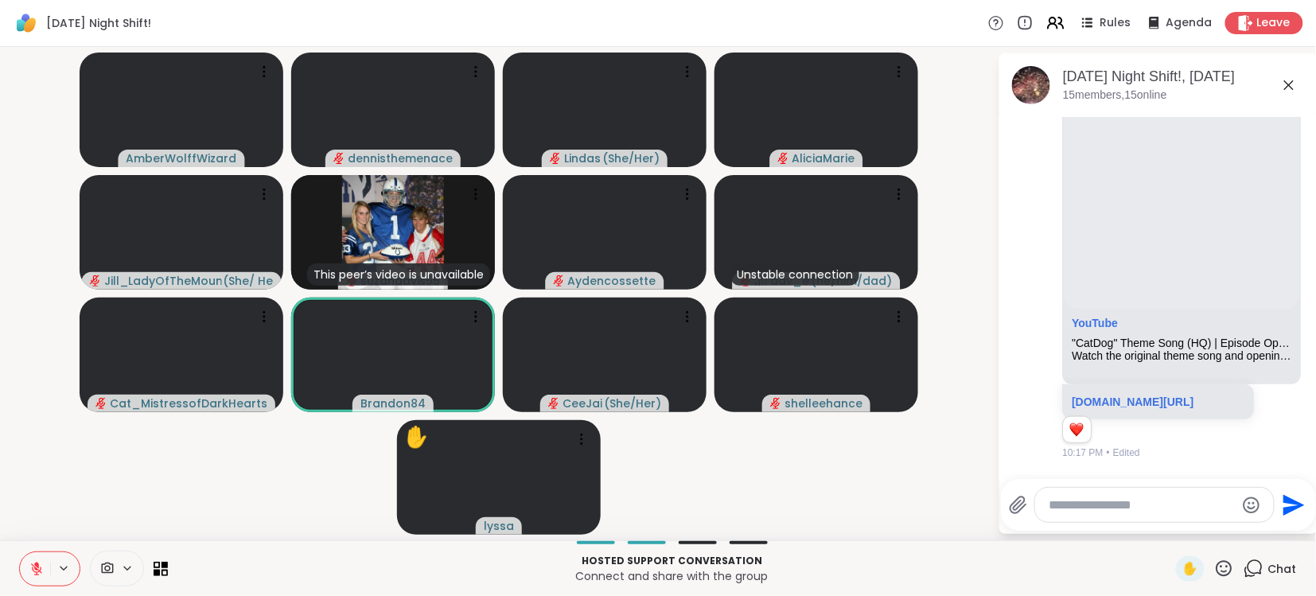
click at [817, 530] on video-player-container "AmberWolffWizard dennisthemenace [PERSON_NAME] ( She/Her ) AliciaMarie [PERSON_…" at bounding box center [499, 293] width 979 height 481
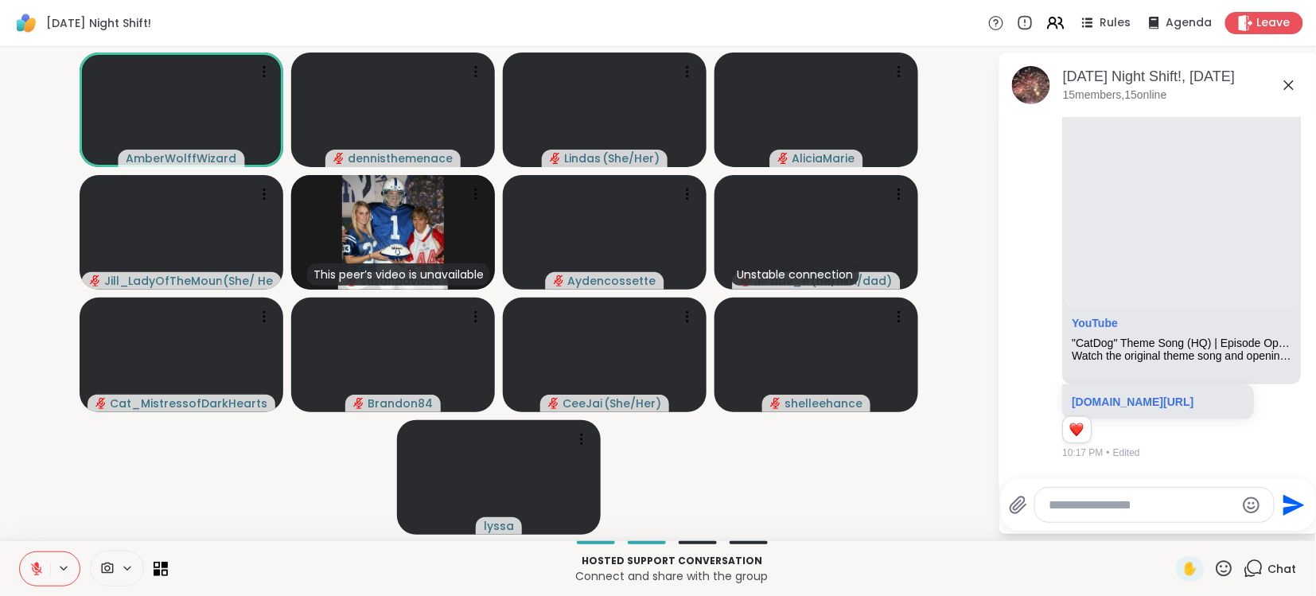
click at [34, 570] on icon at bounding box center [36, 569] width 14 height 14
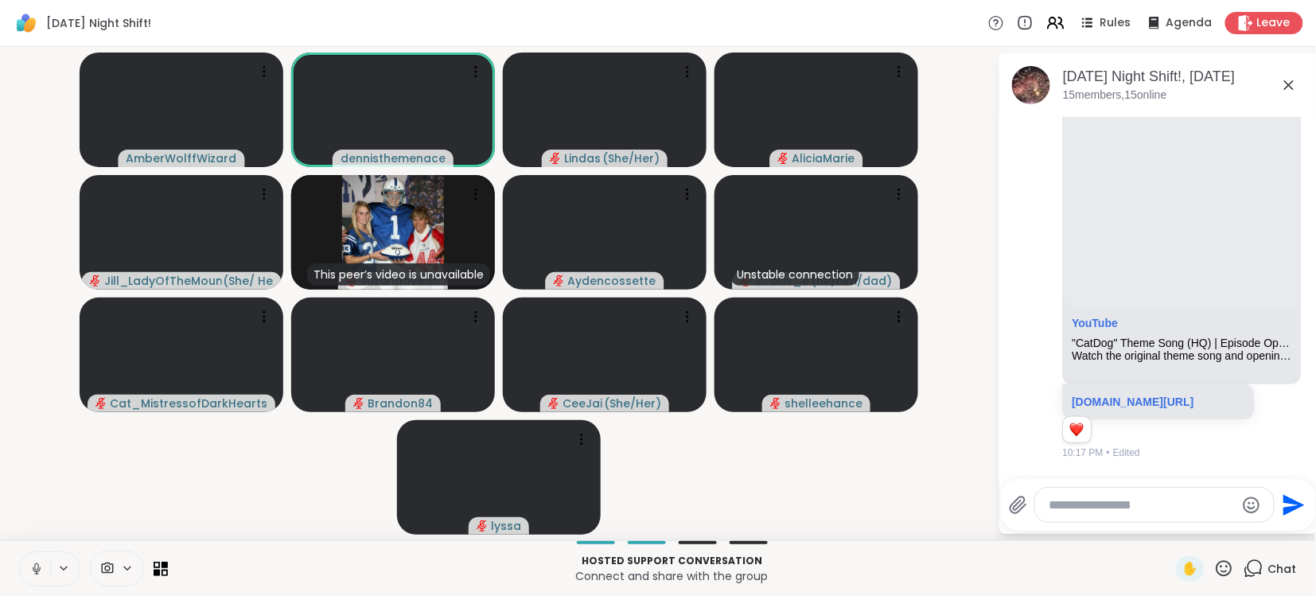
click at [39, 563] on icon at bounding box center [36, 569] width 14 height 14
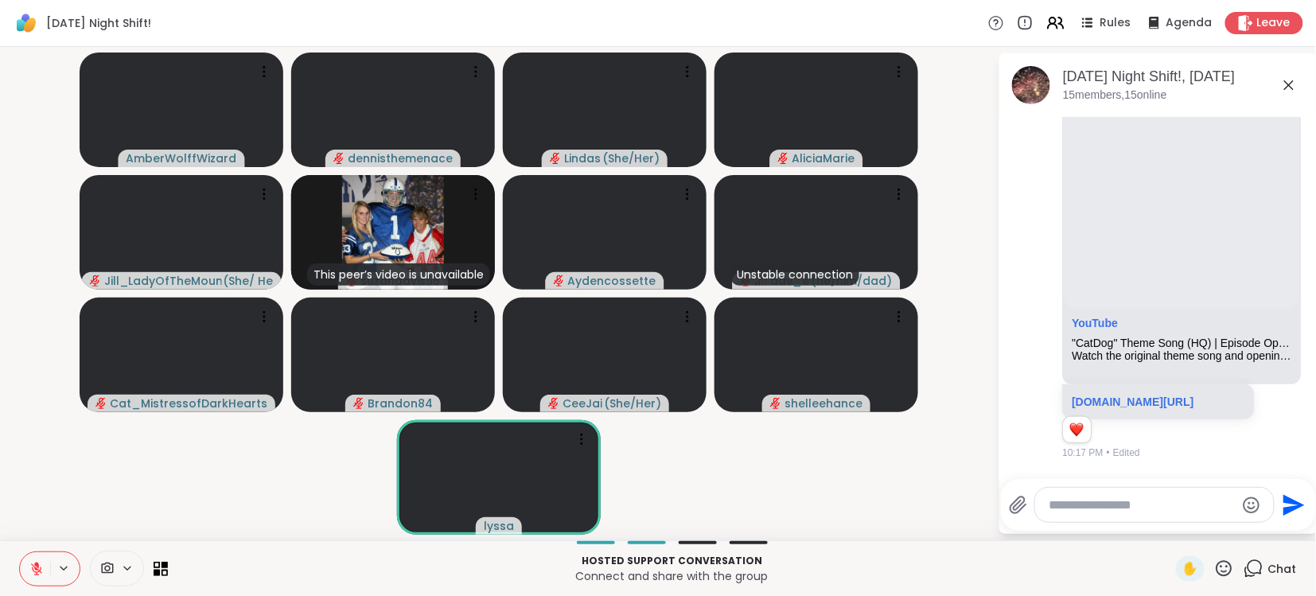
click at [42, 569] on icon at bounding box center [36, 569] width 14 height 14
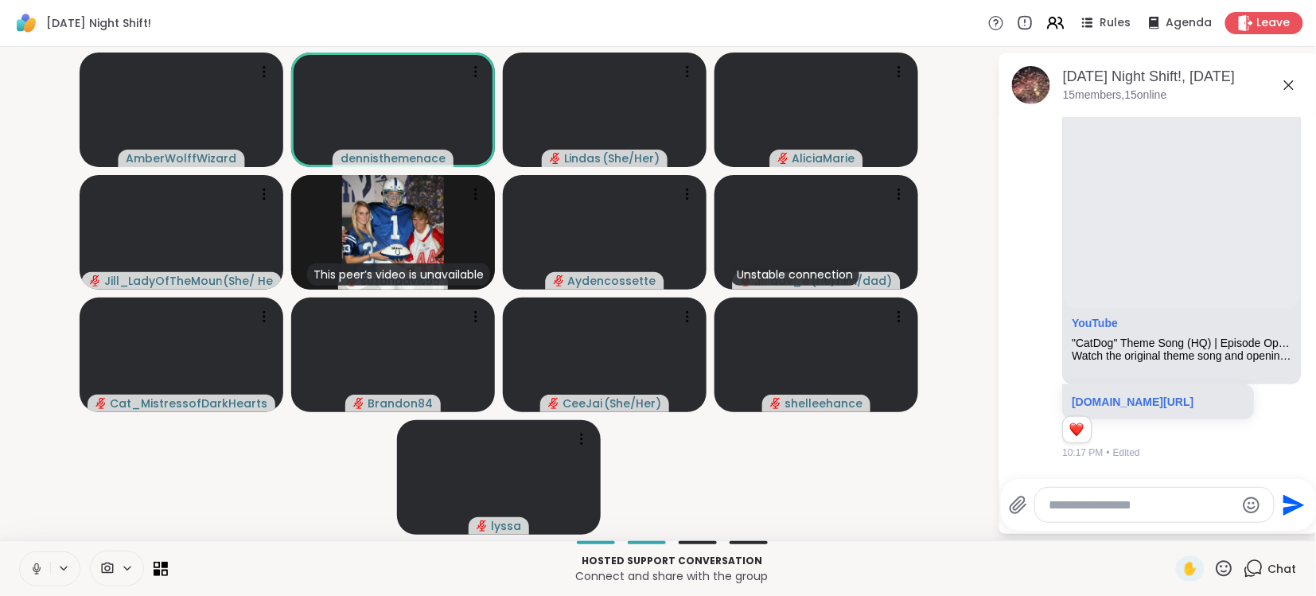
click at [46, 563] on button at bounding box center [35, 568] width 30 height 33
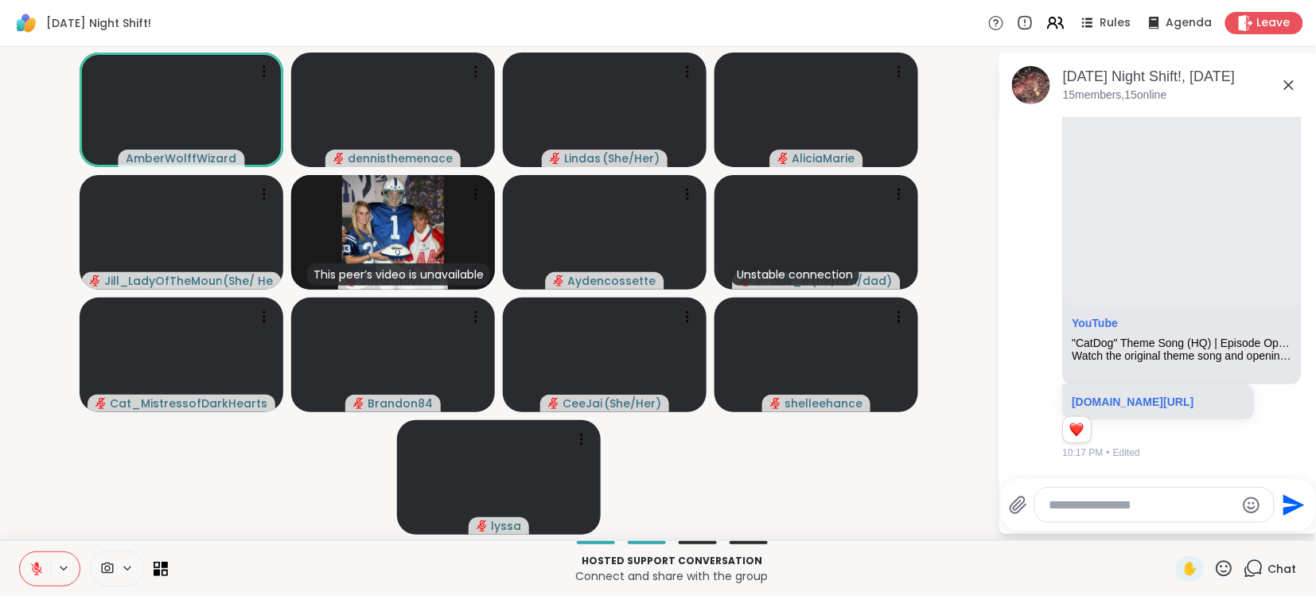
click at [40, 571] on icon at bounding box center [36, 568] width 11 height 11
click at [40, 571] on icon at bounding box center [36, 569] width 14 height 14
click at [40, 571] on icon at bounding box center [36, 568] width 11 height 11
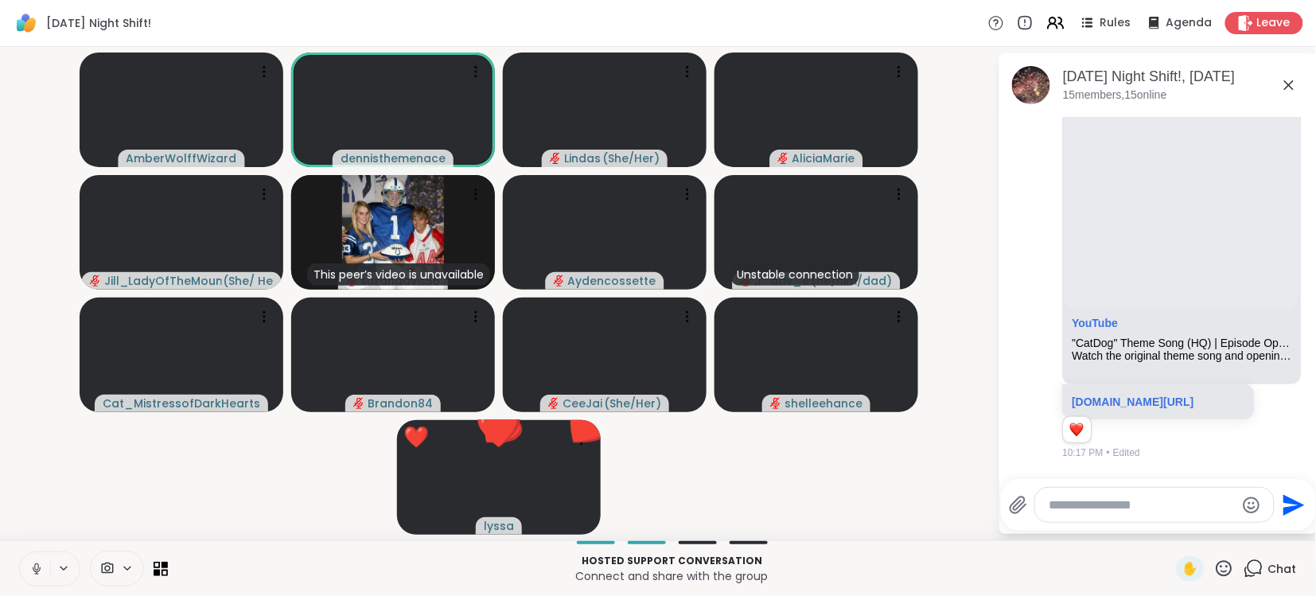
click at [36, 562] on icon at bounding box center [36, 569] width 14 height 14
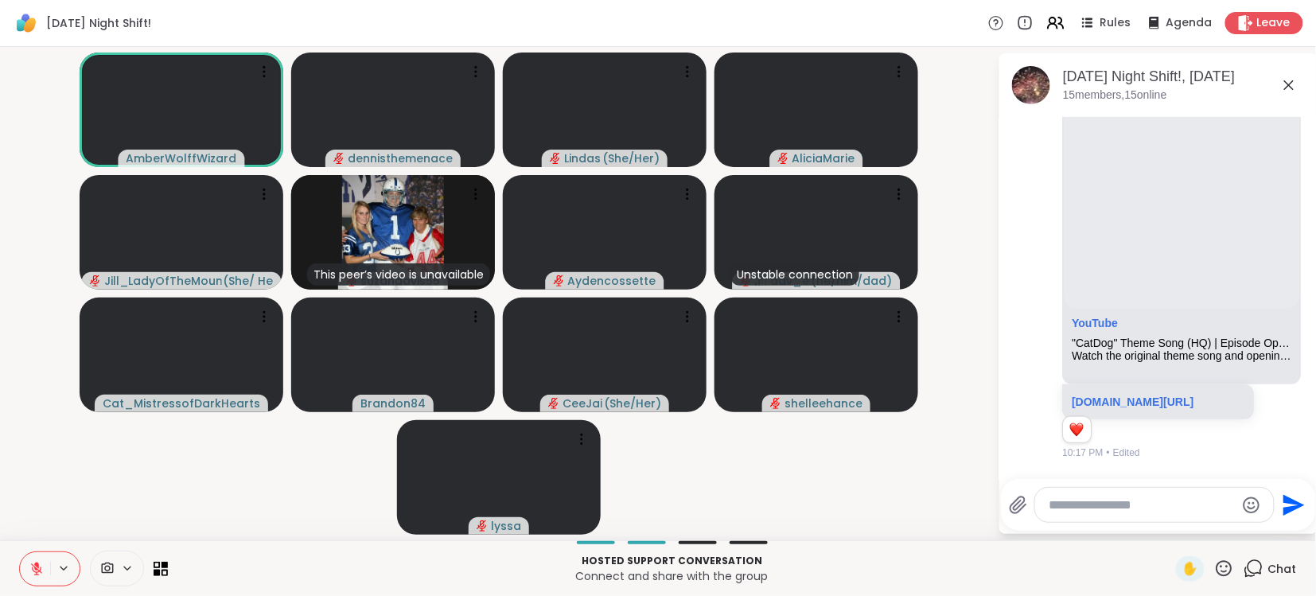
click at [36, 562] on icon at bounding box center [36, 565] width 5 height 6
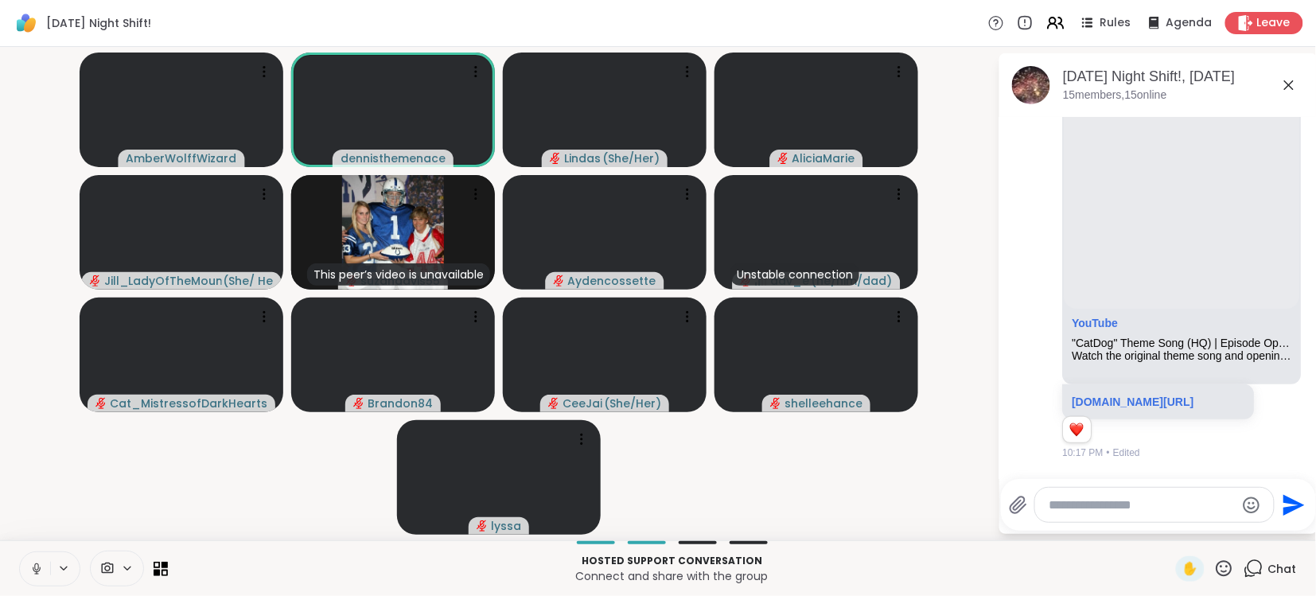
click at [32, 569] on icon at bounding box center [36, 569] width 14 height 14
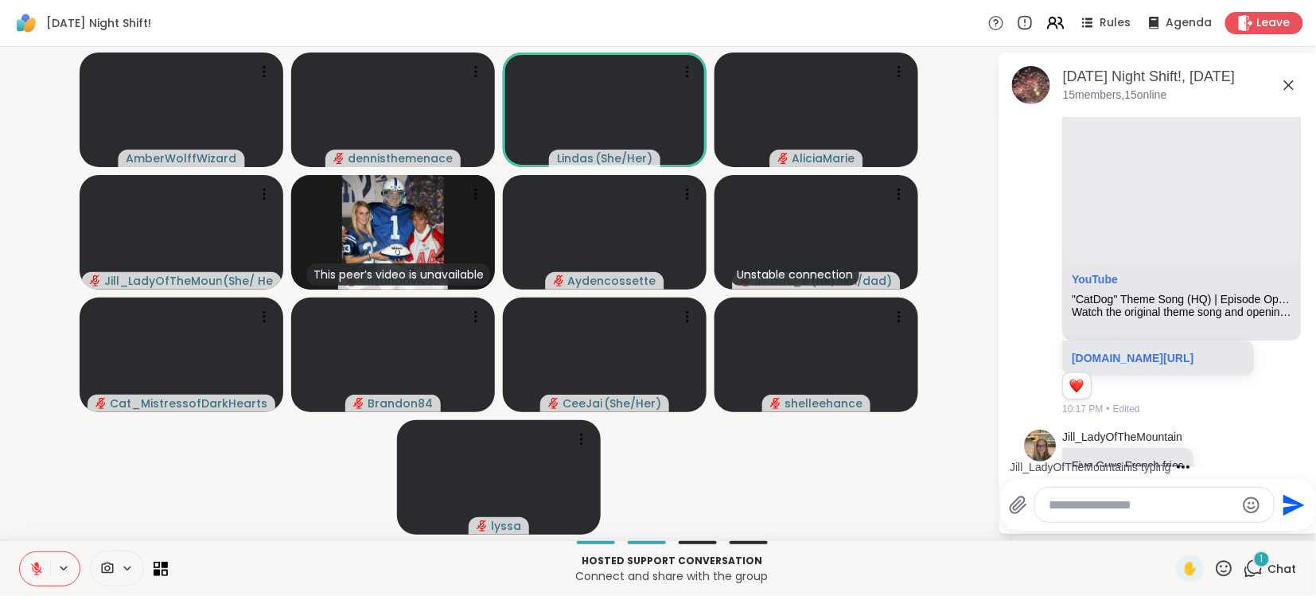
scroll to position [6858, 0]
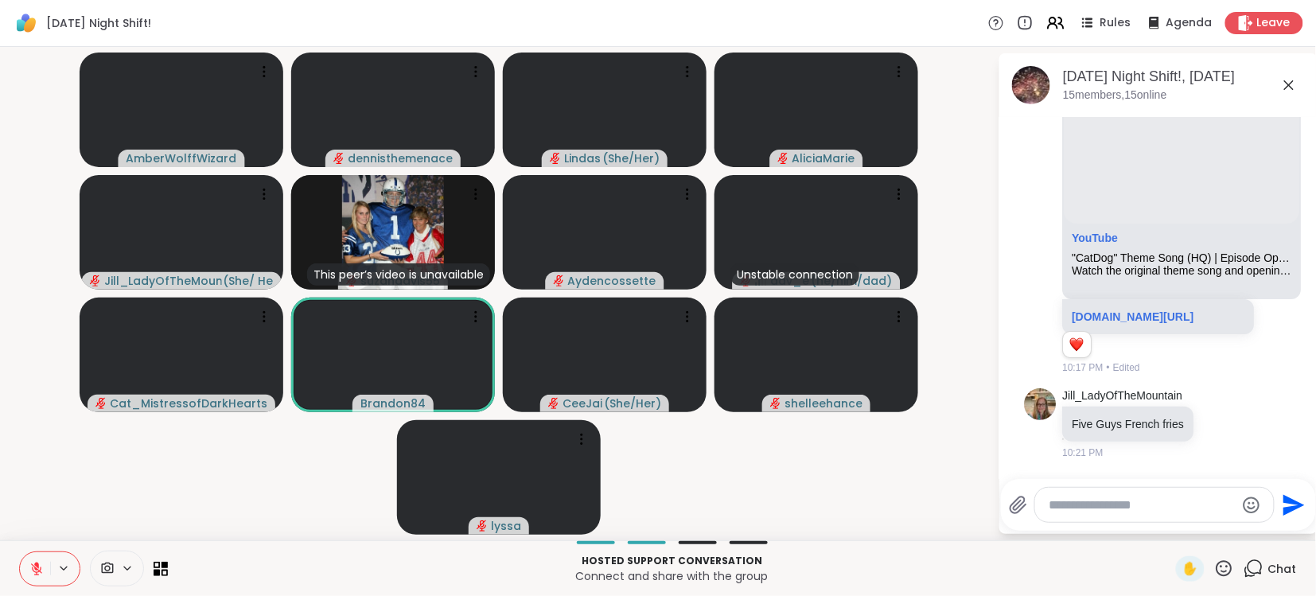
click at [32, 569] on icon at bounding box center [36, 569] width 14 height 14
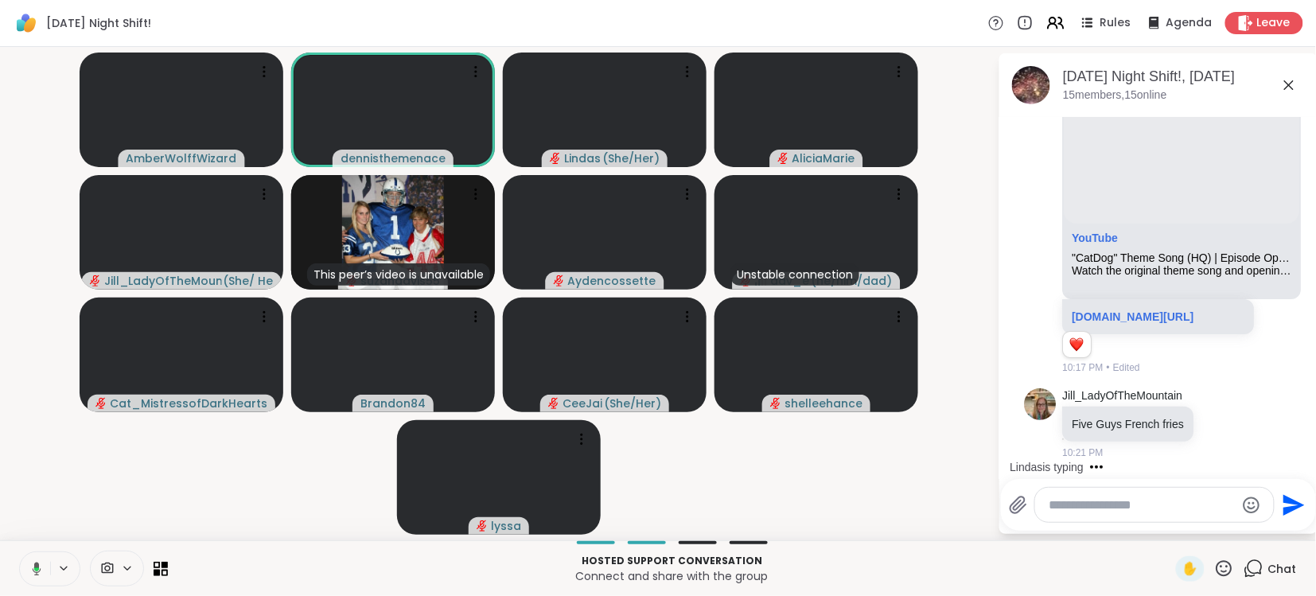
click at [38, 568] on icon at bounding box center [36, 569] width 5 height 4
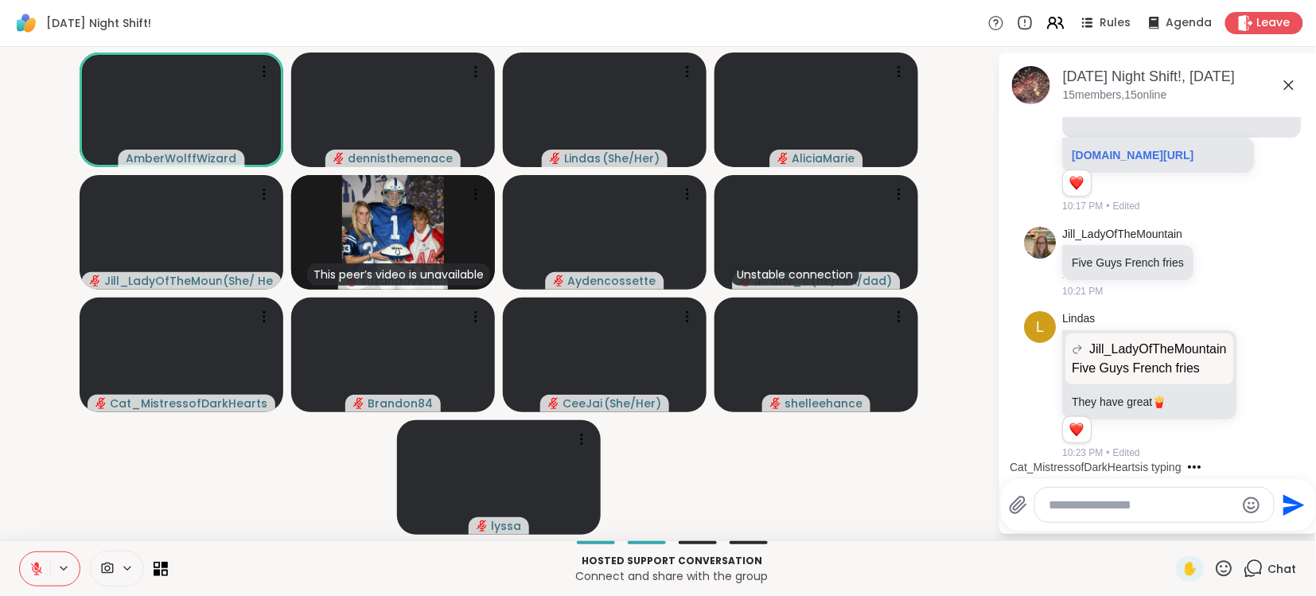
scroll to position [7121, 0]
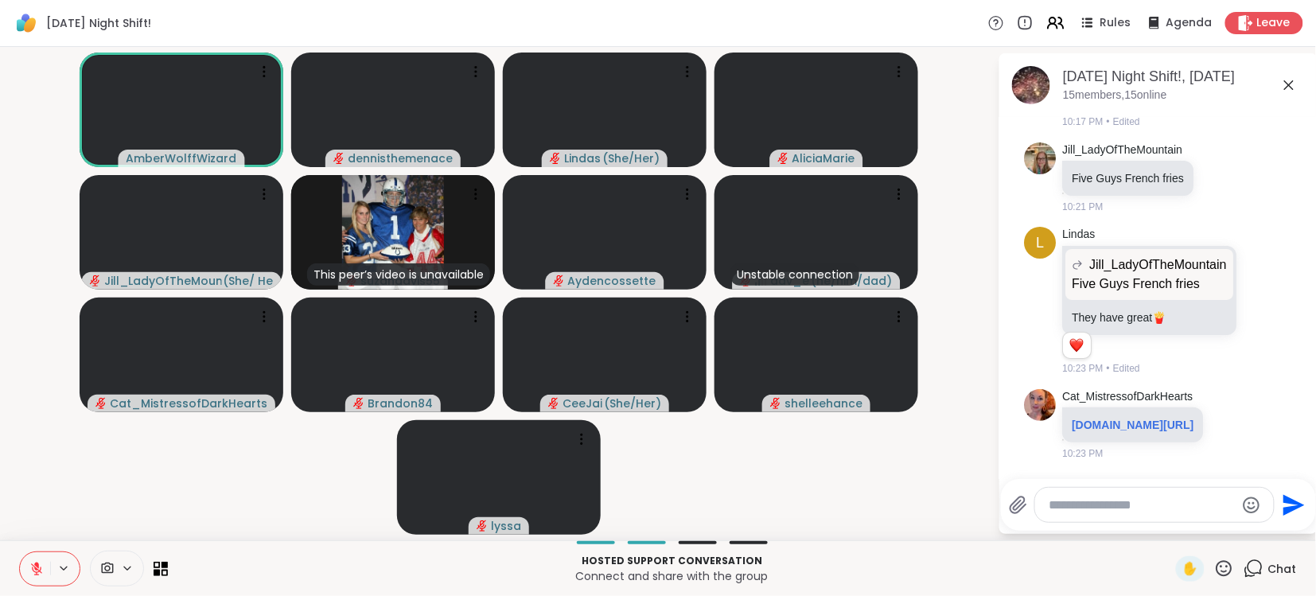
click at [38, 568] on icon at bounding box center [36, 569] width 14 height 14
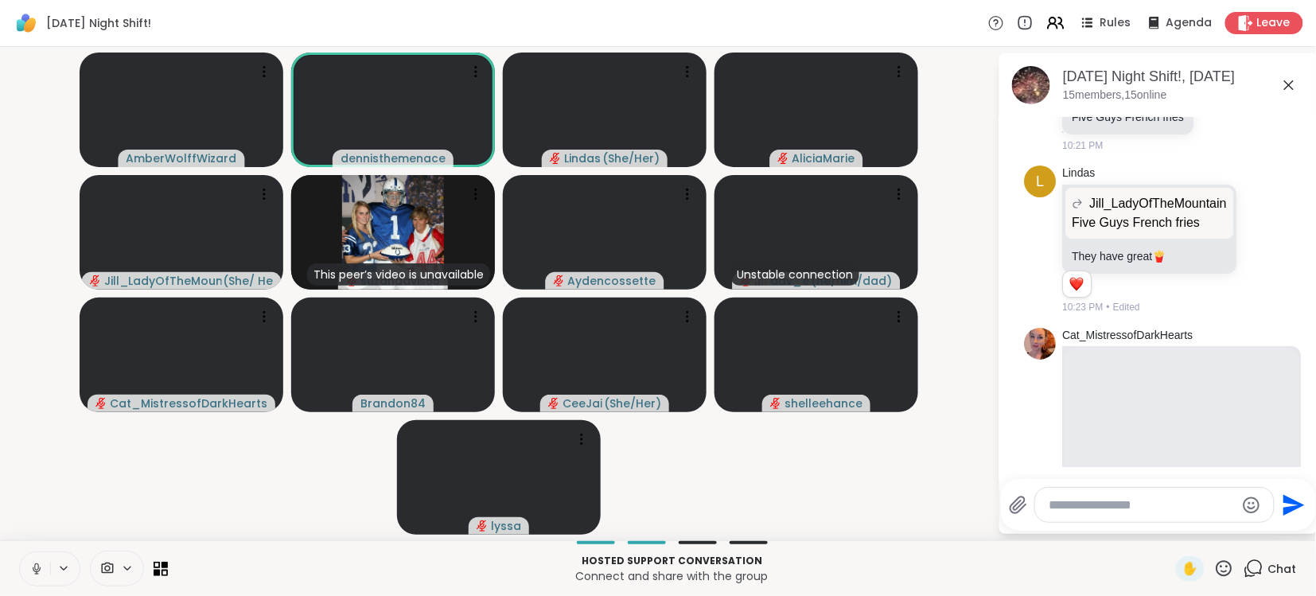
click at [38, 569] on icon at bounding box center [36, 566] width 4 height 7
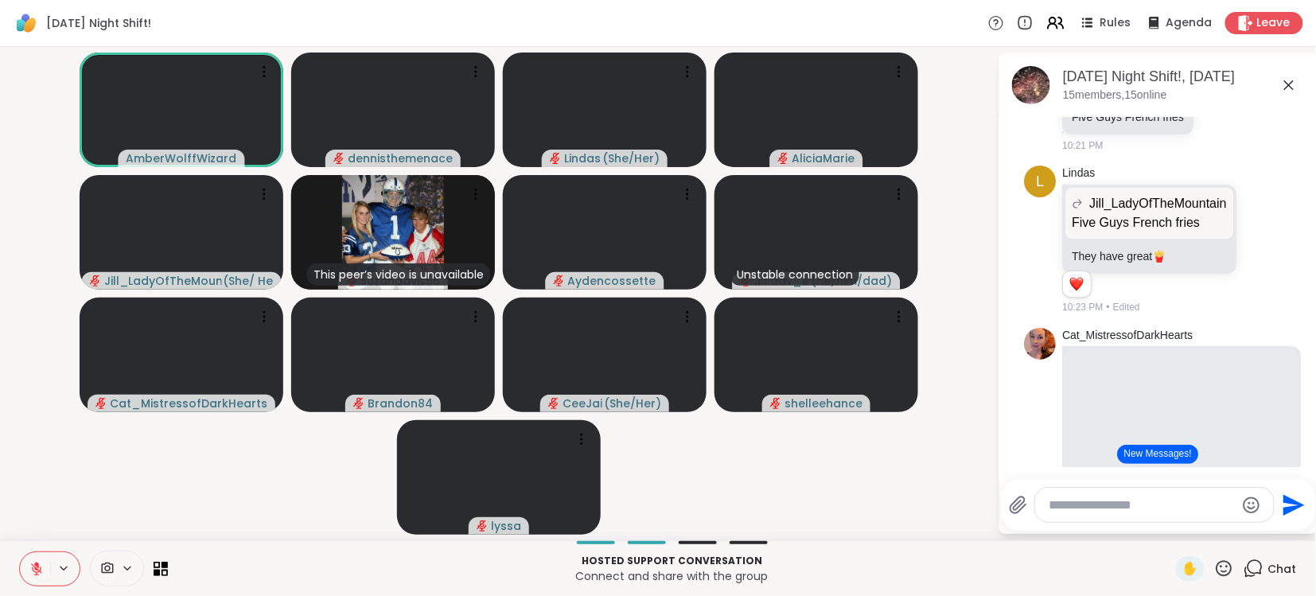
click at [1193, 503] on textarea "Type your message" at bounding box center [1141, 505] width 185 height 16
click at [1194, 494] on div at bounding box center [1154, 505] width 239 height 34
click at [1042, 437] on div "Cat_MistressofDarkHearts Flight of the Navigator (1986) Flight of the Navigator…" at bounding box center [1158, 509] width 267 height 376
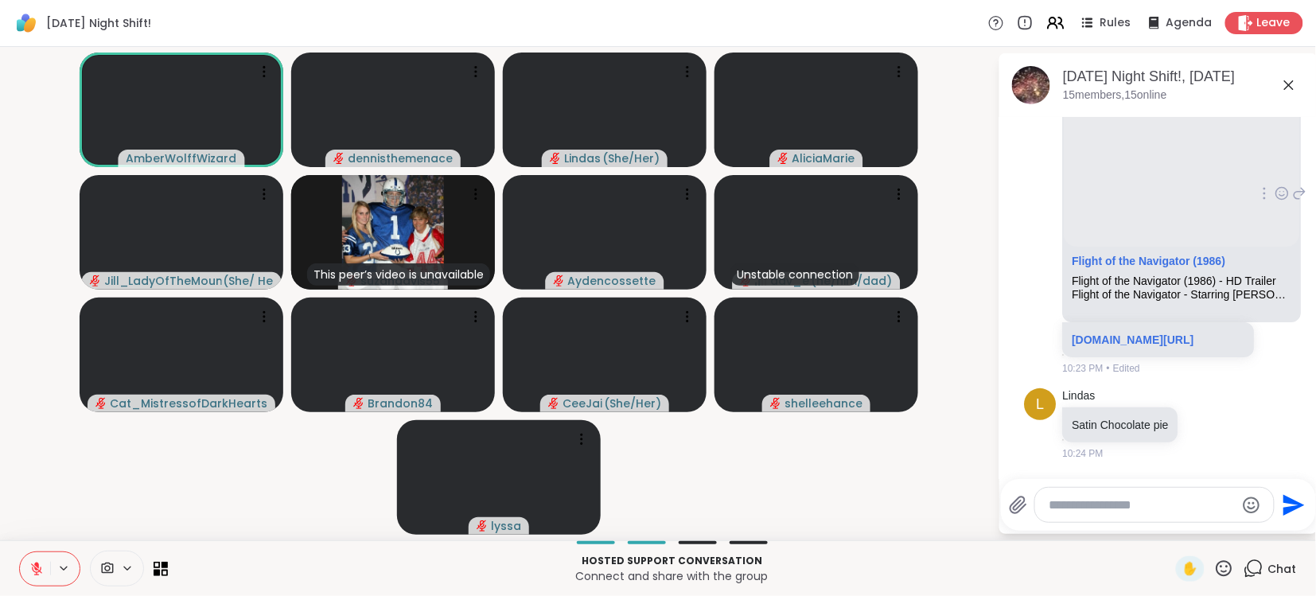
scroll to position [7496, 0]
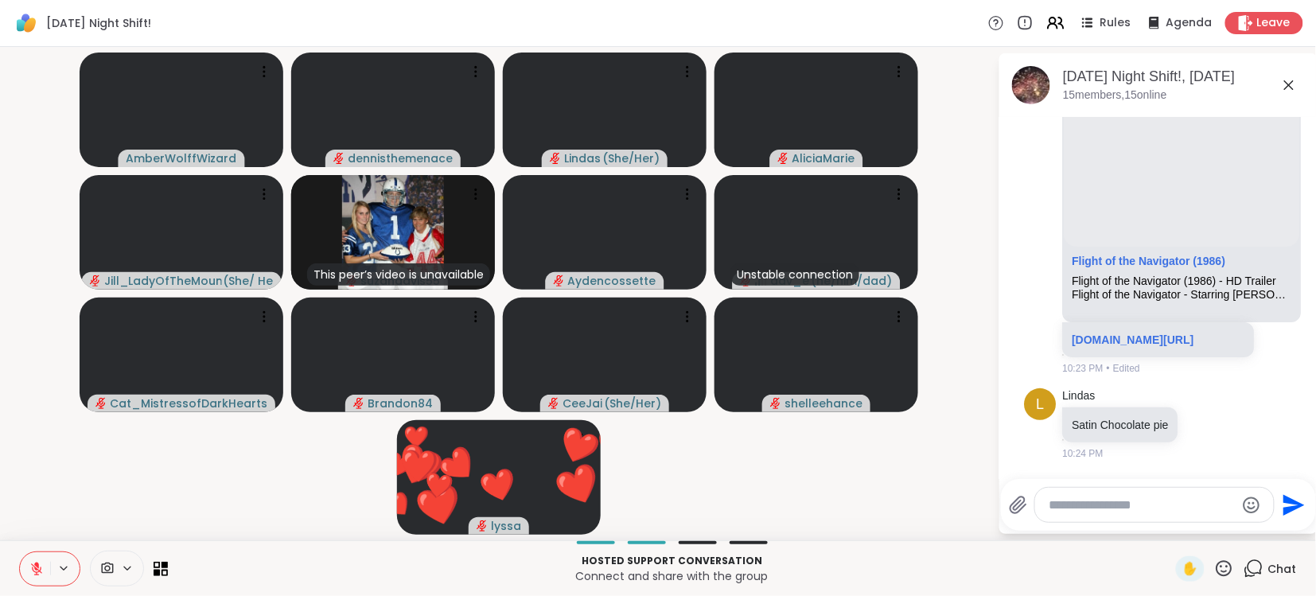
click at [1178, 500] on textarea "Type your message" at bounding box center [1141, 505] width 185 height 16
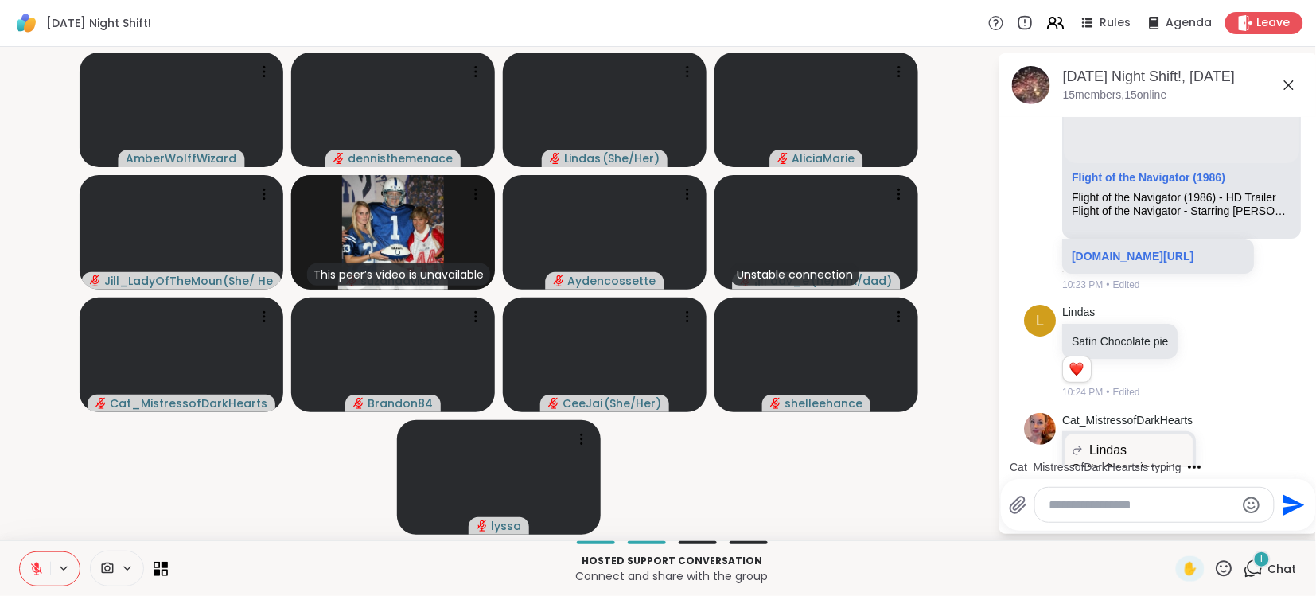
scroll to position [7658, 0]
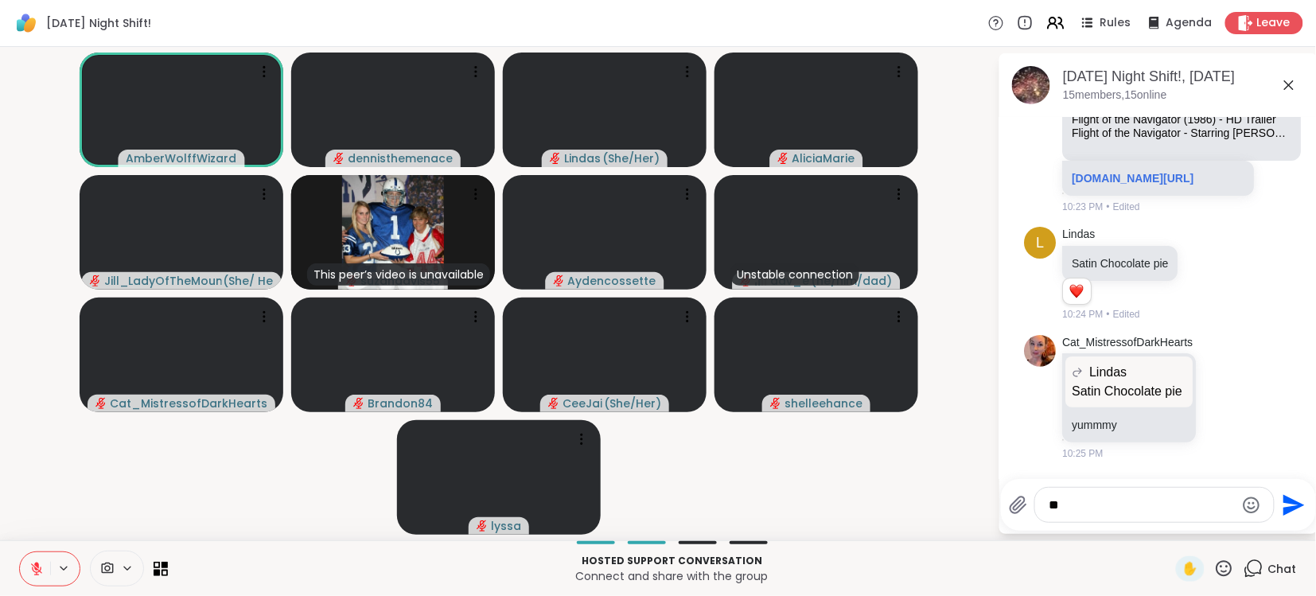
type textarea "*"
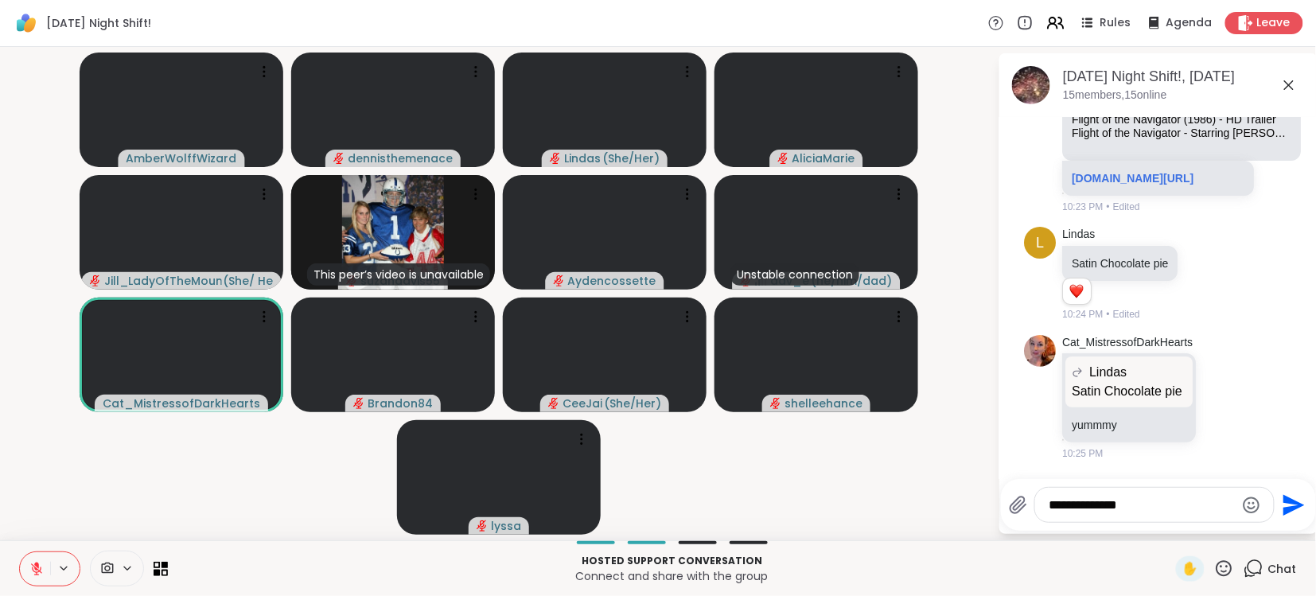
type textarea "**********"
click at [1276, 477] on div at bounding box center [1162, 475] width 312 height 10
click at [1281, 496] on icon "Send" at bounding box center [1291, 504] width 25 height 25
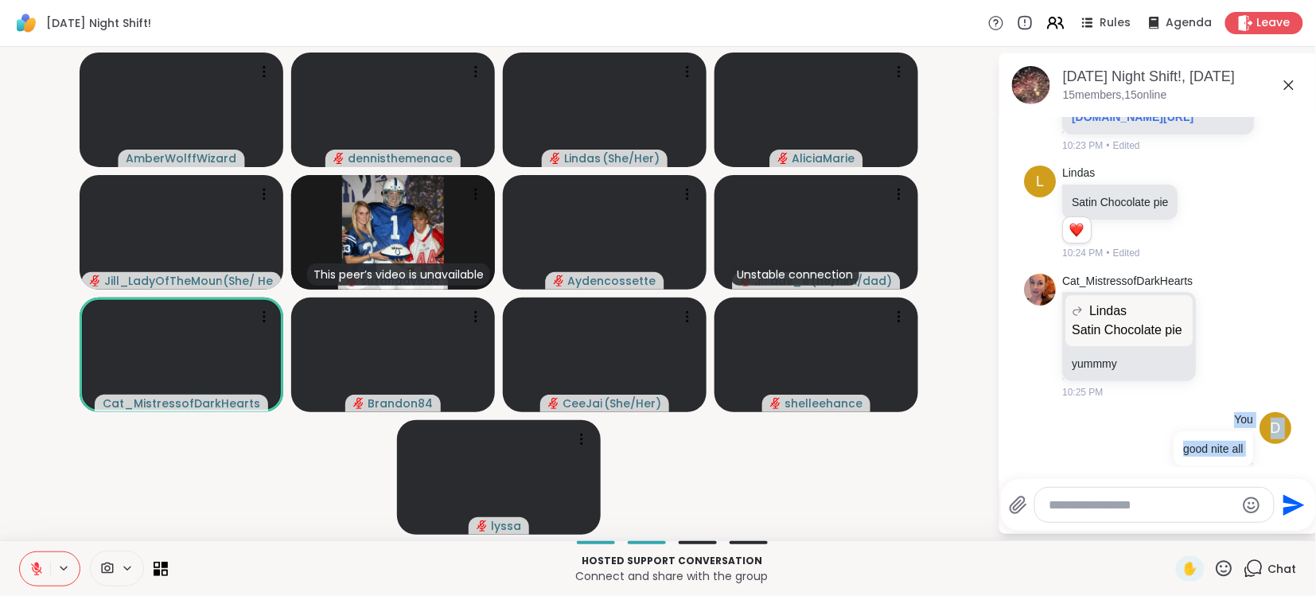
scroll to position [7744, 0]
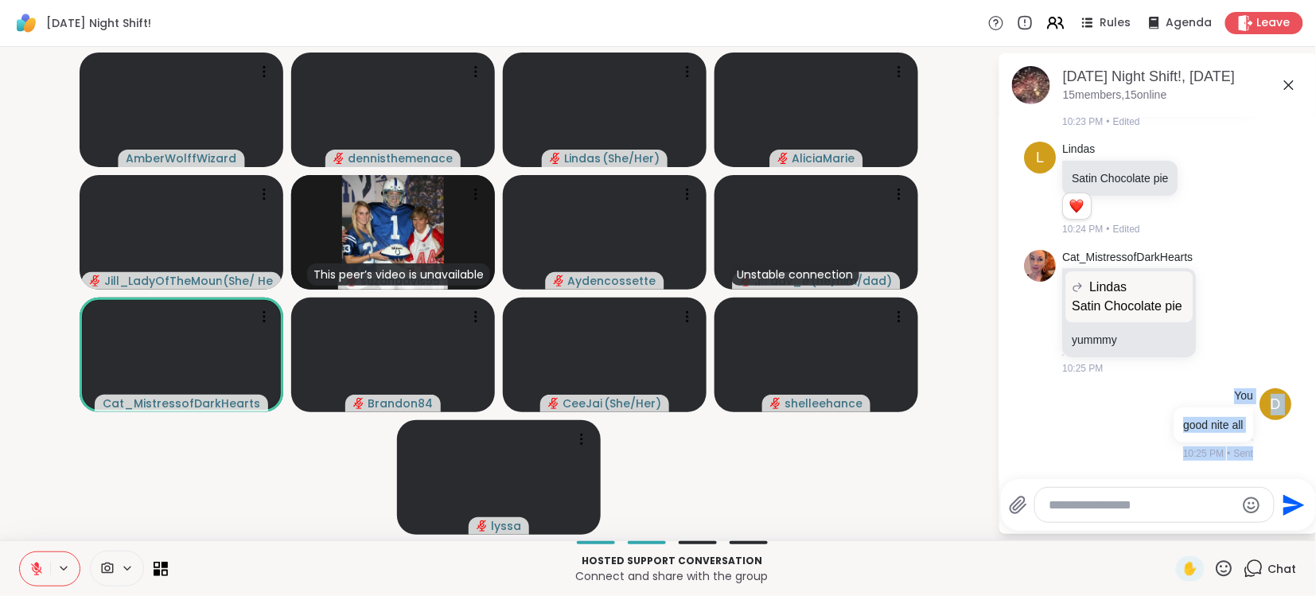
click at [1275, 487] on button "Send" at bounding box center [1293, 505] width 36 height 36
click at [1255, 446] on div "d You good nite all 10:25 PM • Sent" at bounding box center [1158, 424] width 267 height 85
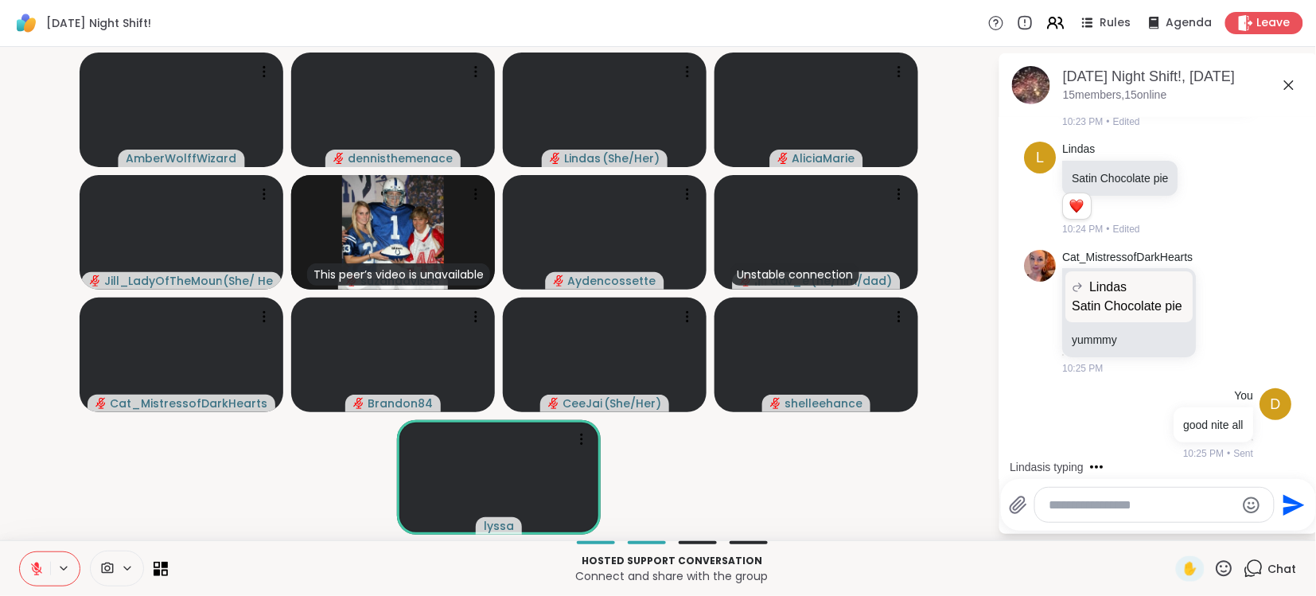
click at [35, 570] on icon at bounding box center [36, 568] width 11 height 11
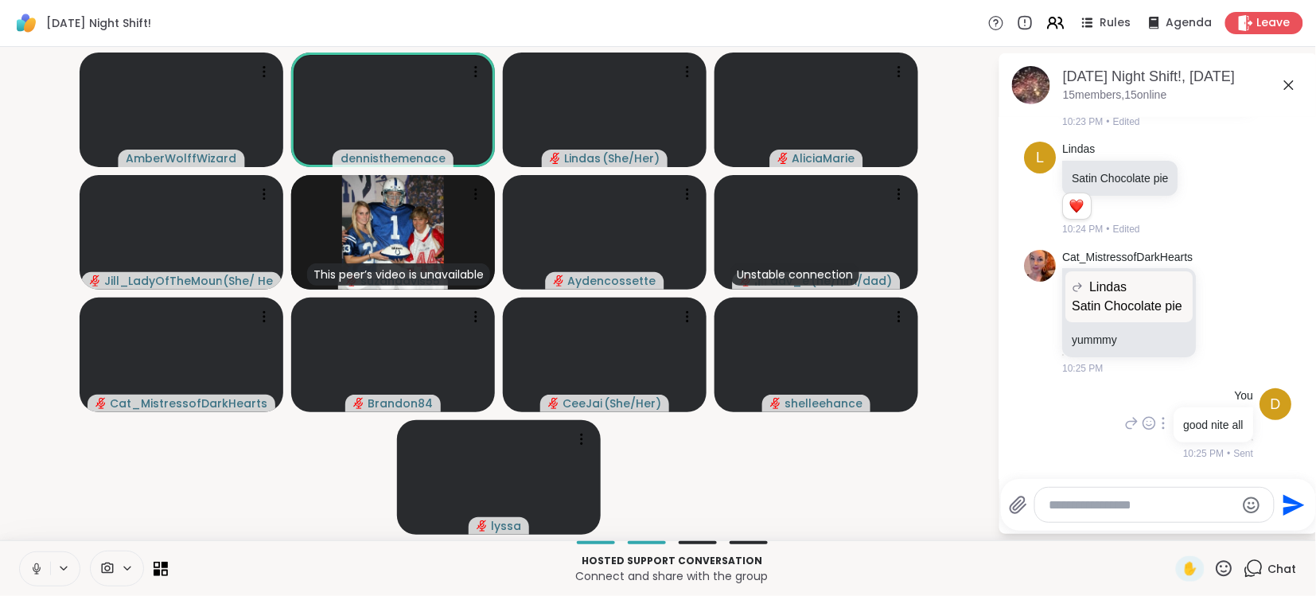
scroll to position [7883, 0]
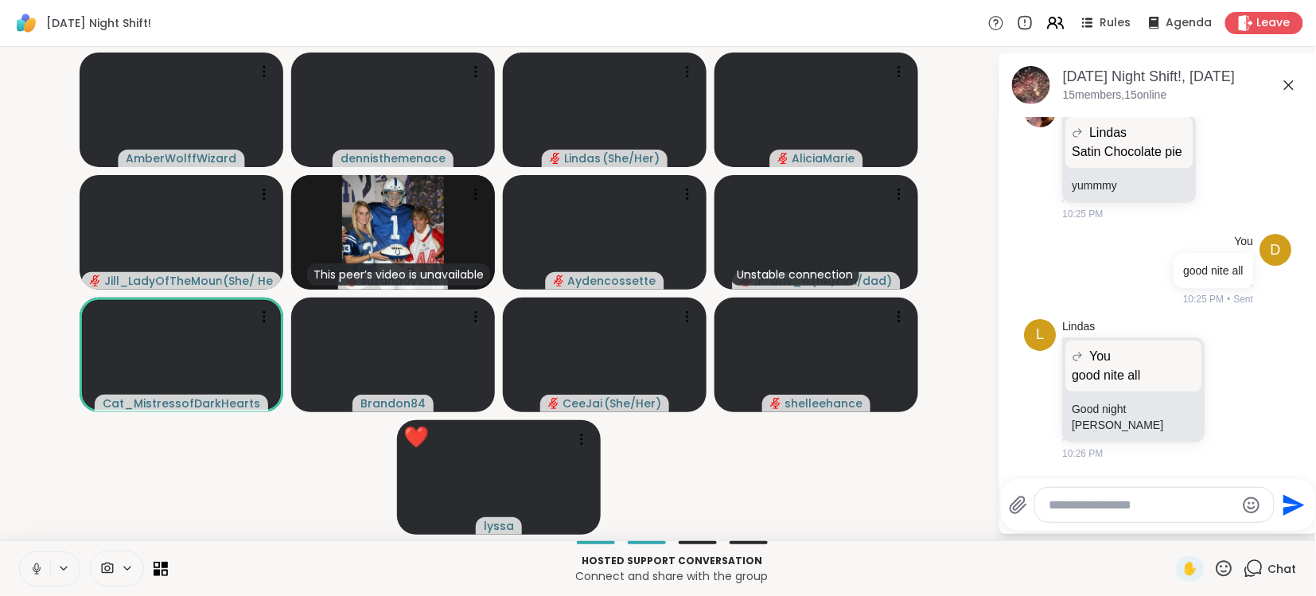
drag, startPoint x: 1261, startPoint y: 37, endPoint x: 1262, endPoint y: 51, distance: 13.5
click at [1262, 51] on div "[DATE] Night Shift! Rules Agenda Leave AmberWolffWizard dennisthemenace Lindas …" at bounding box center [658, 298] width 1316 height 596
click at [1275, 21] on span "Leave" at bounding box center [1274, 23] width 35 height 17
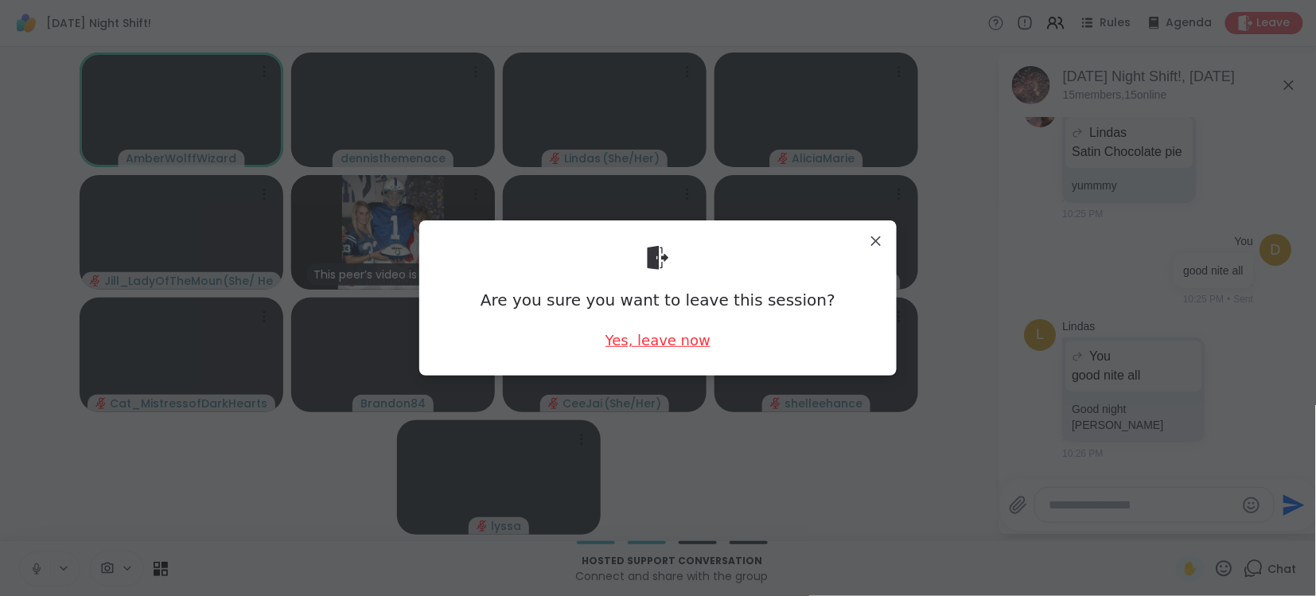
click at [664, 338] on div "Yes, leave now" at bounding box center [657, 340] width 105 height 20
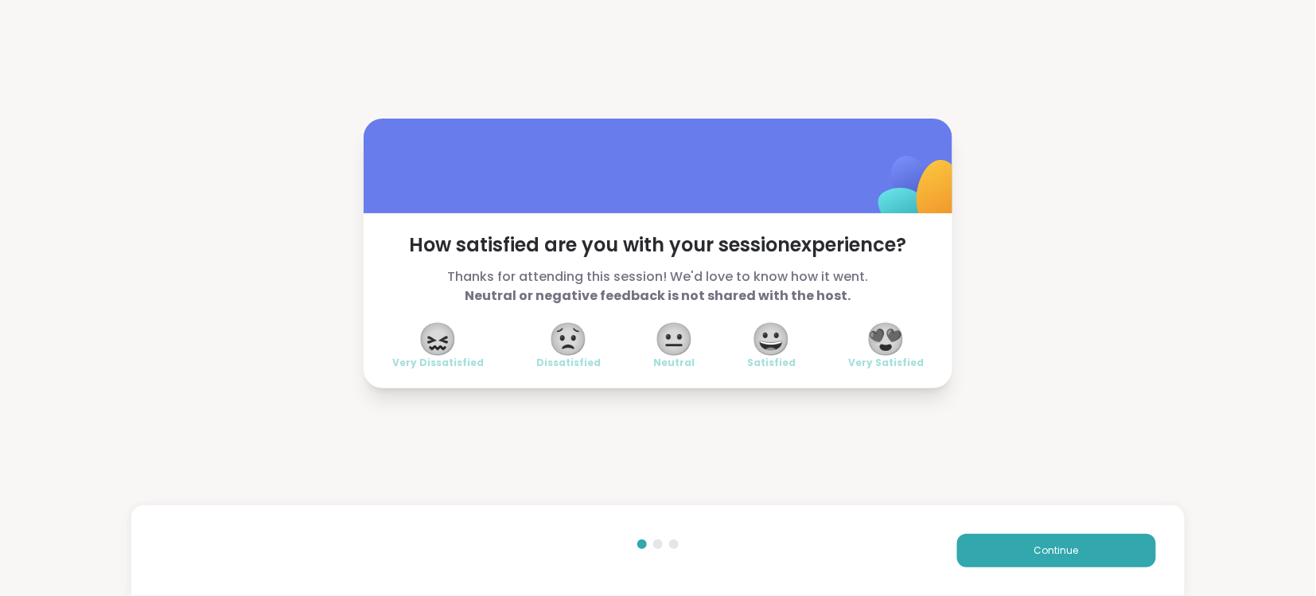
click at [882, 336] on span "😍" at bounding box center [886, 339] width 40 height 29
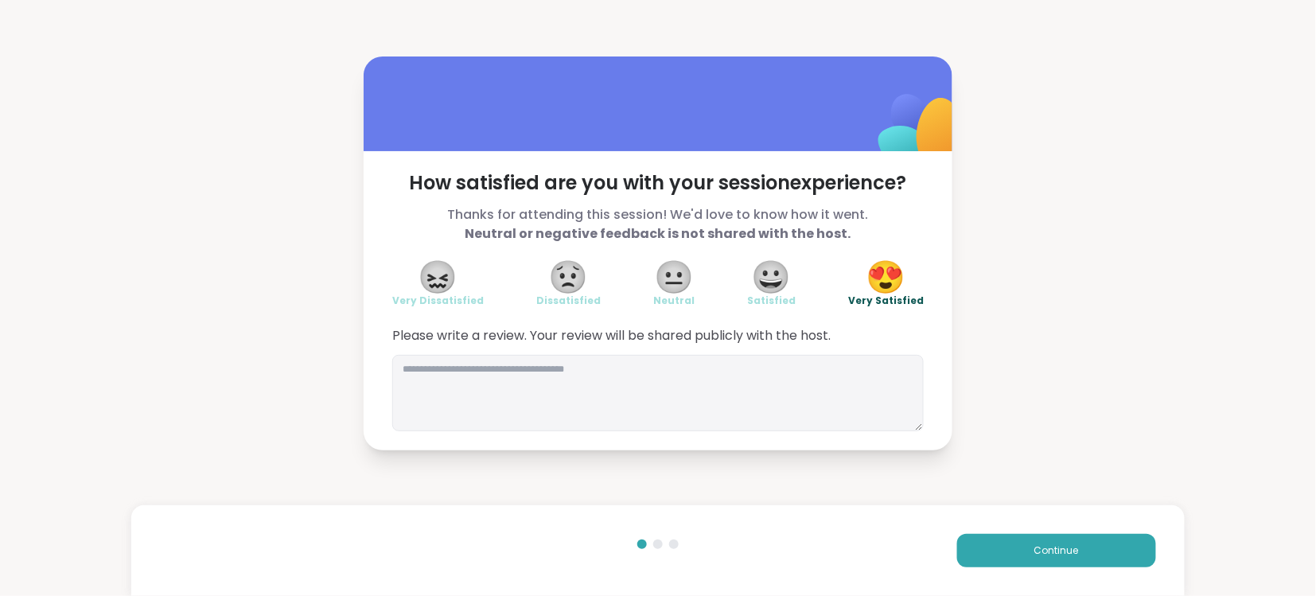
click at [683, 353] on div "Please write a review. Your review will be shared publicly with the host." at bounding box center [657, 378] width 531 height 105
click at [632, 368] on textarea at bounding box center [657, 393] width 531 height 76
click at [445, 222] on span "Thanks for attending this session! We'd love to know how it went. Neutral or ne…" at bounding box center [657, 224] width 531 height 38
click at [476, 372] on textarea "******" at bounding box center [657, 393] width 531 height 76
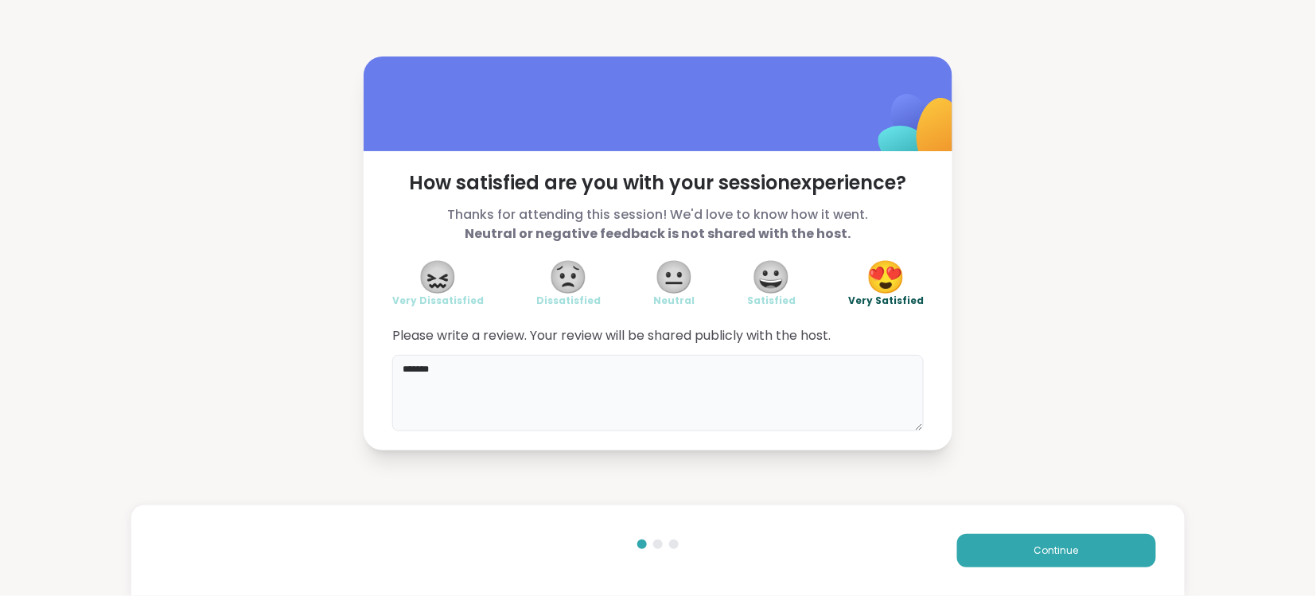
click at [476, 372] on textarea "******" at bounding box center [657, 393] width 531 height 76
click at [474, 370] on textarea "*******" at bounding box center [657, 393] width 531 height 76
type textarea "*"
click at [693, 595] on div "Continue" at bounding box center [657, 550] width 1053 height 91
click at [513, 366] on textarea "**********" at bounding box center [657, 393] width 531 height 76
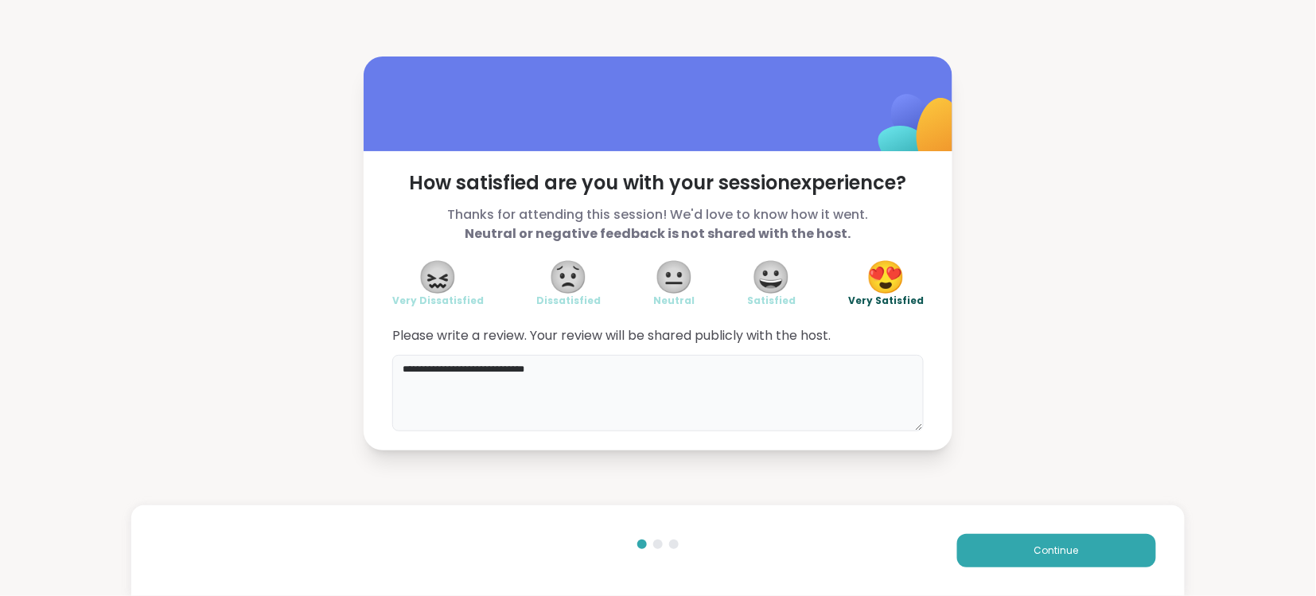
click at [513, 366] on textarea "**********" at bounding box center [657, 393] width 531 height 76
click at [518, 370] on textarea "**********" at bounding box center [657, 393] width 531 height 76
type textarea "**********"
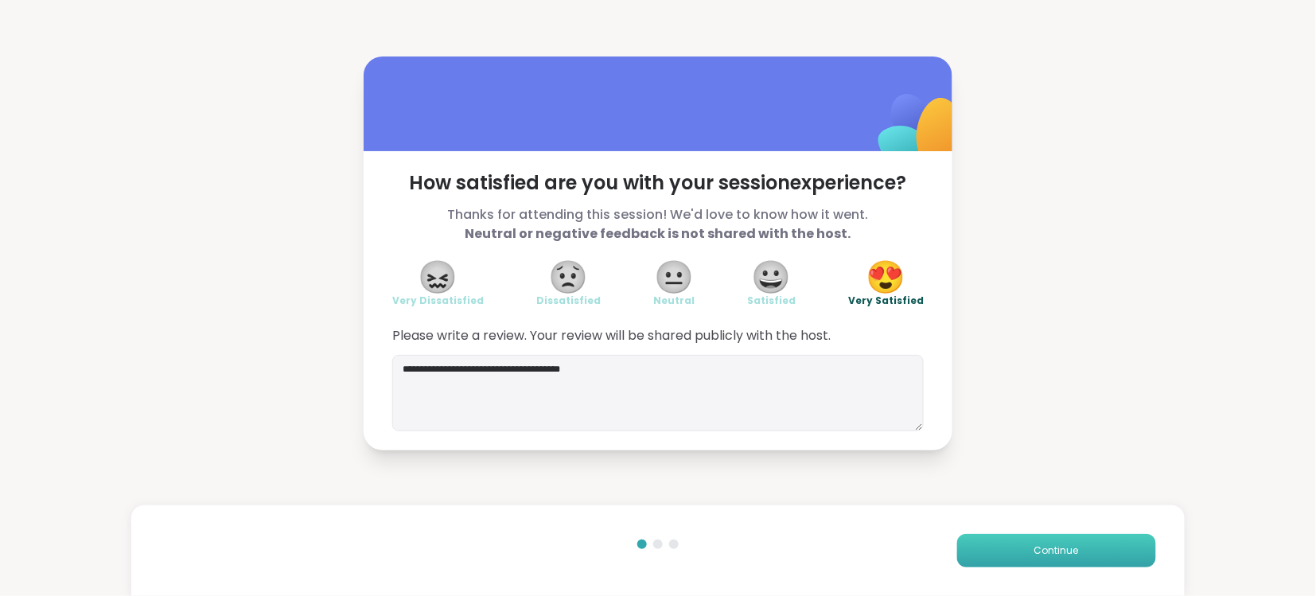
click at [1068, 545] on span "Continue" at bounding box center [1056, 550] width 45 height 14
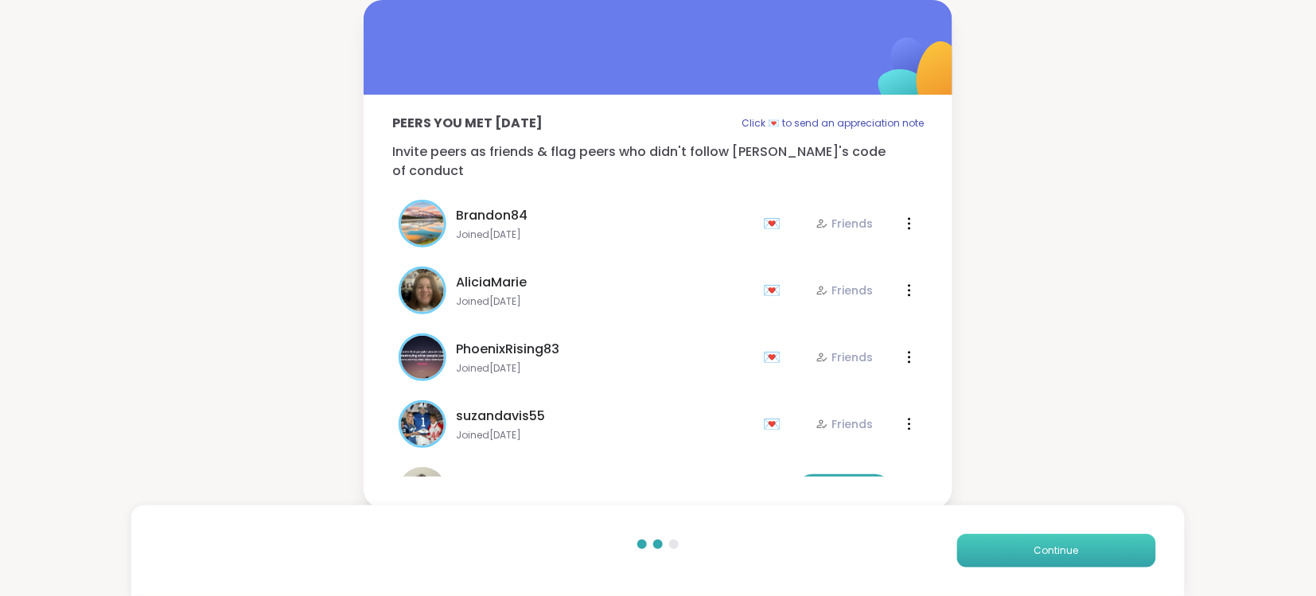
click at [1068, 545] on span "Continue" at bounding box center [1056, 550] width 45 height 14
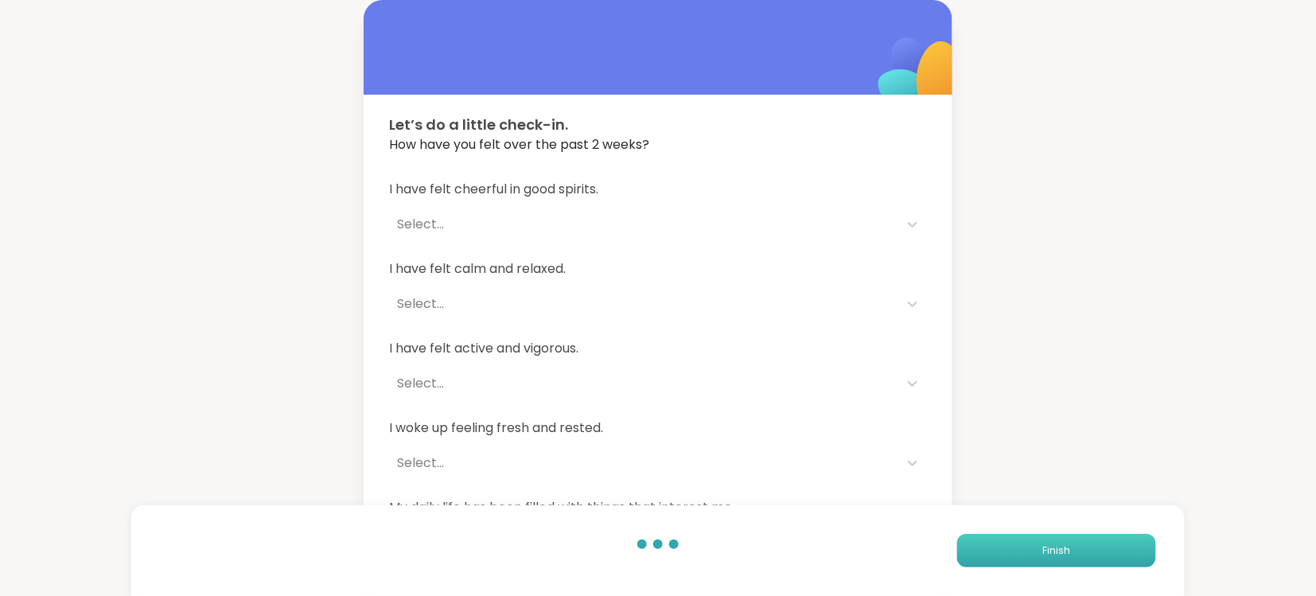
click at [1068, 545] on span "Finish" at bounding box center [1056, 550] width 28 height 14
